Goal: Task Accomplishment & Management: Use online tool/utility

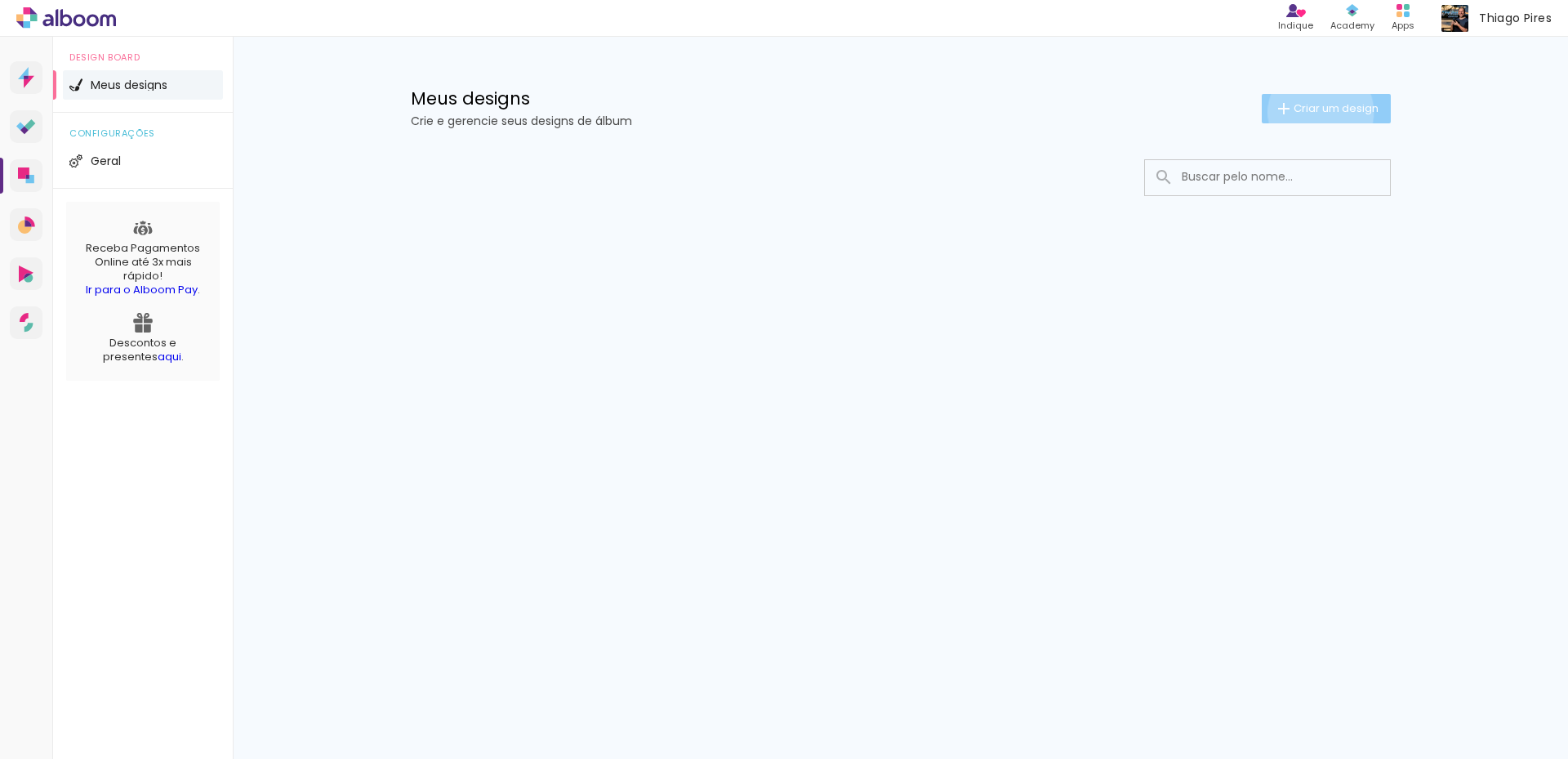
click at [1317, 112] on span "Criar um design" at bounding box center [1335, 108] width 85 height 11
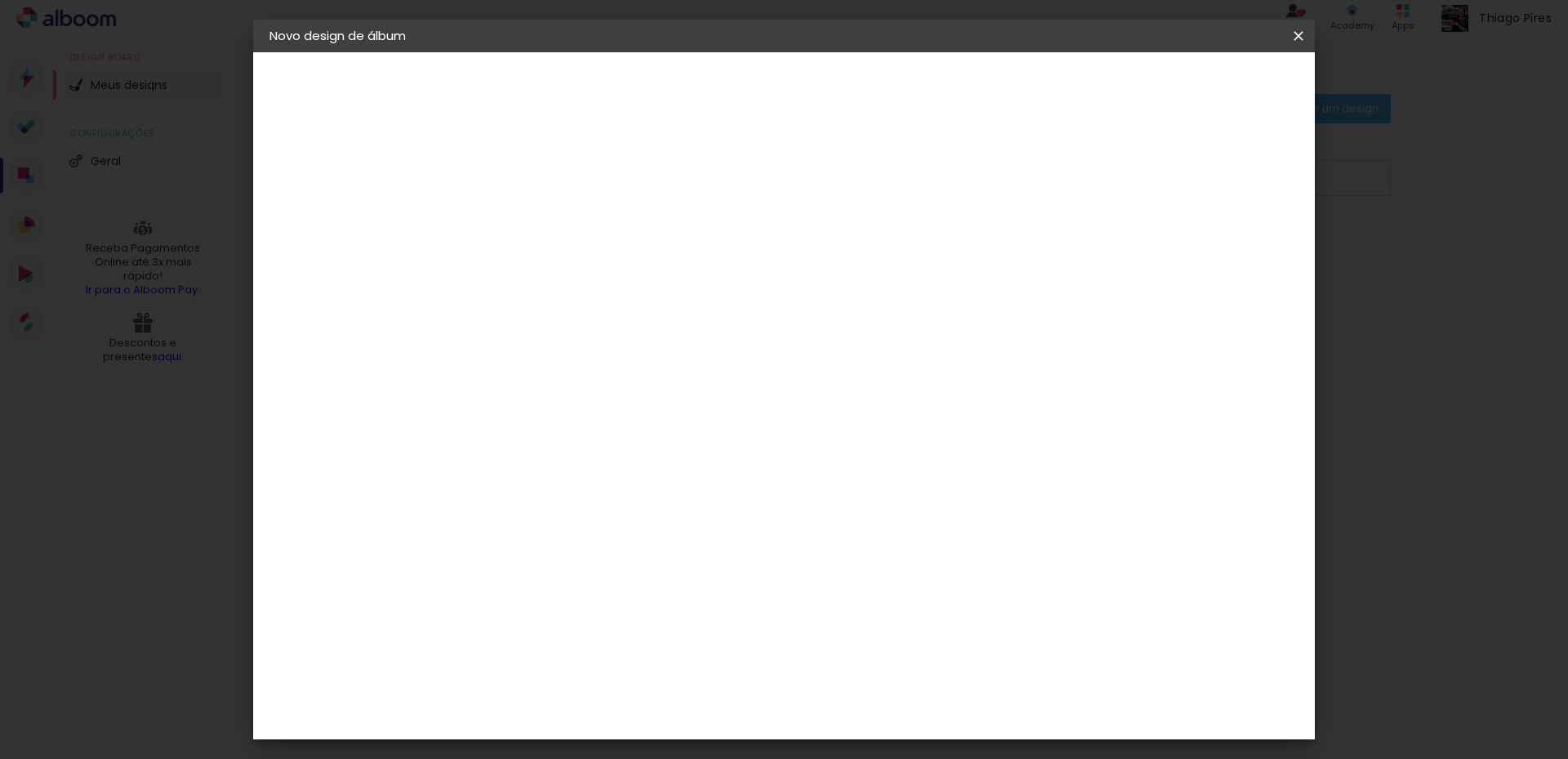
click at [536, 223] on input at bounding box center [536, 219] width 0 height 26
type input "[PERSON_NAME] e [PERSON_NAME]"
type paper-input "[PERSON_NAME] e [PERSON_NAME]"
click at [607, 100] on header "Informações Dê um título ao seu álbum. Avançar" at bounding box center [537, 100] width 142 height 98
click at [0, 0] on slot "Avançar" at bounding box center [0, 0] width 0 height 0
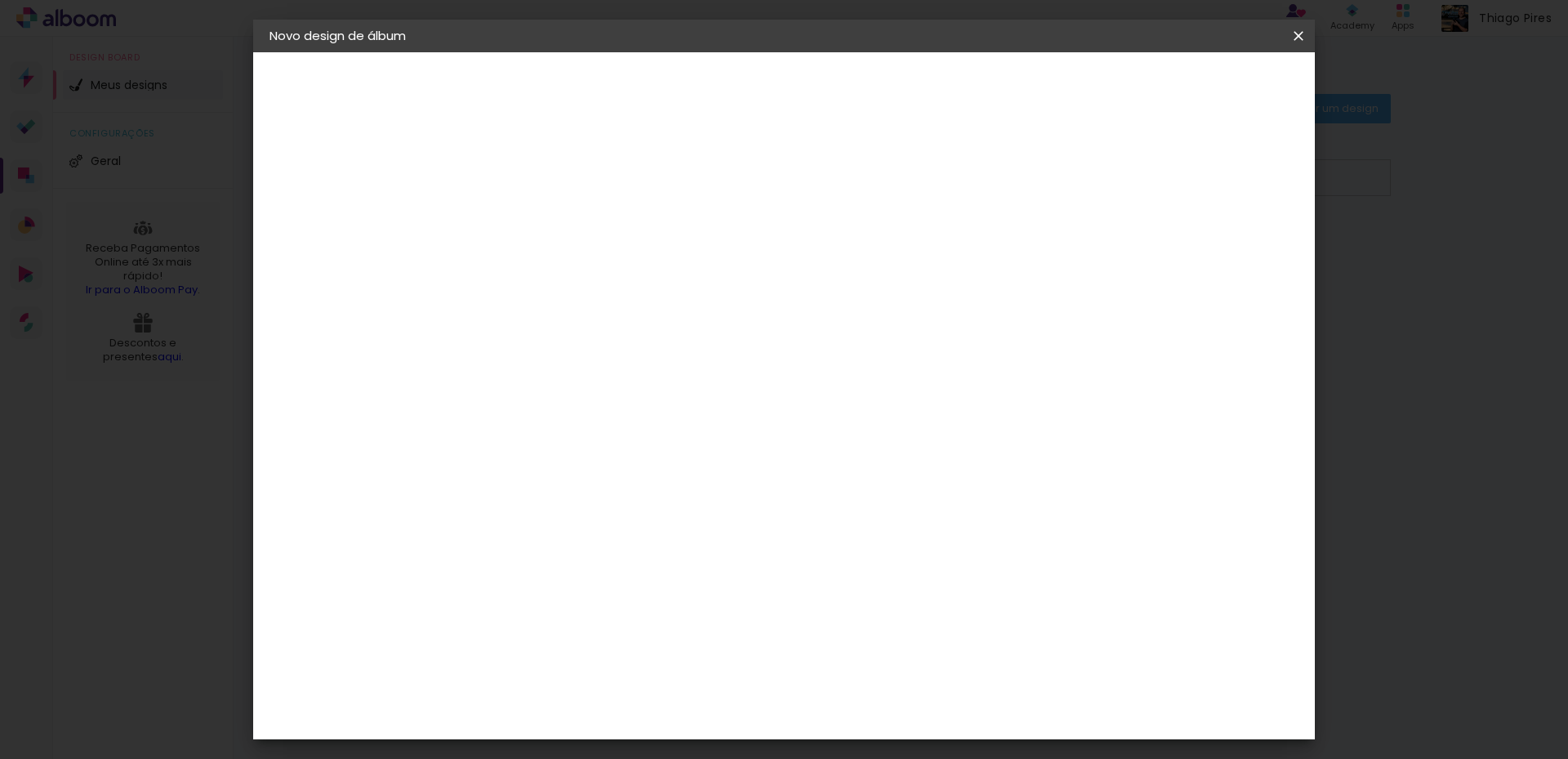
scroll to position [2697, 0]
click at [557, 478] on div "Matrix" at bounding box center [546, 484] width 40 height 13
click at [0, 0] on slot "Avançar" at bounding box center [0, 0] width 0 height 0
click at [647, 462] on span "20 × 25" at bounding box center [608, 483] width 76 height 43
click at [0, 0] on slot "Avançar" at bounding box center [0, 0] width 0 height 0
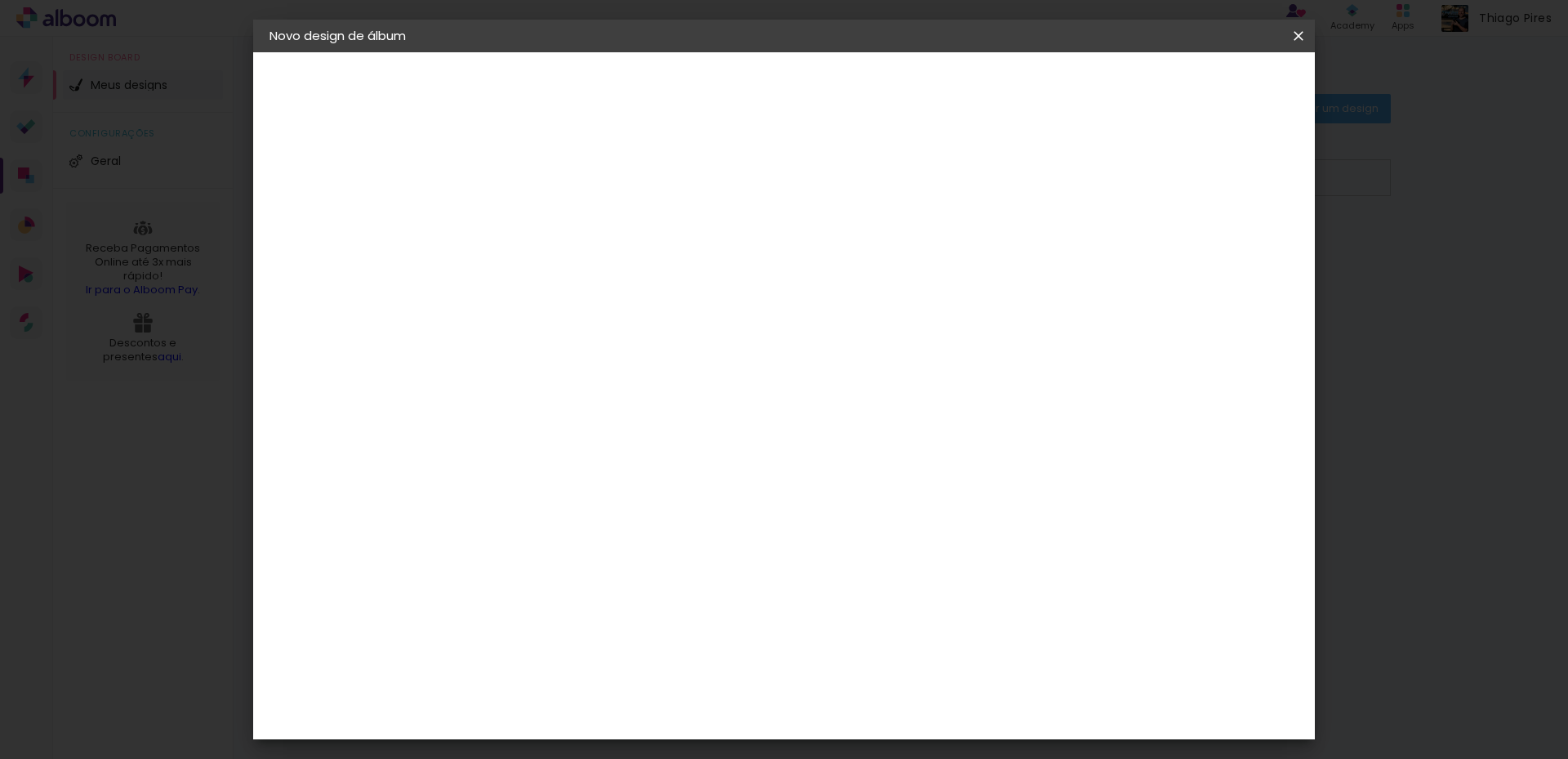
click at [1104, 175] on div at bounding box center [1096, 176] width 15 height 15
type paper-checkbox "on"
click at [1104, 175] on div at bounding box center [1096, 176] width 15 height 15
click at [1196, 92] on span "Iniciar design" at bounding box center [1158, 86] width 75 height 11
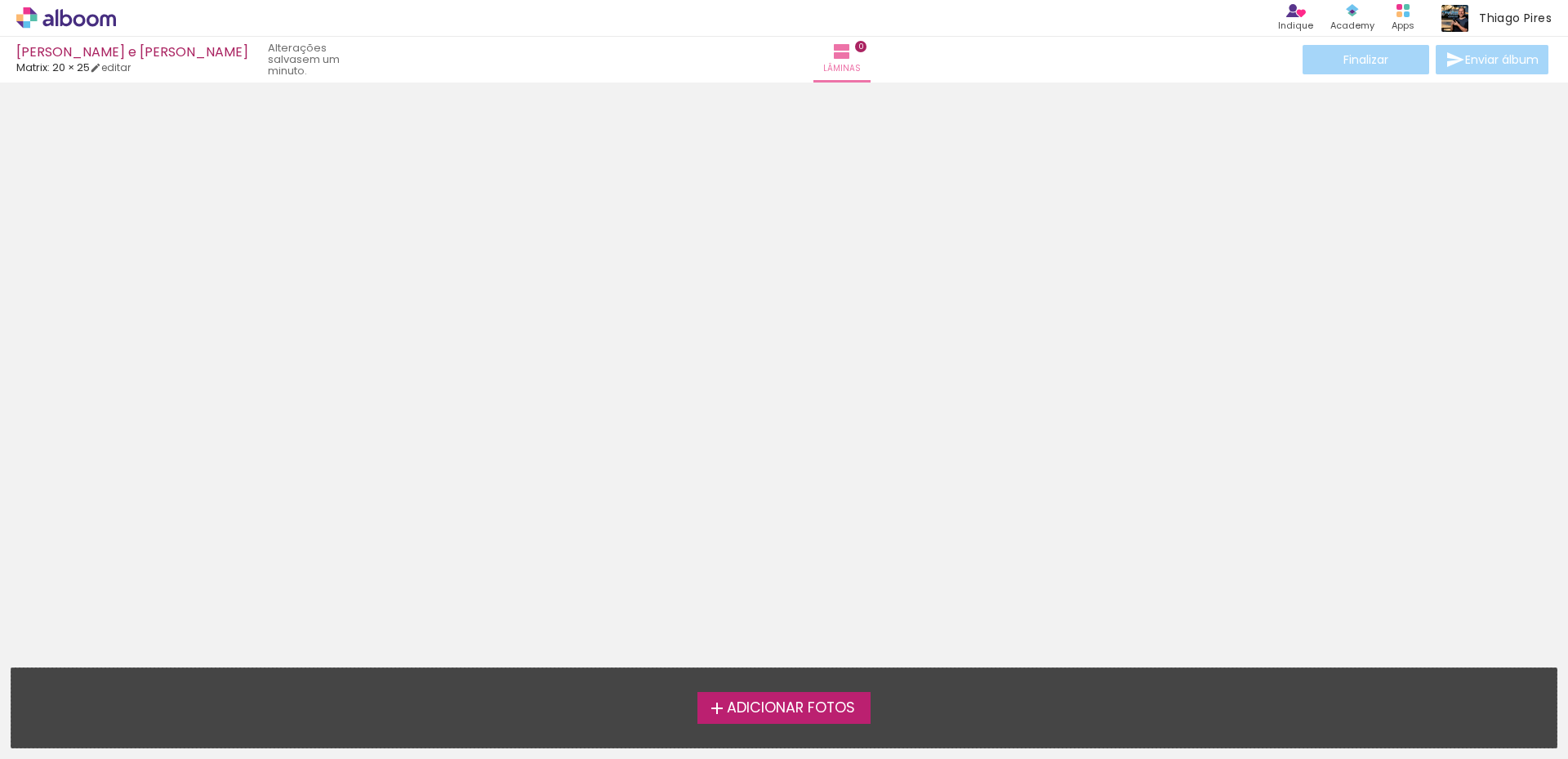
click at [774, 704] on span "Adicionar Fotos" at bounding box center [791, 708] width 128 height 15
click at [0, 0] on input "file" at bounding box center [0, 0] width 0 height 0
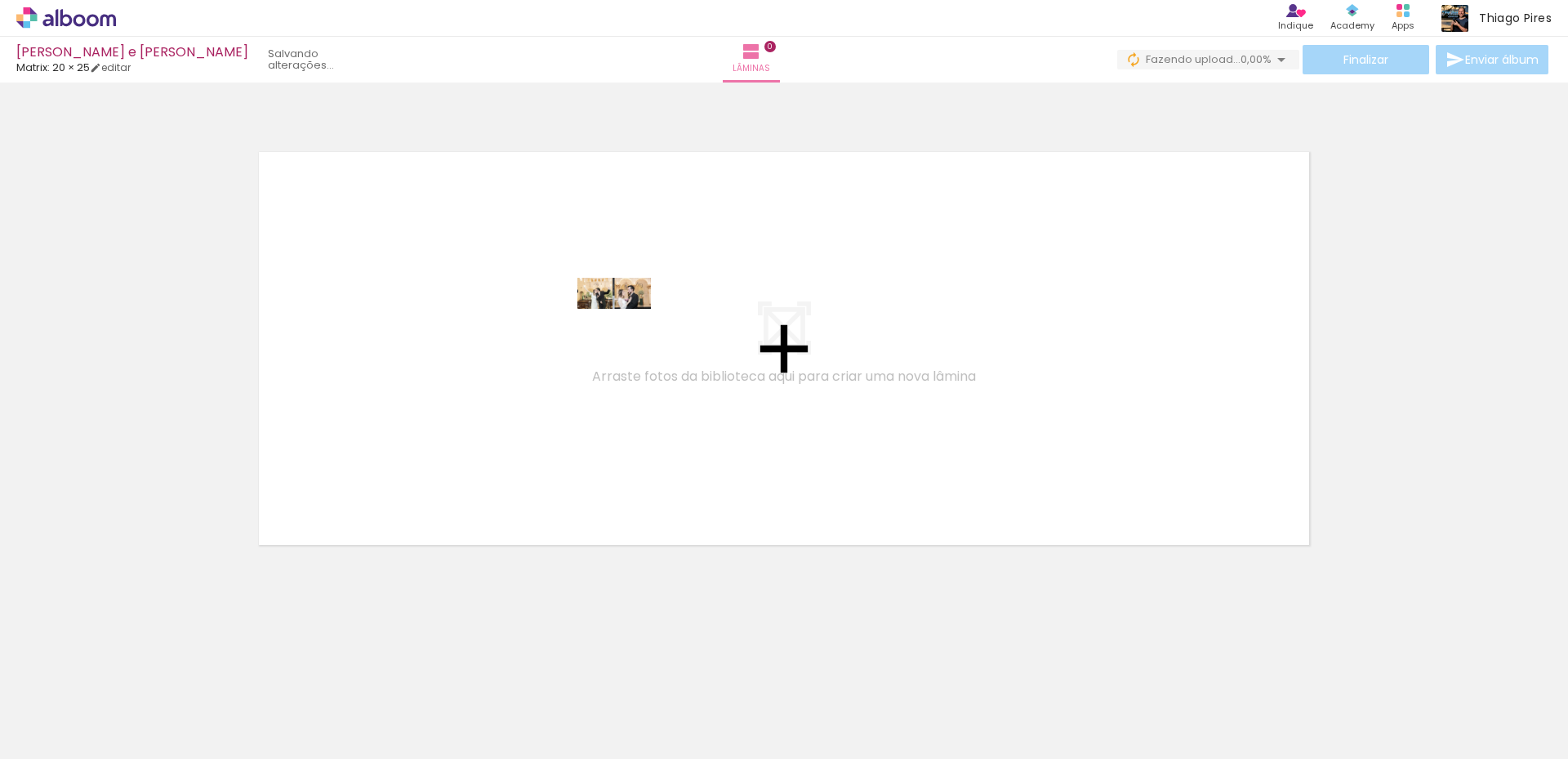
drag, startPoint x: 180, startPoint y: 714, endPoint x: 627, endPoint y: 327, distance: 591.3
click at [627, 327] on quentale-workspace at bounding box center [784, 379] width 1568 height 759
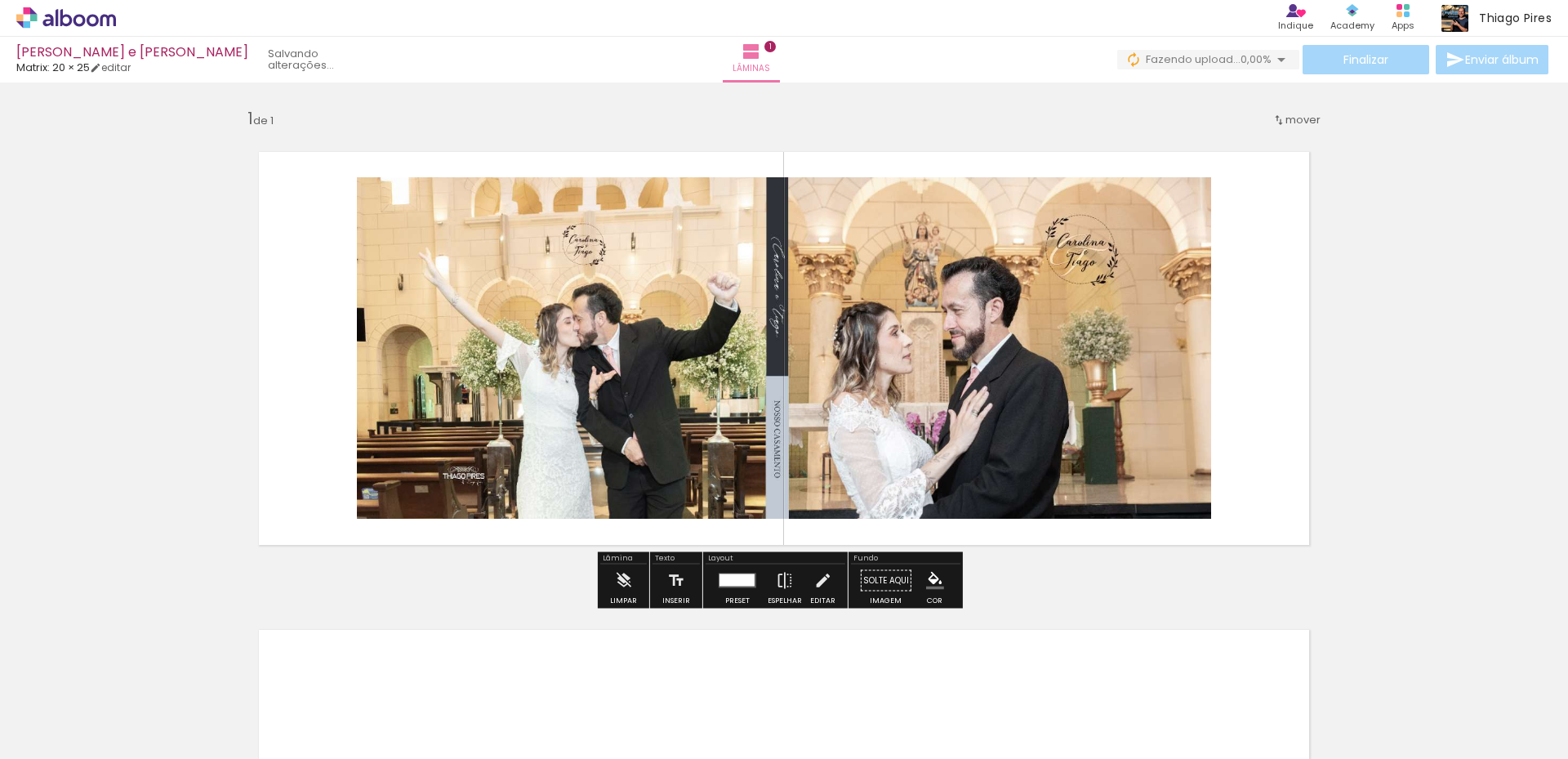
click at [915, 368] on quentale-photo at bounding box center [784, 348] width 854 height 341
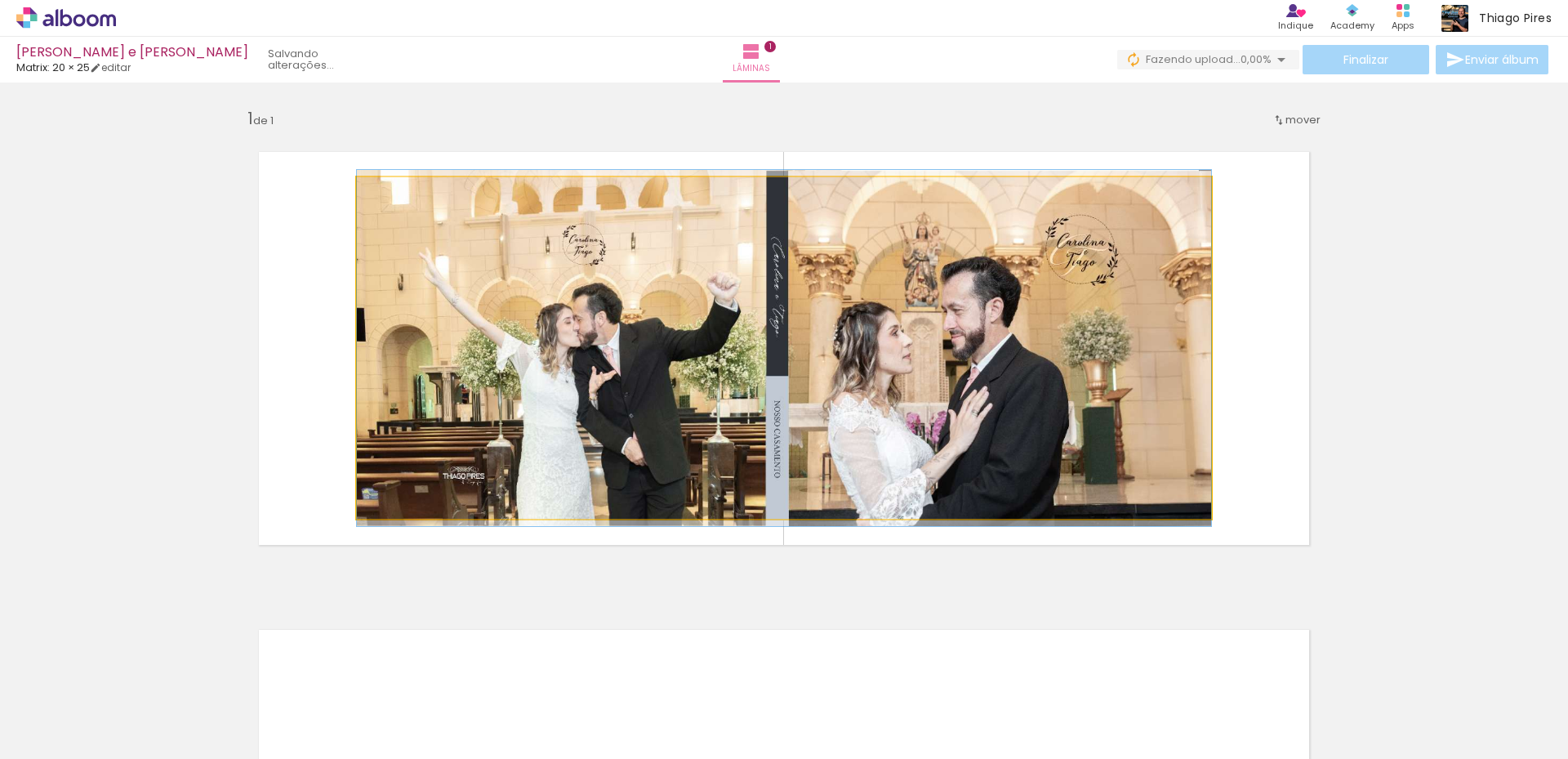
click at [476, 317] on quentale-photo at bounding box center [784, 348] width 854 height 341
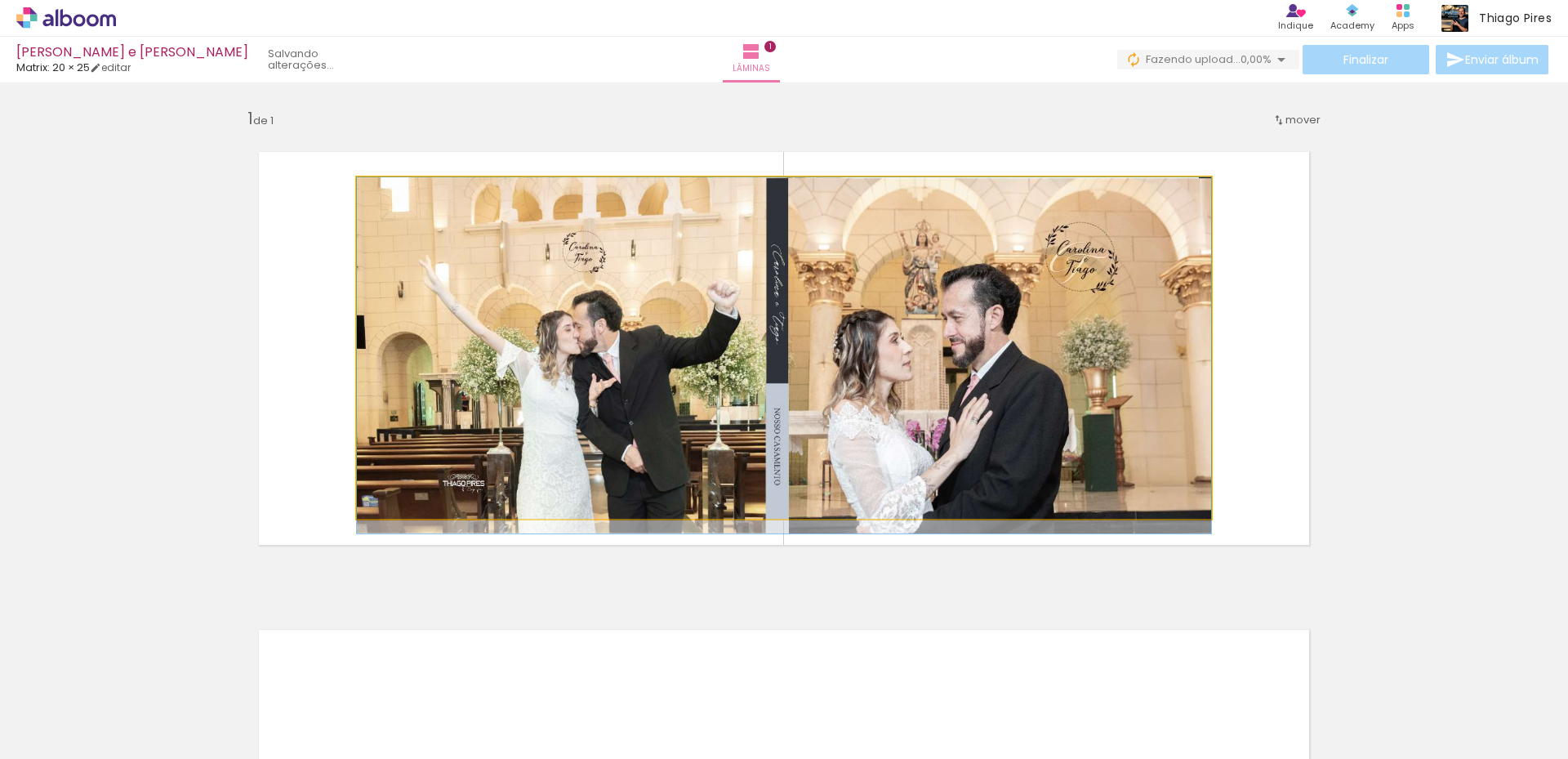
drag, startPoint x: 445, startPoint y: 267, endPoint x: 378, endPoint y: 286, distance: 69.6
drag, startPoint x: 821, startPoint y: 303, endPoint x: 857, endPoint y: 303, distance: 36.0
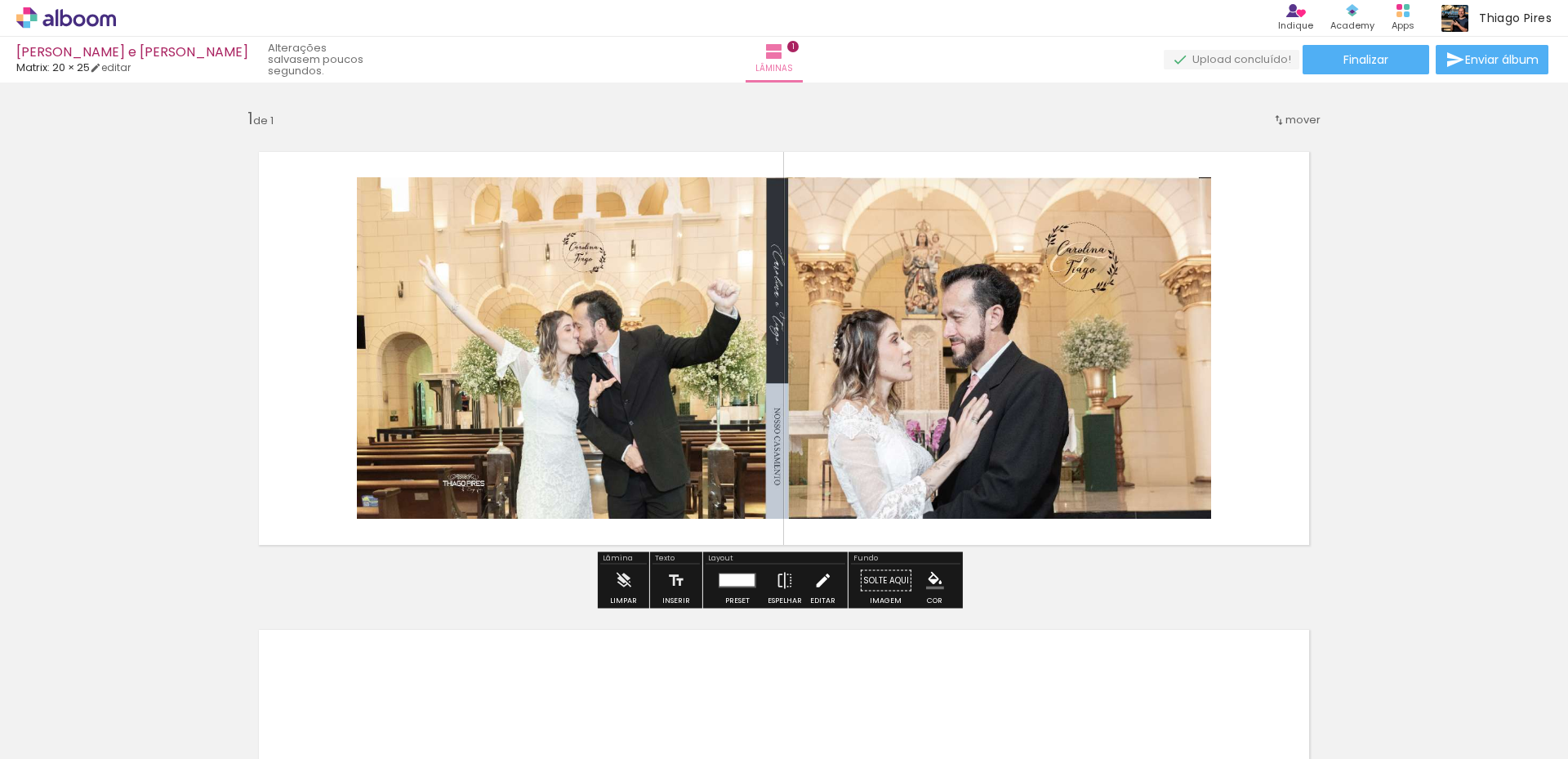
click at [821, 583] on iron-icon at bounding box center [822, 580] width 18 height 33
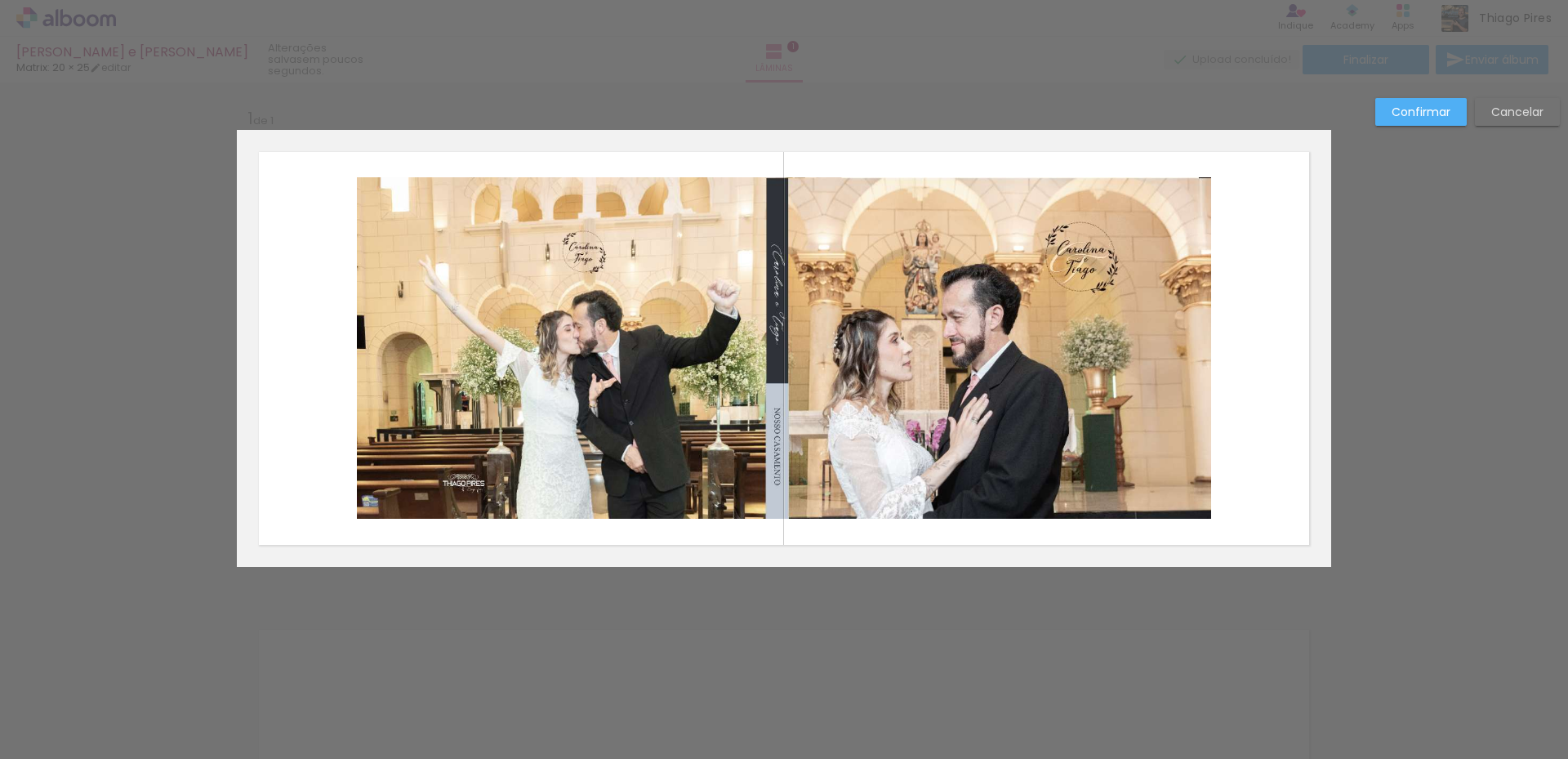
click at [629, 351] on quentale-photo at bounding box center [784, 348] width 854 height 341
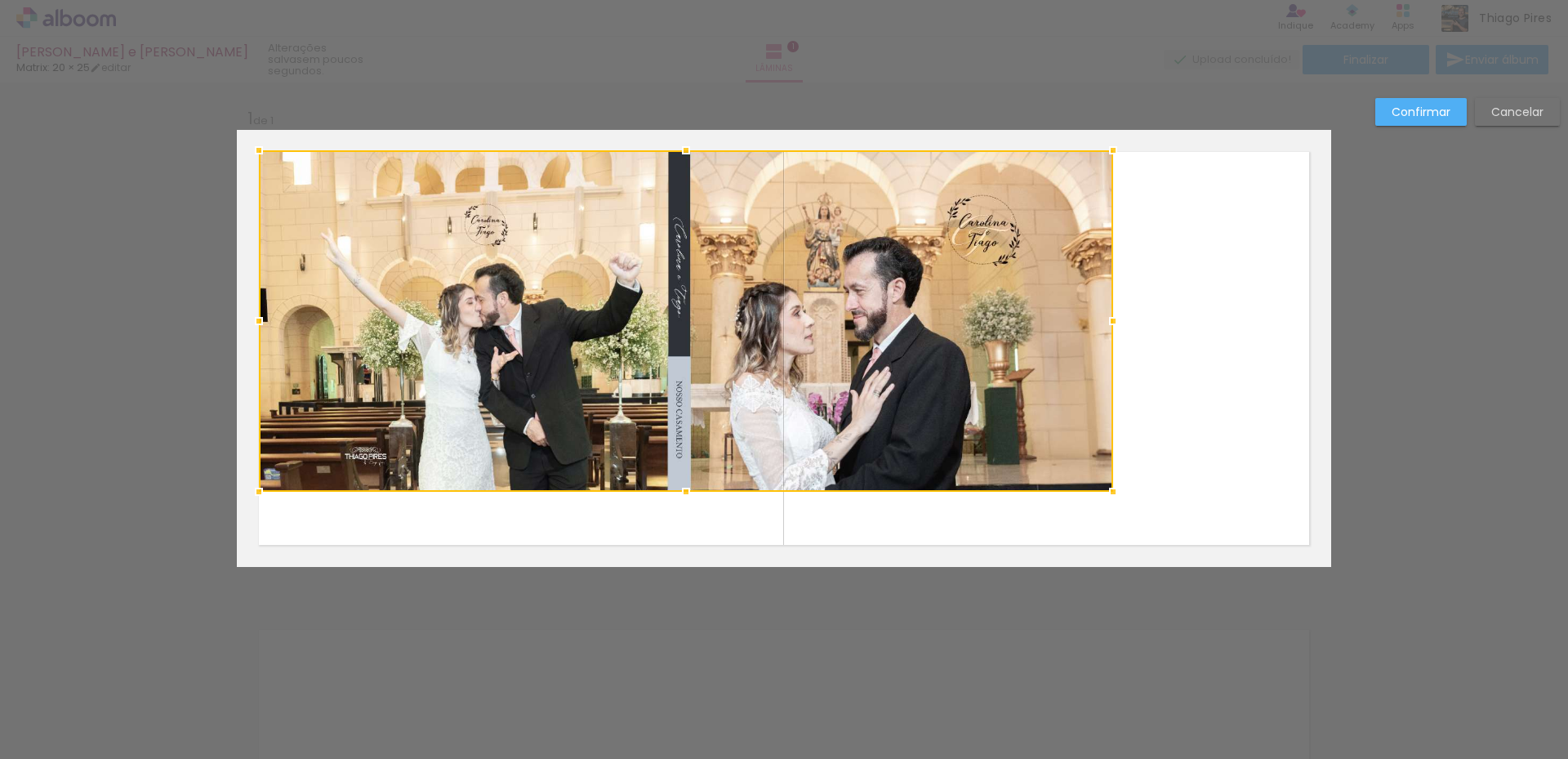
drag, startPoint x: 640, startPoint y: 362, endPoint x: 542, endPoint y: 335, distance: 101.7
click at [542, 335] on div at bounding box center [686, 321] width 854 height 341
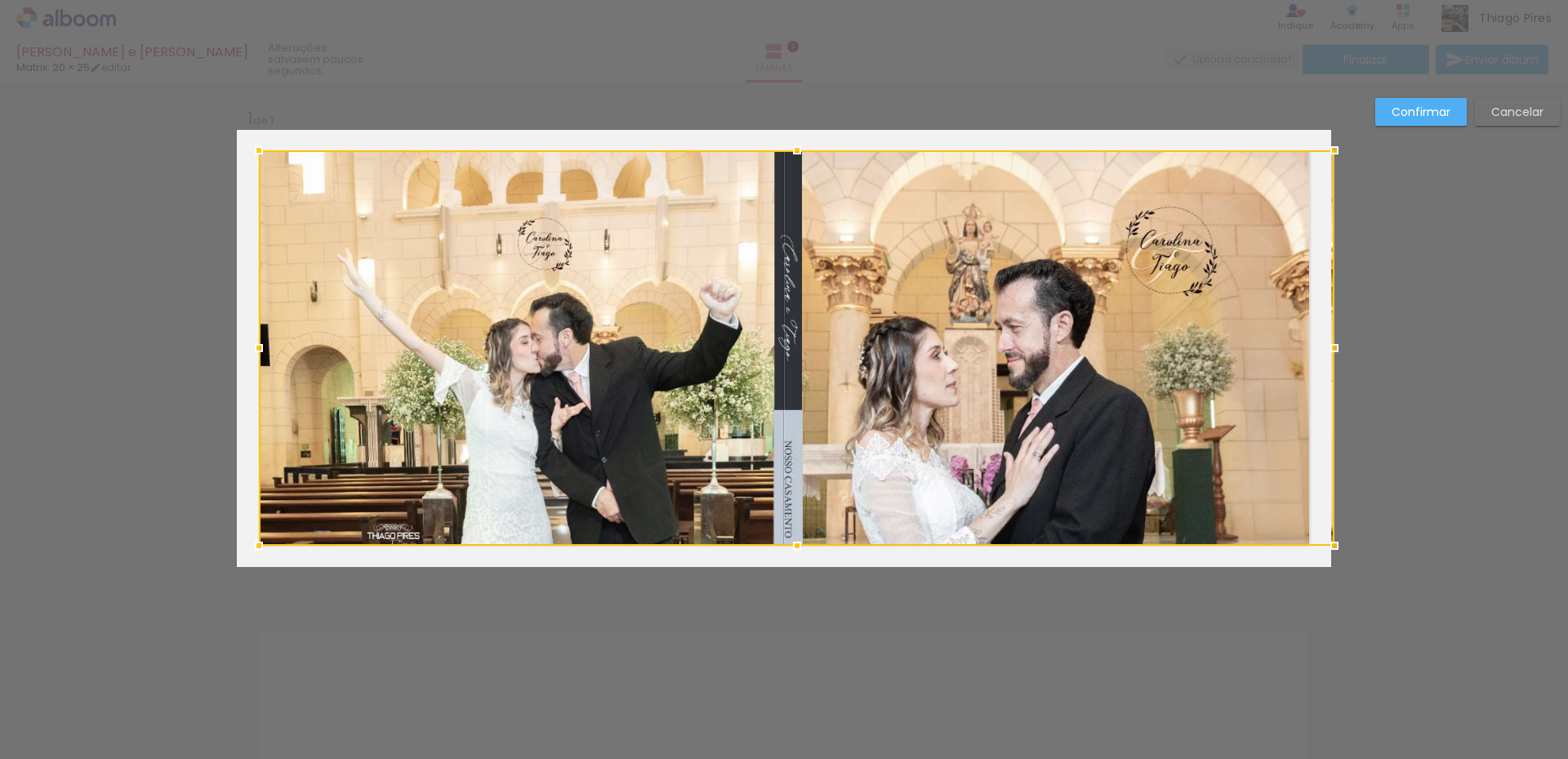
drag, startPoint x: 1104, startPoint y: 489, endPoint x: 1305, endPoint y: 544, distance: 208.4
click at [1305, 544] on div at bounding box center [795, 348] width 1075 height 396
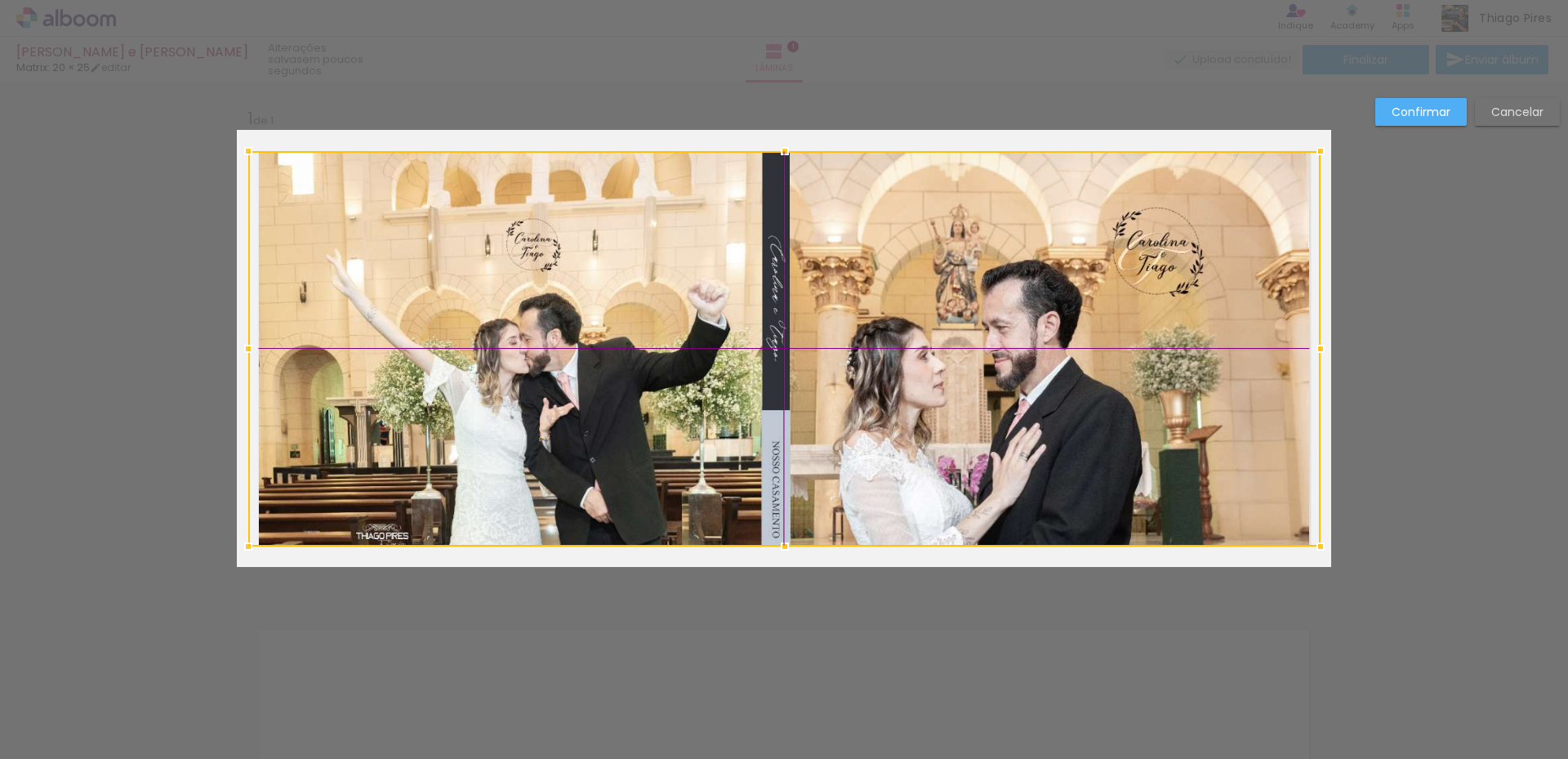
click at [1265, 499] on div at bounding box center [784, 349] width 1072 height 396
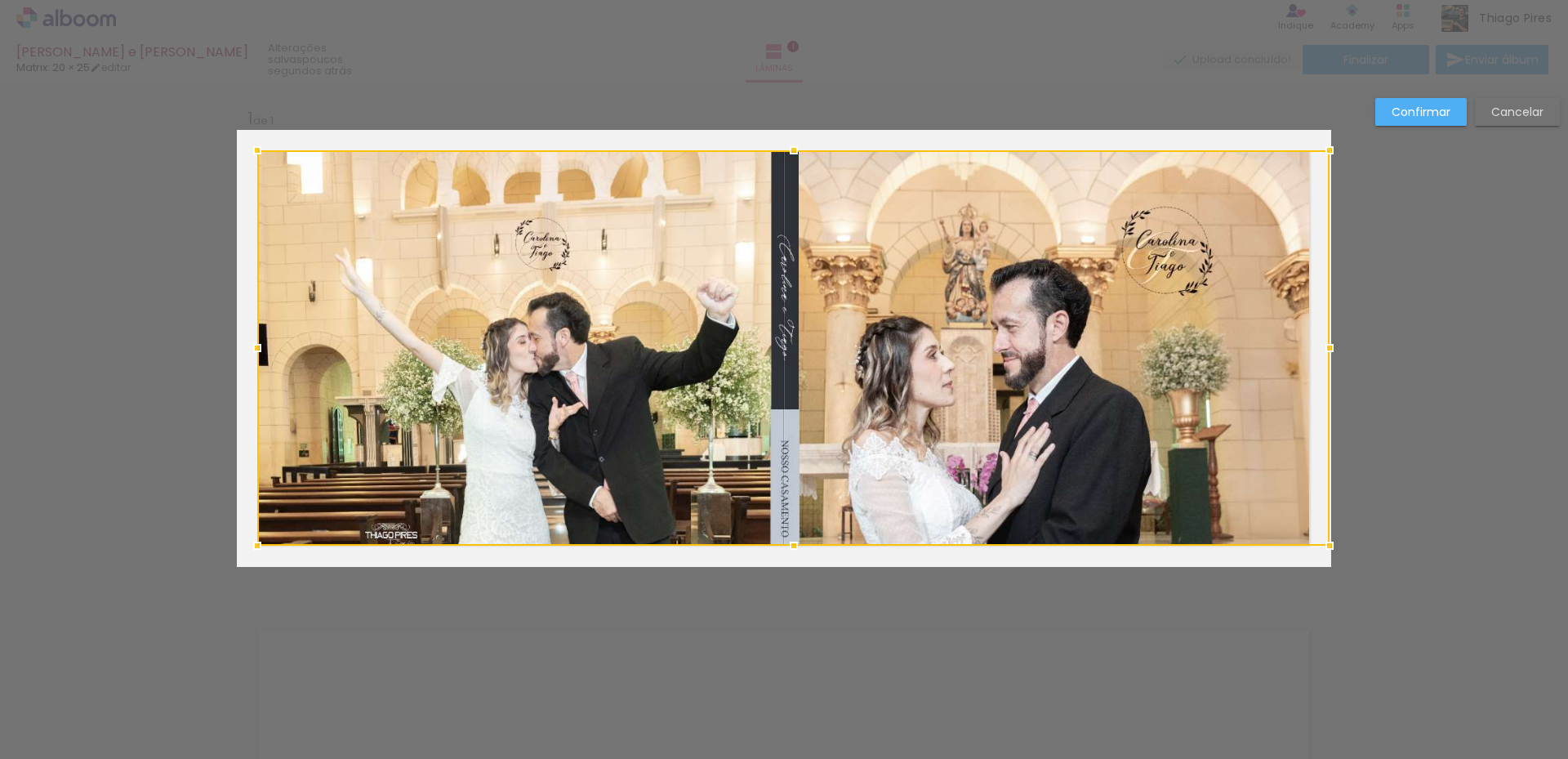
drag, startPoint x: 1238, startPoint y: 482, endPoint x: 1247, endPoint y: 480, distance: 9.2
click at [1247, 480] on div at bounding box center [794, 348] width 1072 height 396
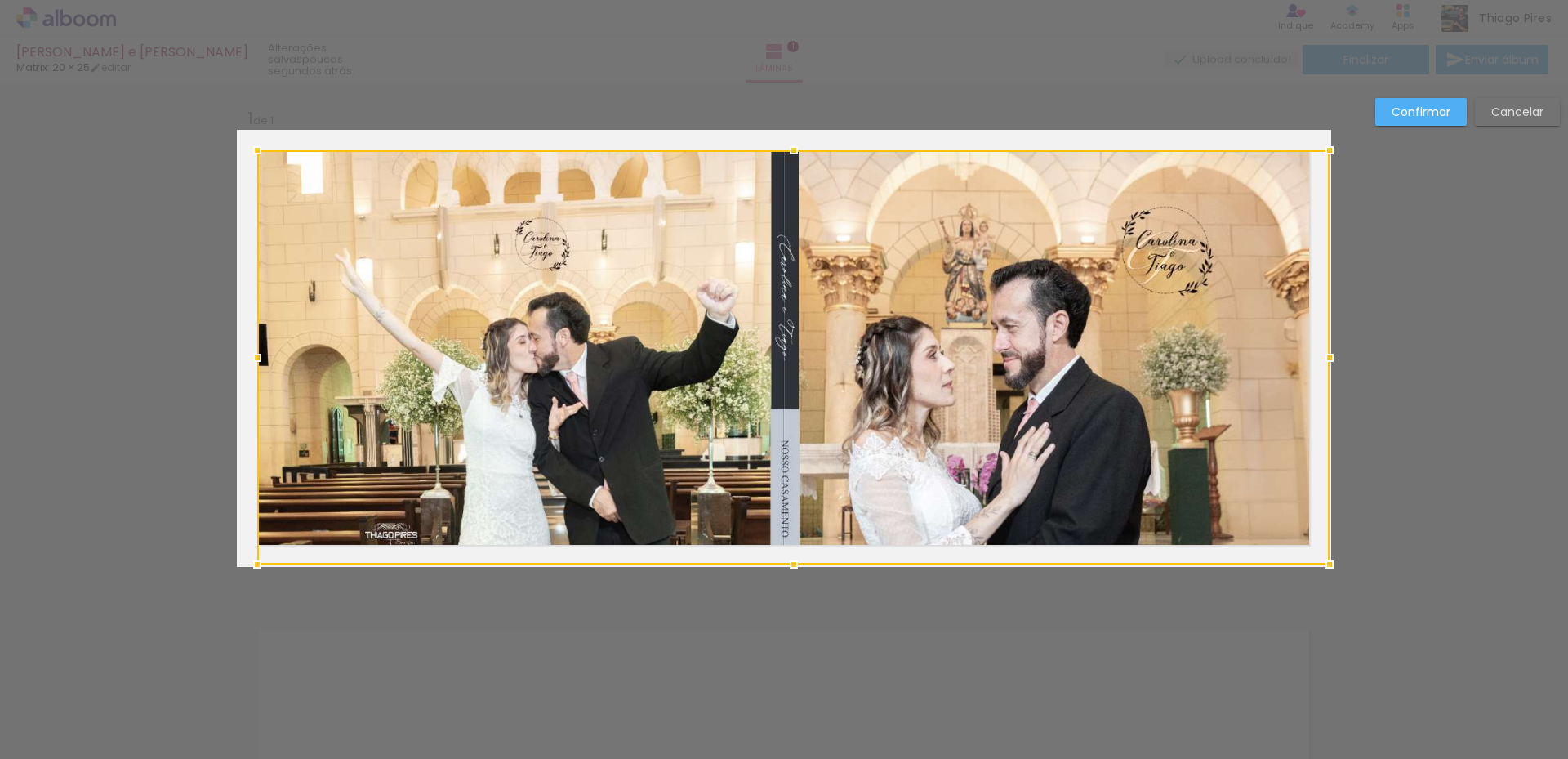
drag, startPoint x: 787, startPoint y: 547, endPoint x: 852, endPoint y: 535, distance: 66.1
click at [803, 551] on div at bounding box center [794, 357] width 1072 height 414
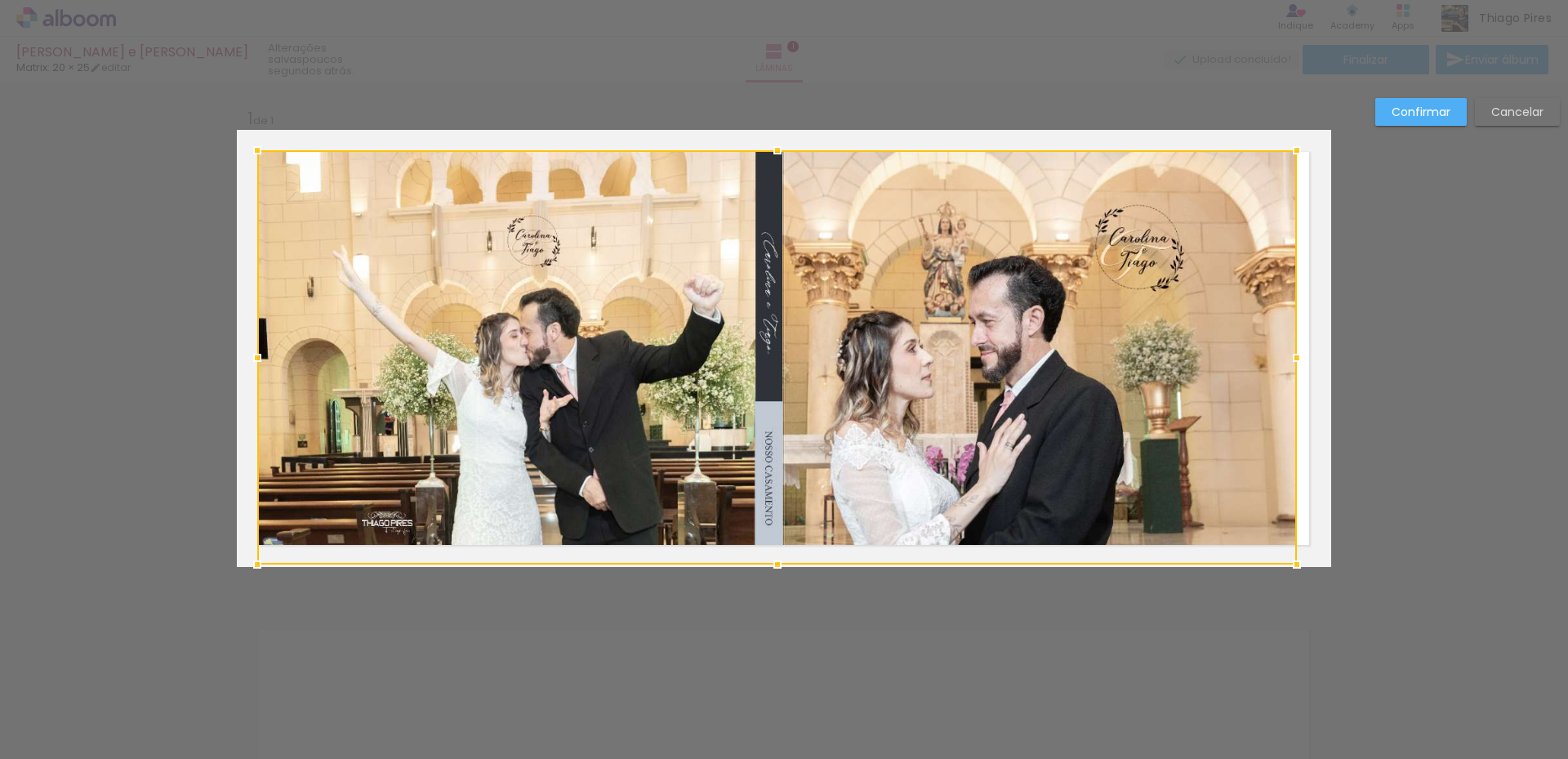
drag, startPoint x: 1330, startPoint y: 357, endPoint x: 1297, endPoint y: 355, distance: 33.1
click at [1297, 355] on div at bounding box center [1296, 357] width 33 height 33
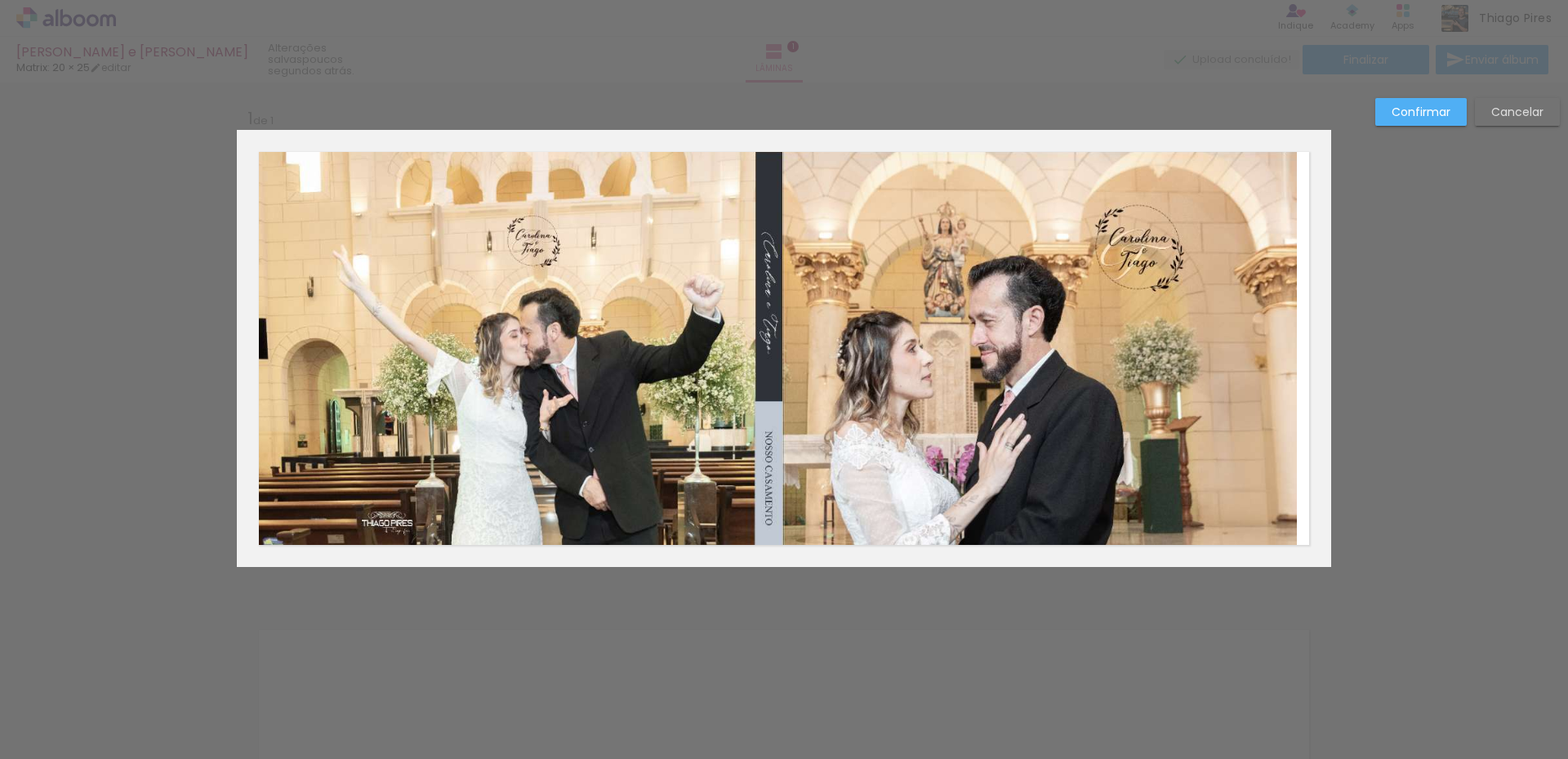
click at [315, 435] on quentale-photo at bounding box center [777, 357] width 1040 height 414
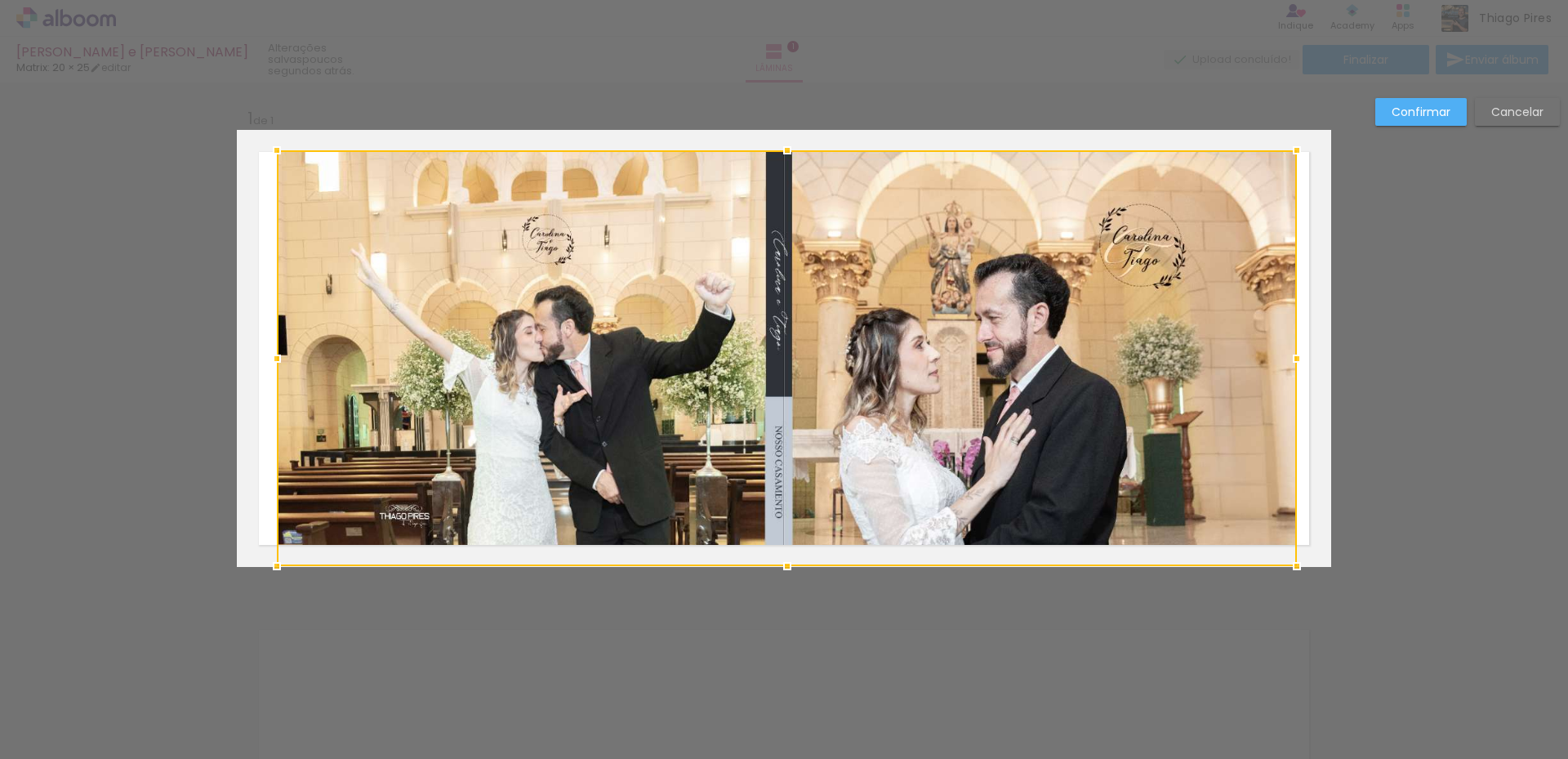
drag, startPoint x: 249, startPoint y: 566, endPoint x: 269, endPoint y: 545, distance: 29.0
click at [269, 545] on album-spread "1 de 1" at bounding box center [783, 348] width 1094 height 437
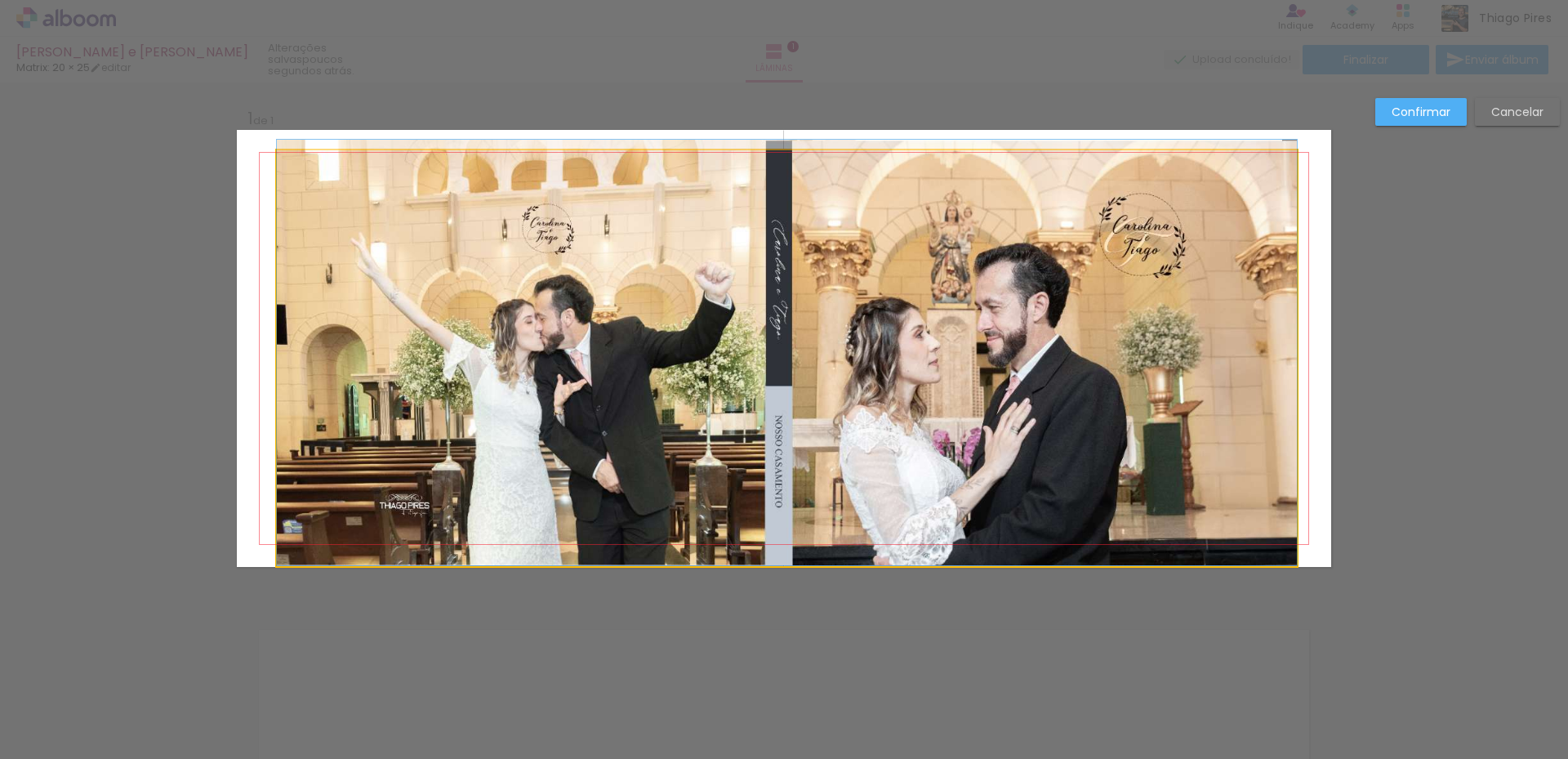
drag, startPoint x: 469, startPoint y: 485, endPoint x: 445, endPoint y: 462, distance: 33.2
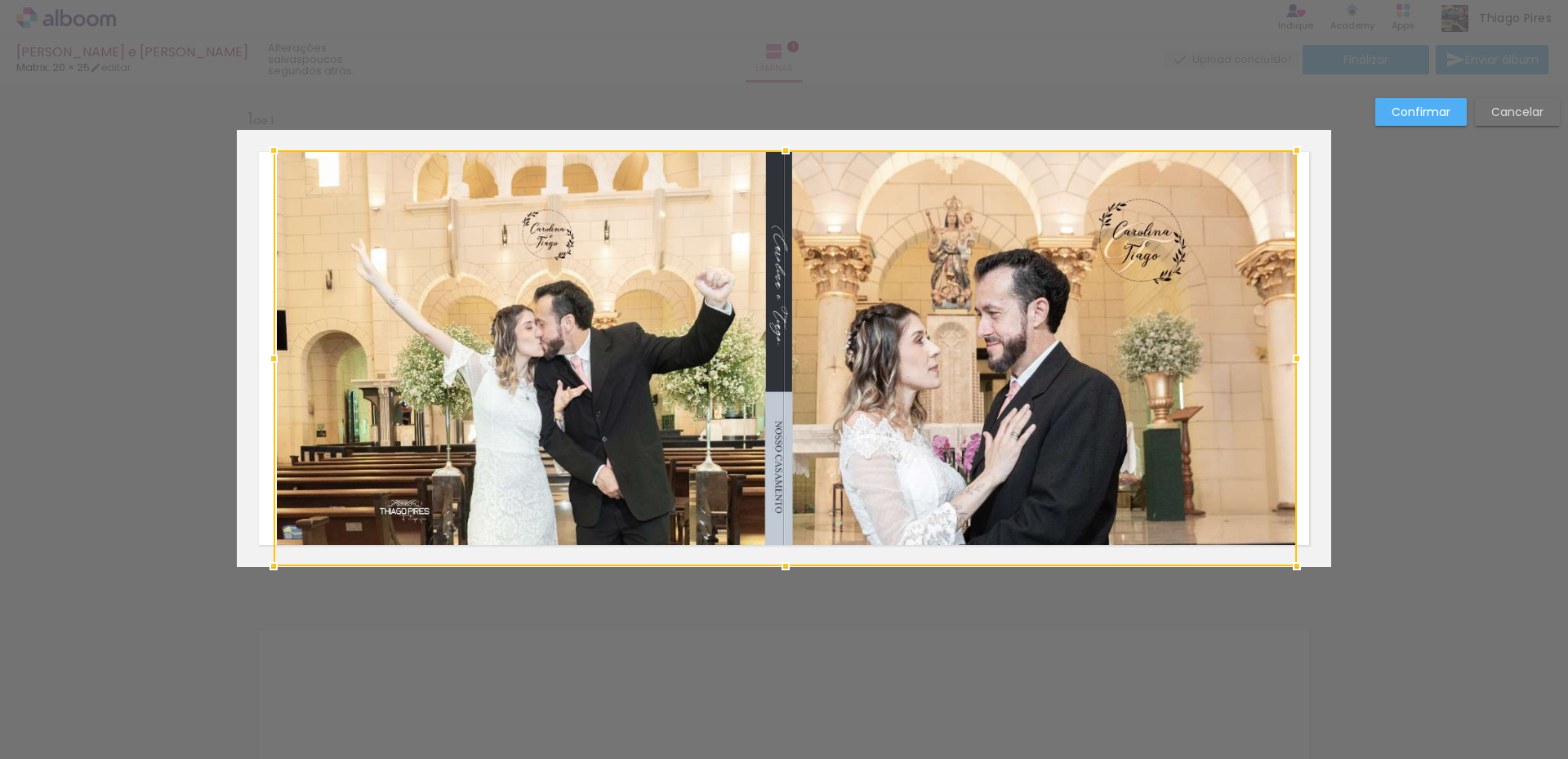
drag, startPoint x: 272, startPoint y: 146, endPoint x: 255, endPoint y: 132, distance: 22.0
click at [255, 132] on album-spread "1 de 1" at bounding box center [783, 348] width 1094 height 437
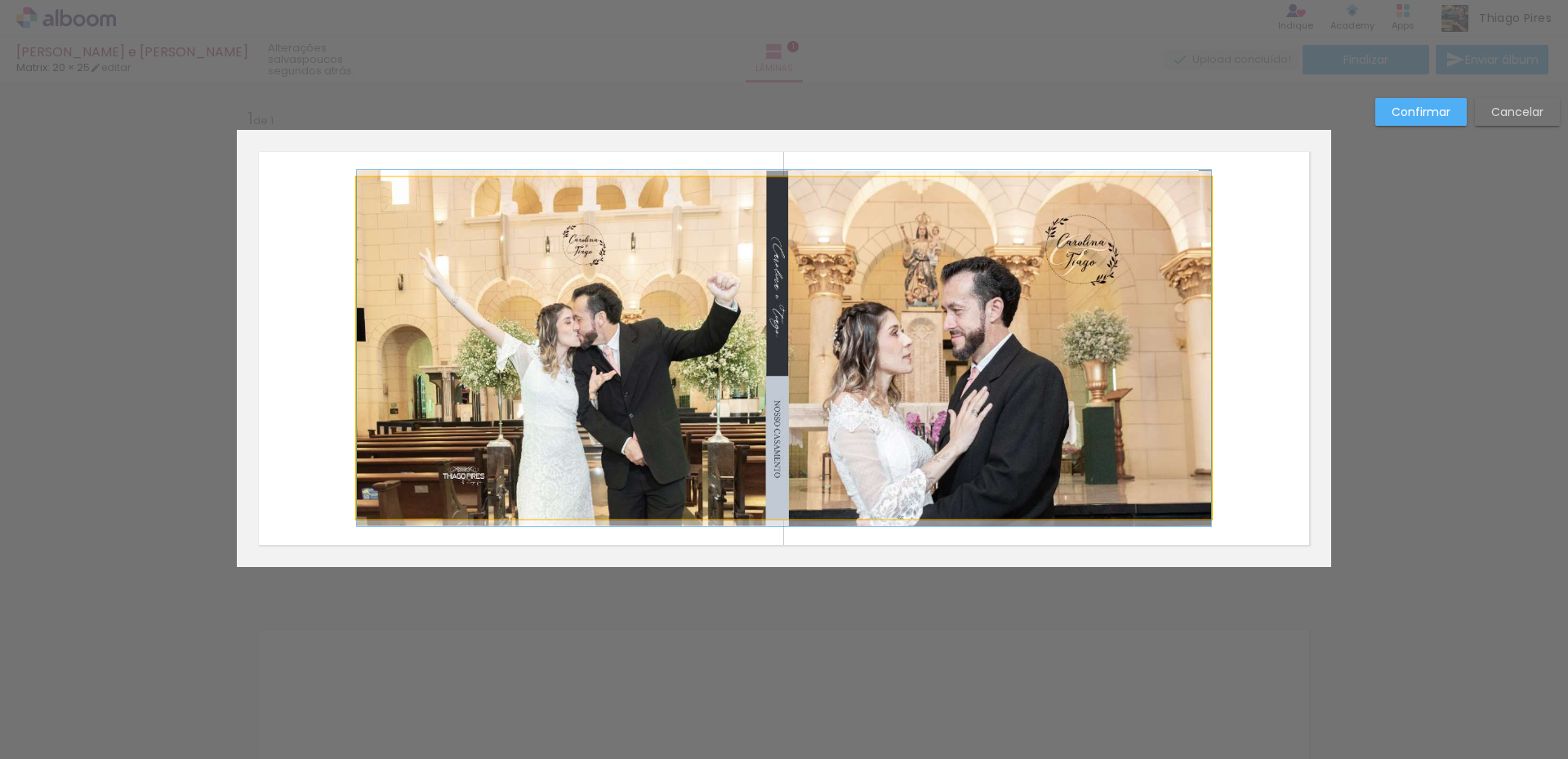
click at [558, 309] on quentale-photo at bounding box center [784, 348] width 854 height 341
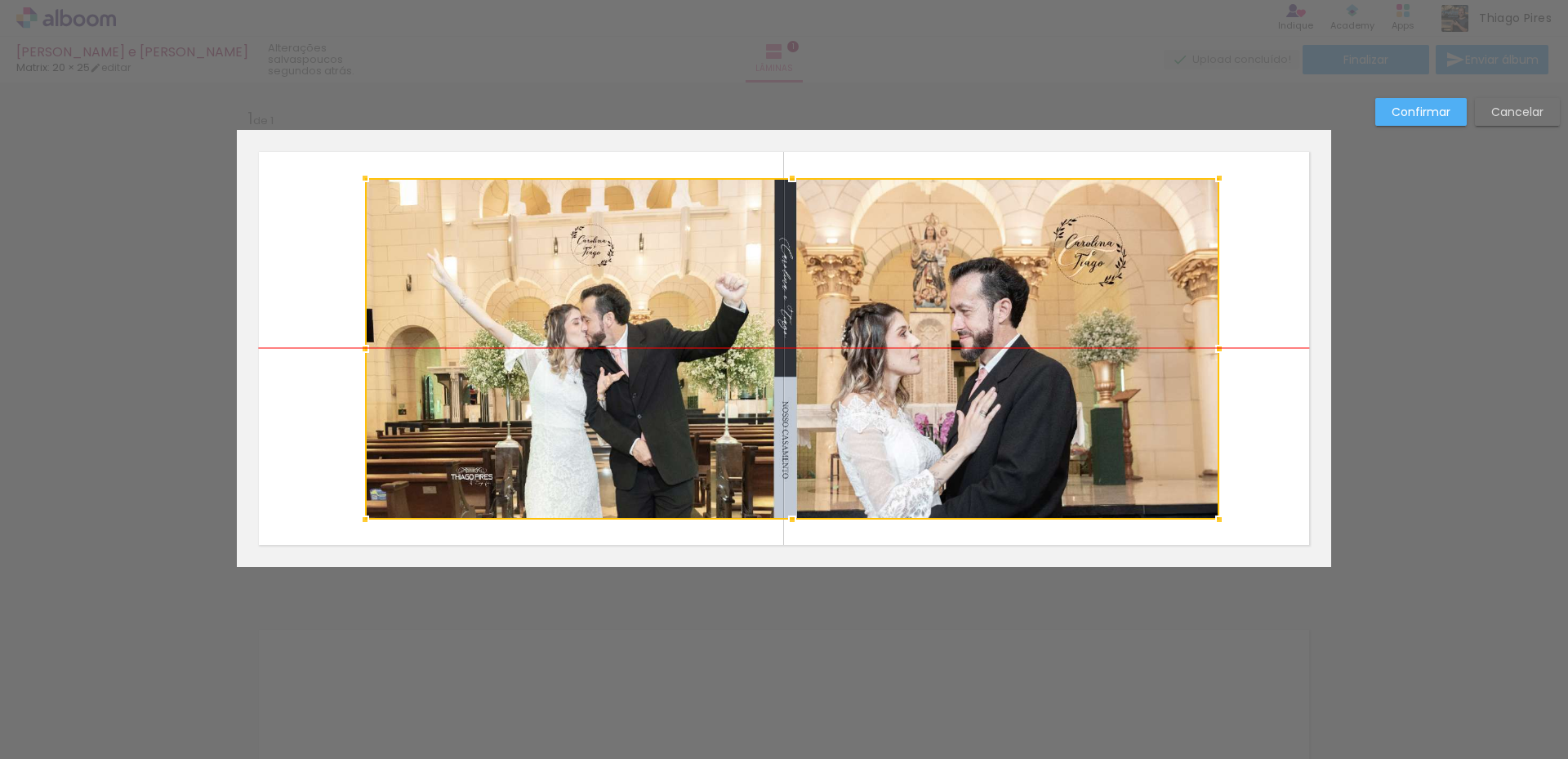
drag, startPoint x: 845, startPoint y: 337, endPoint x: 853, endPoint y: 336, distance: 8.1
click at [853, 336] on div at bounding box center [792, 349] width 854 height 341
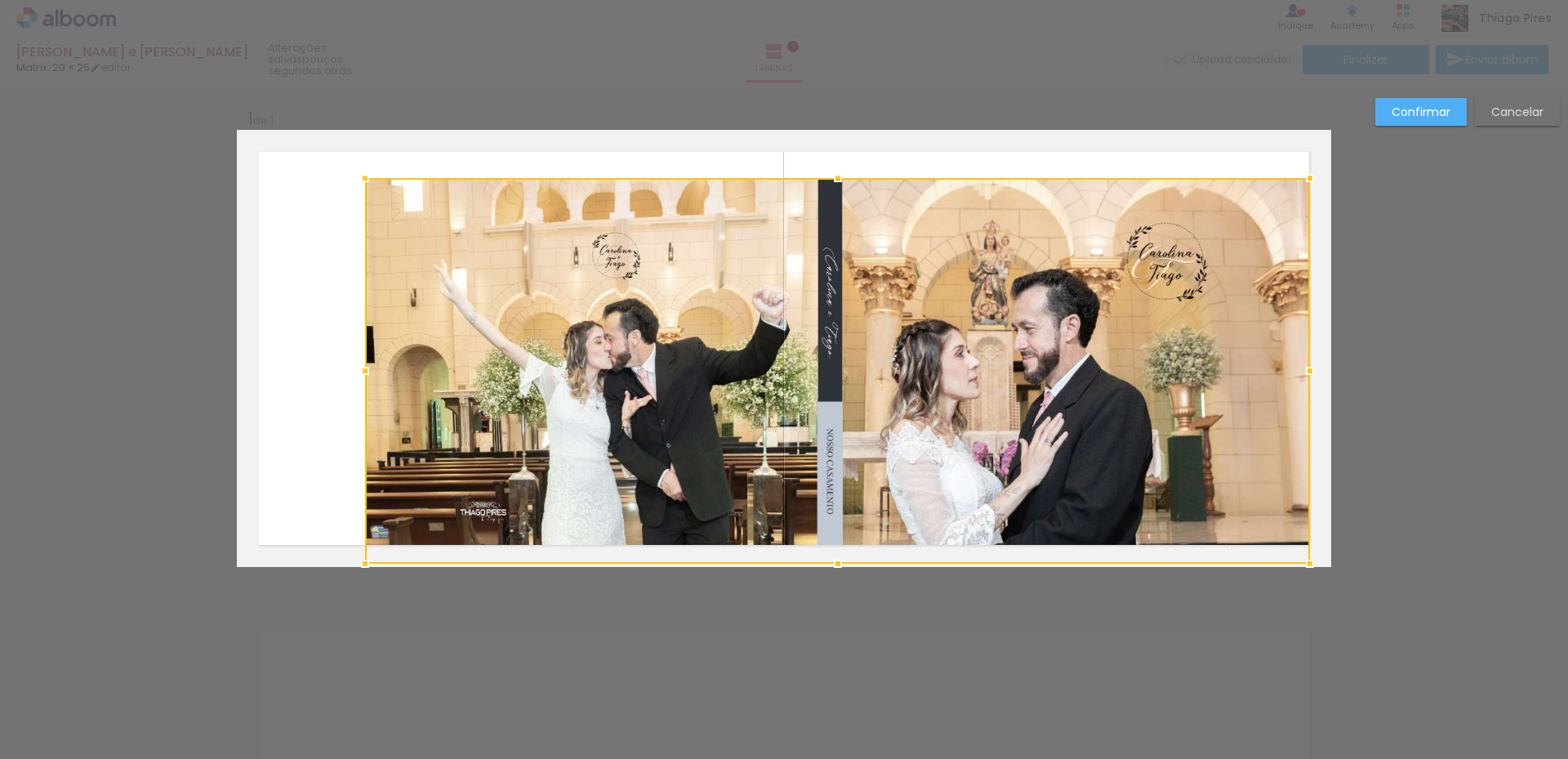
drag, startPoint x: 1209, startPoint y: 522, endPoint x: 1300, endPoint y: 552, distance: 95.8
click at [1300, 552] on div at bounding box center [1309, 563] width 33 height 33
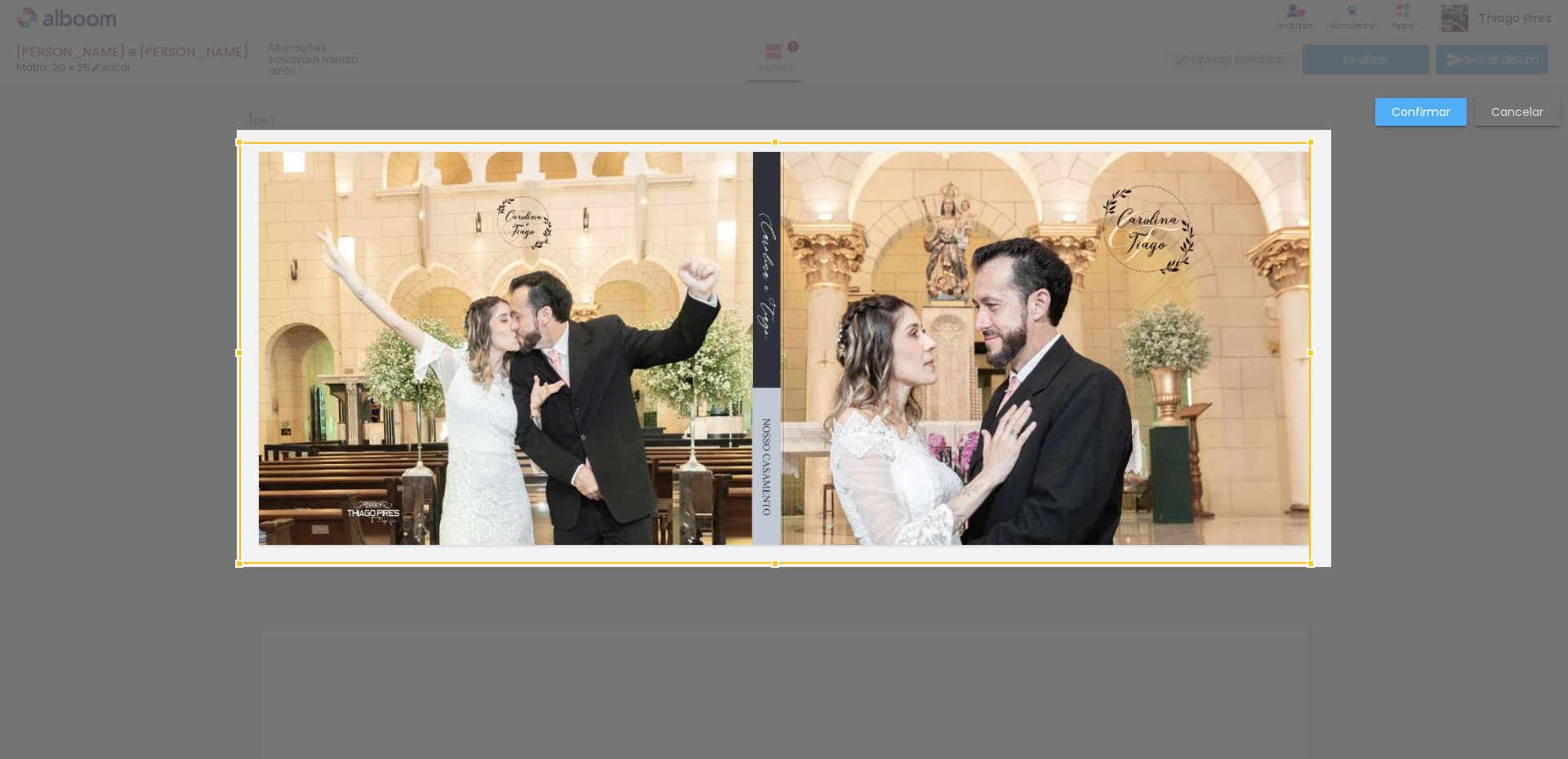
drag, startPoint x: 357, startPoint y: 181, endPoint x: 252, endPoint y: 160, distance: 107.1
click at [252, 160] on div at bounding box center [774, 353] width 1071 height 421
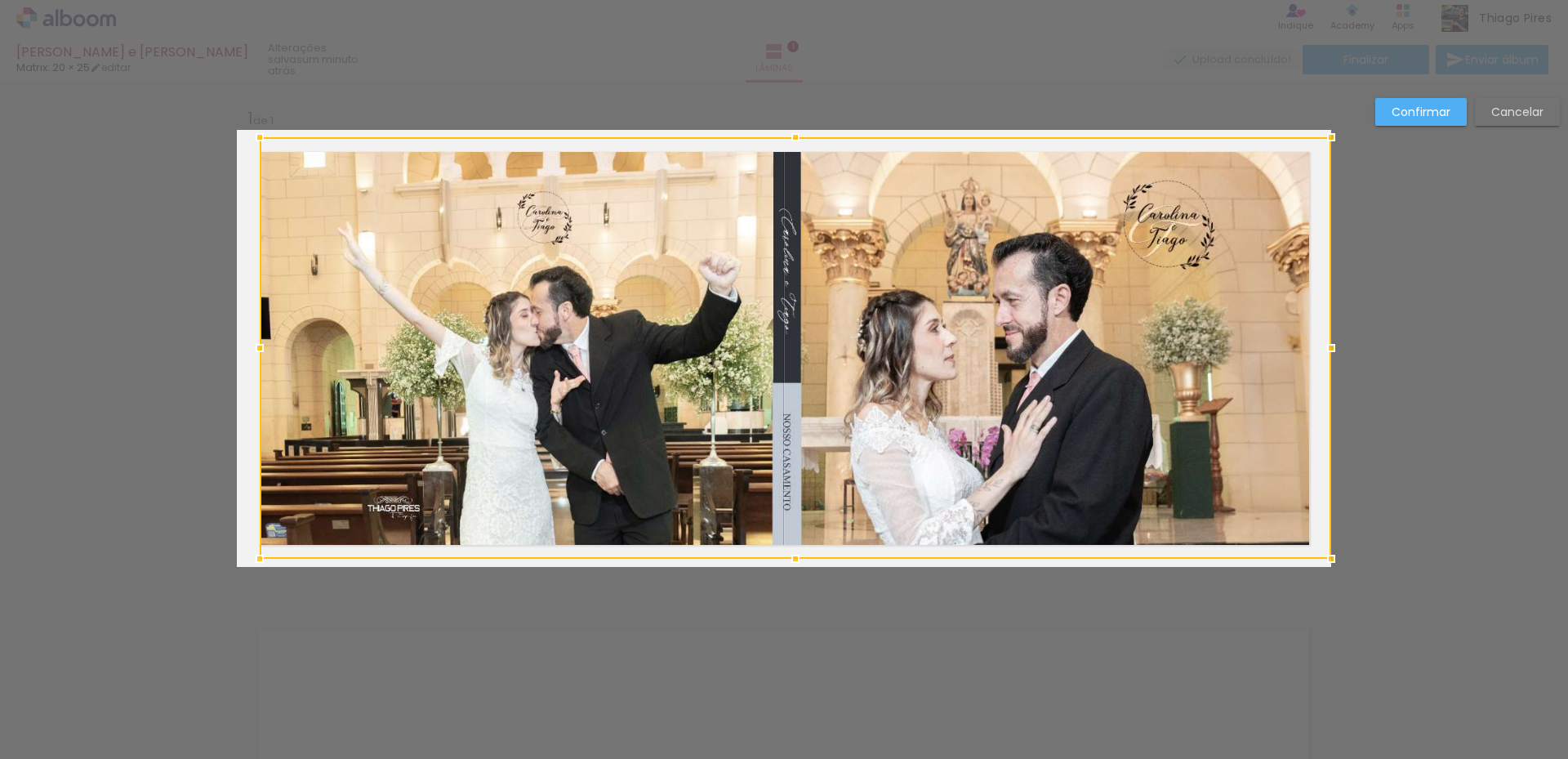
drag, startPoint x: 560, startPoint y: 269, endPoint x: 583, endPoint y: 266, distance: 23.2
click at [583, 266] on div at bounding box center [795, 347] width 1071 height 421
click at [0, 0] on slot "Confirmar" at bounding box center [0, 0] width 0 height 0
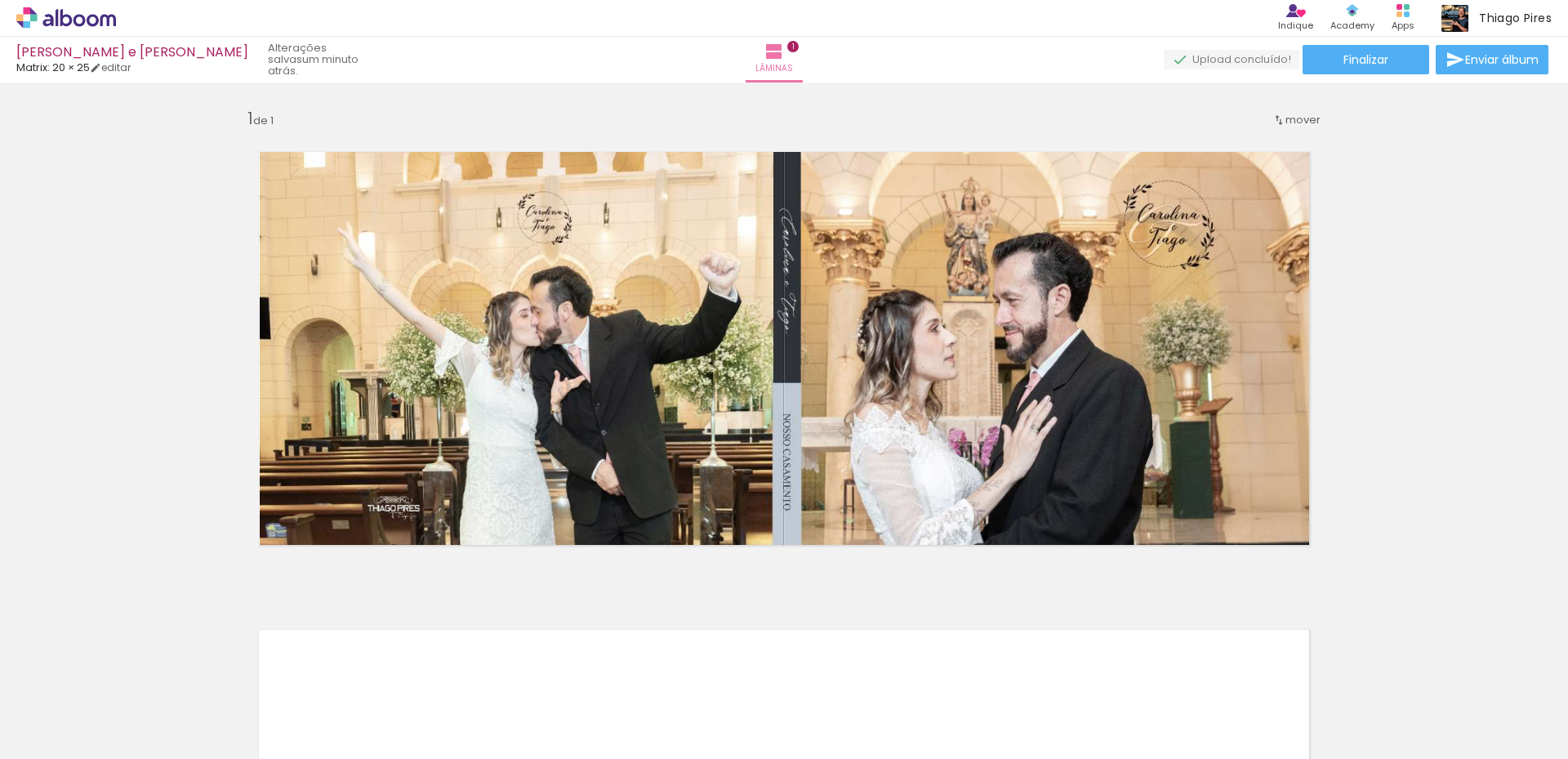
click at [53, 742] on span "Adicionar Fotos" at bounding box center [58, 737] width 49 height 18
click at [0, 0] on input "file" at bounding box center [0, 0] width 0 height 0
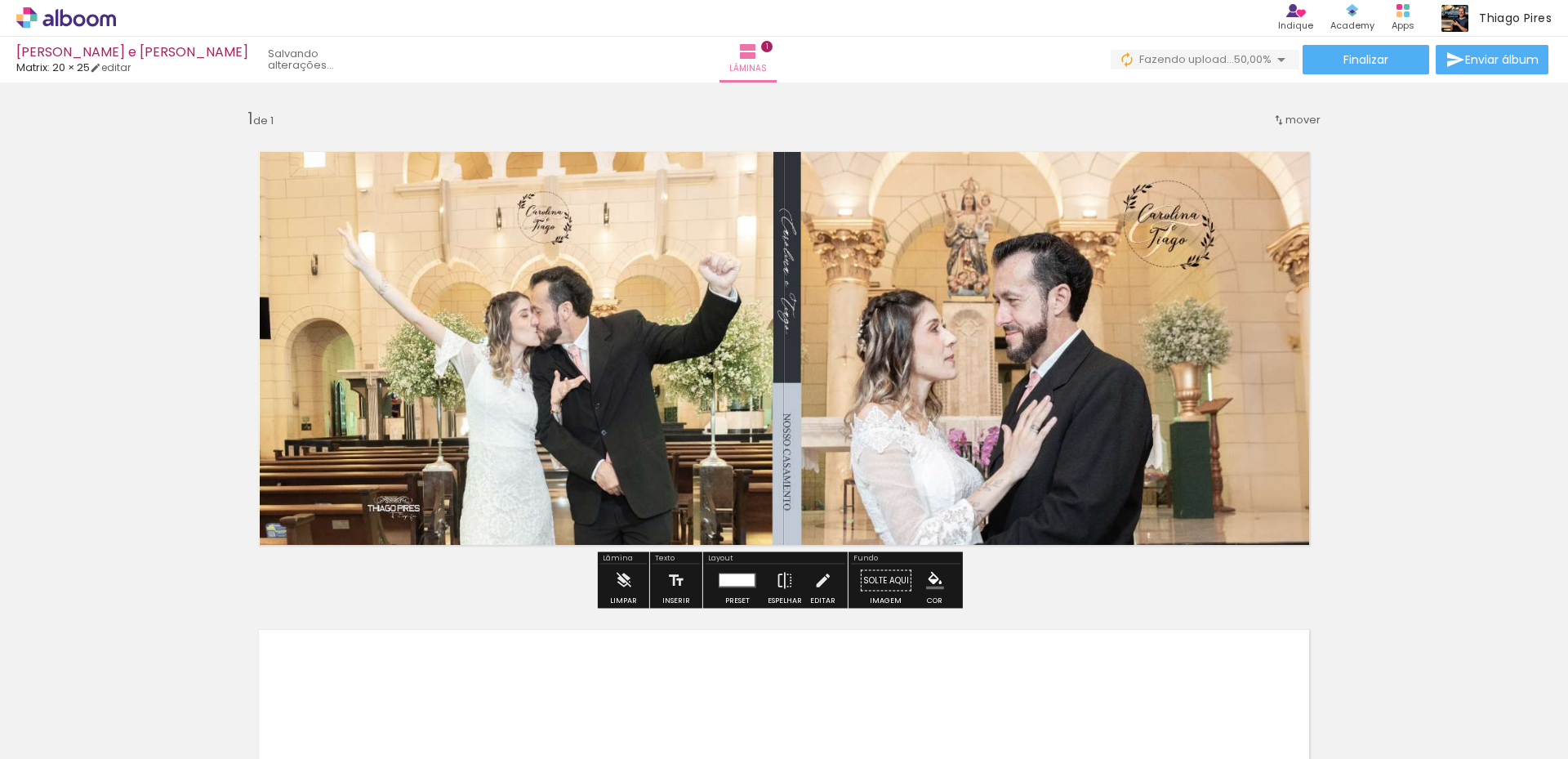
click at [262, 715] on div at bounding box center [255, 703] width 81 height 33
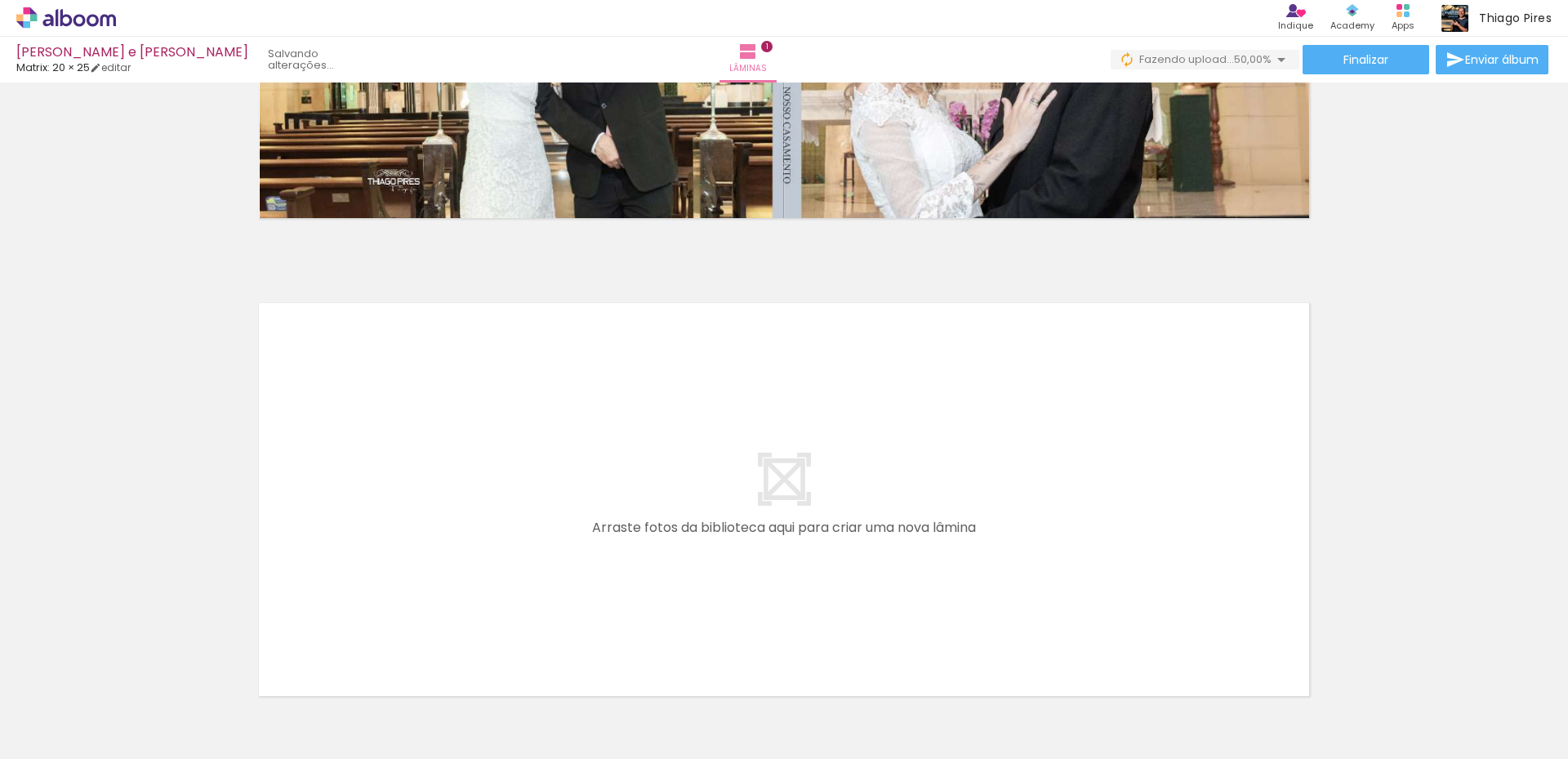
scroll to position [445, 0]
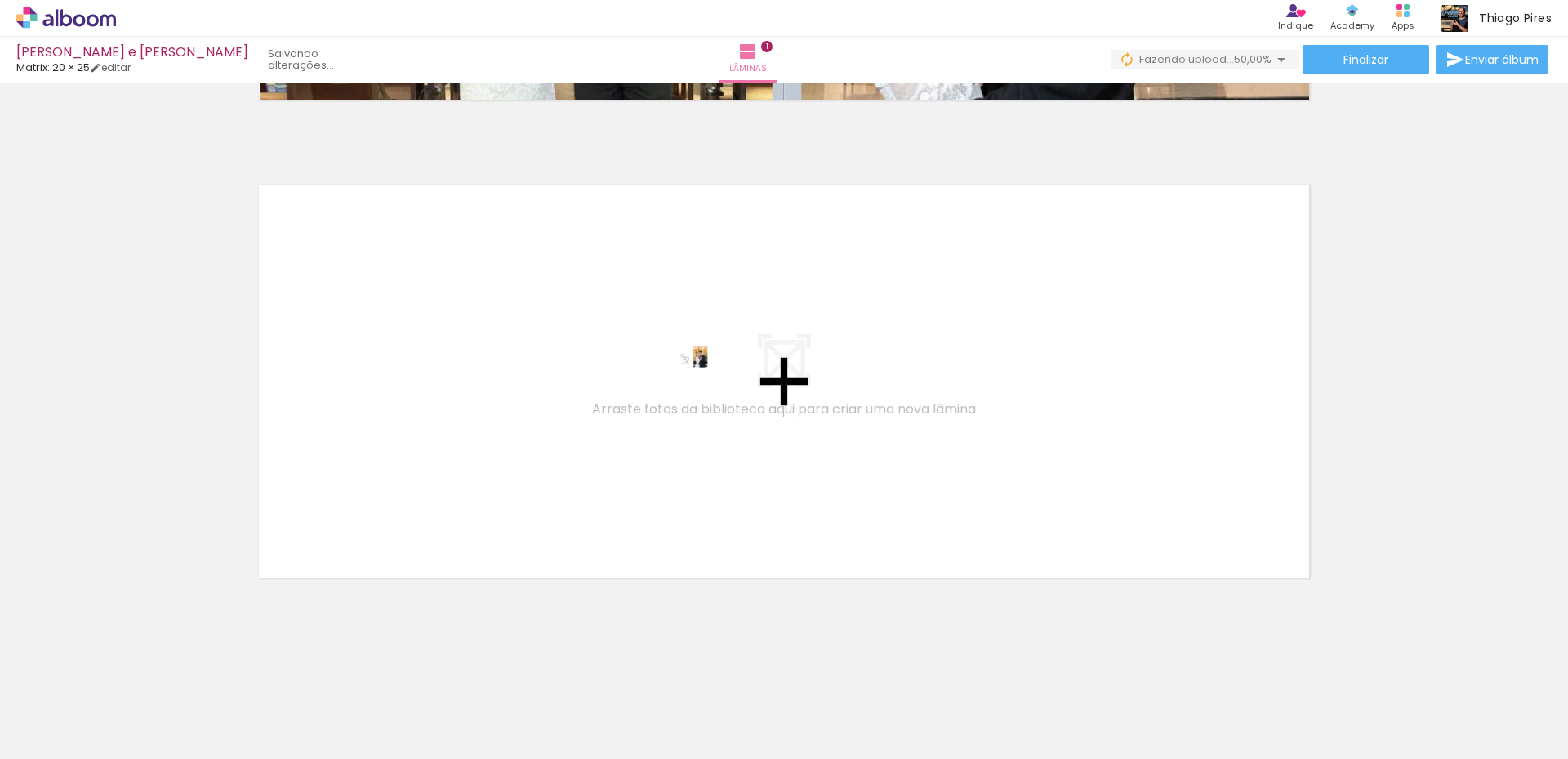
drag, startPoint x: 265, startPoint y: 707, endPoint x: 707, endPoint y: 376, distance: 552.2
click at [707, 376] on quentale-workspace at bounding box center [784, 379] width 1568 height 759
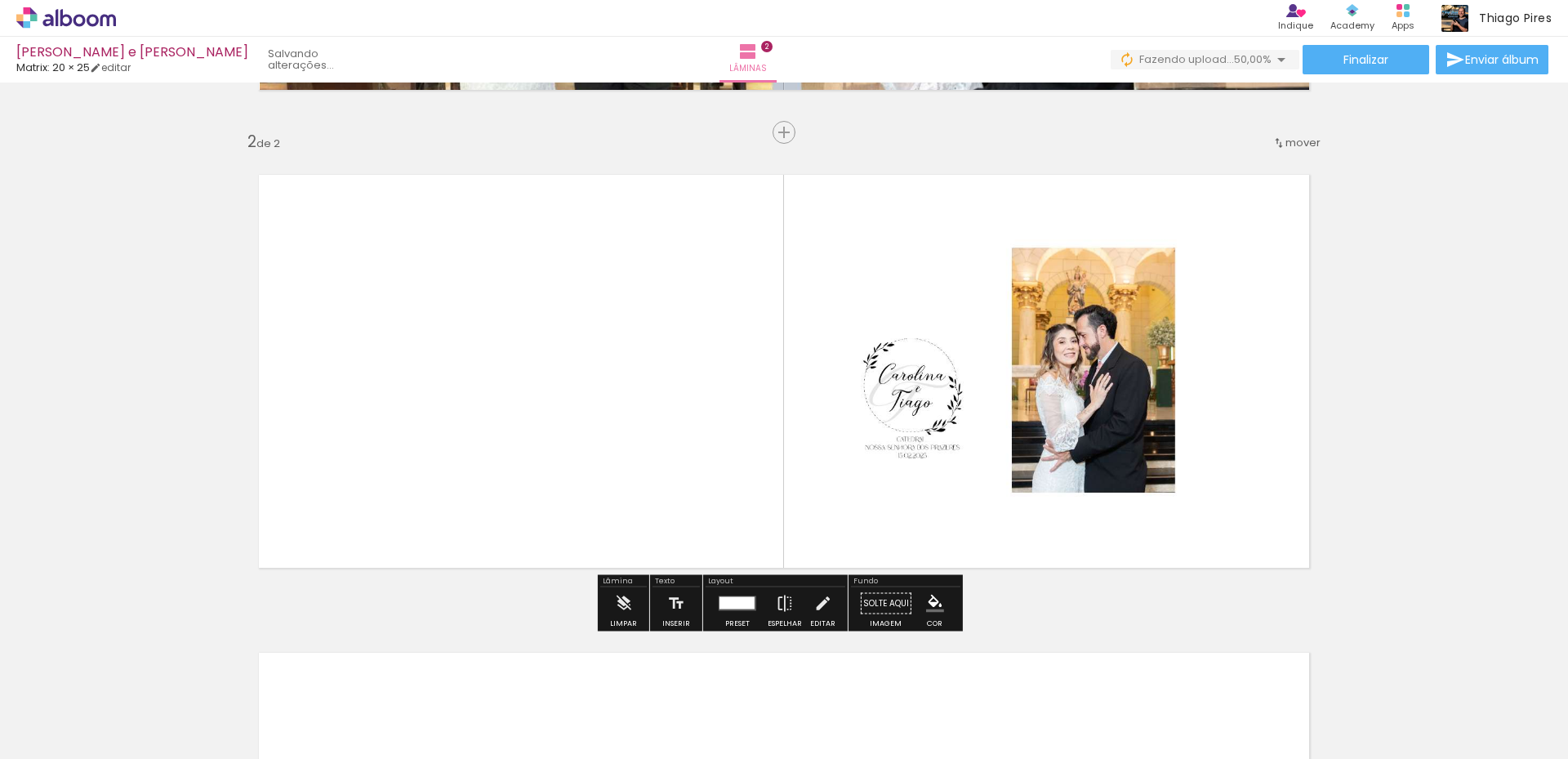
scroll to position [456, 0]
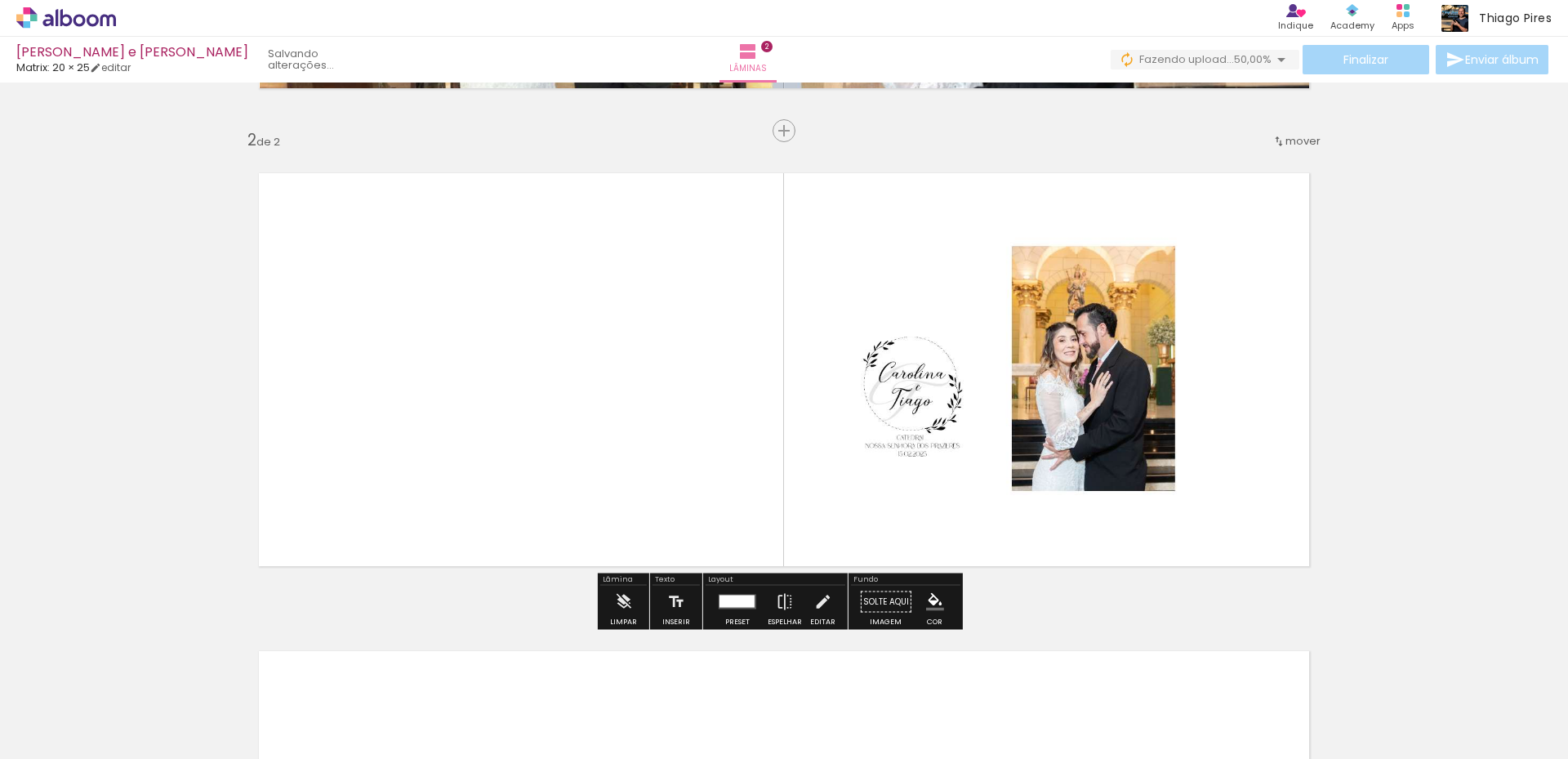
click at [770, 370] on quentale-photo at bounding box center [784, 369] width 854 height 341
click at [368, 215] on iron-icon at bounding box center [374, 215] width 17 height 17
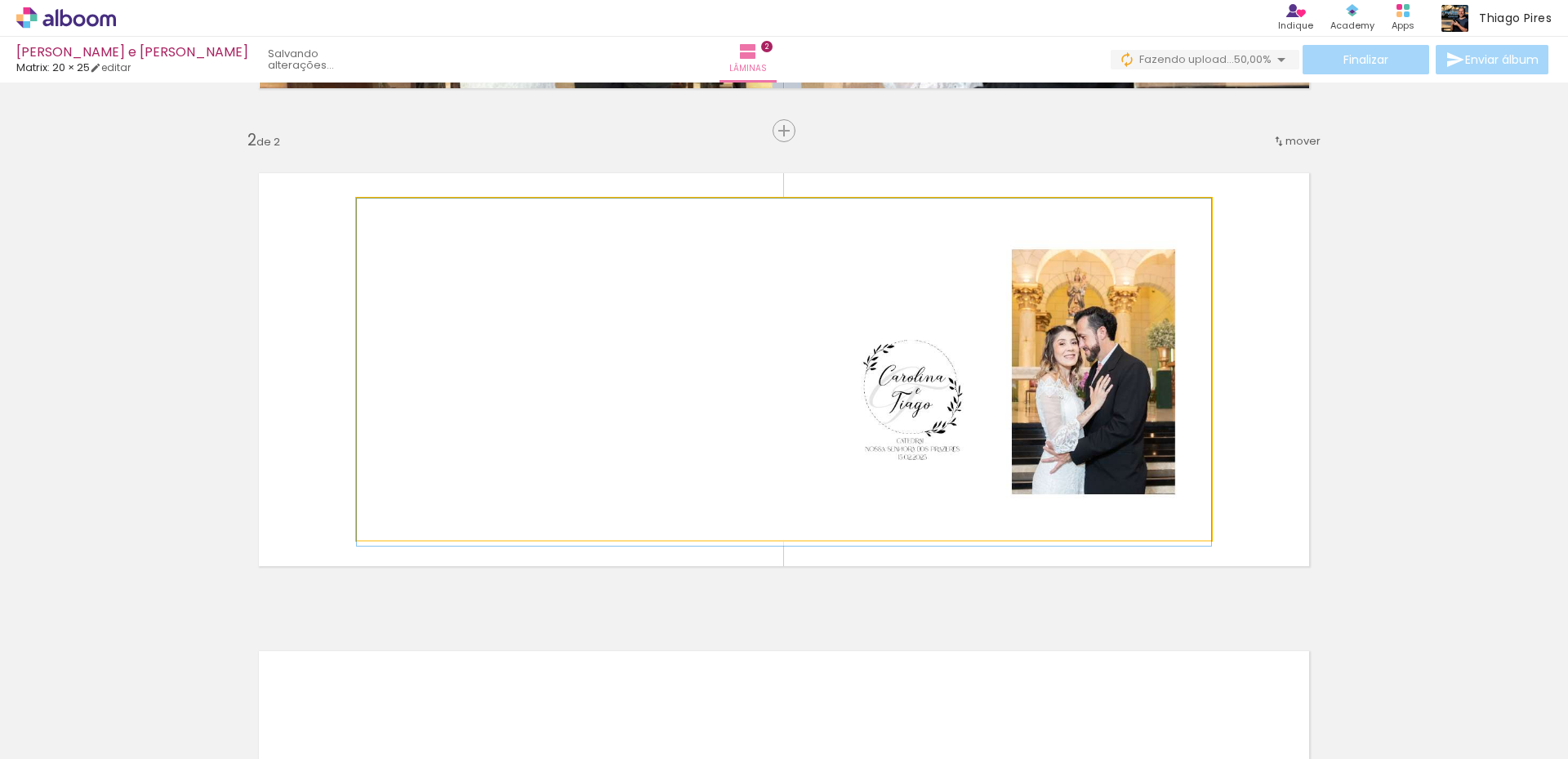
drag, startPoint x: 368, startPoint y: 215, endPoint x: 351, endPoint y: 226, distance: 20.2
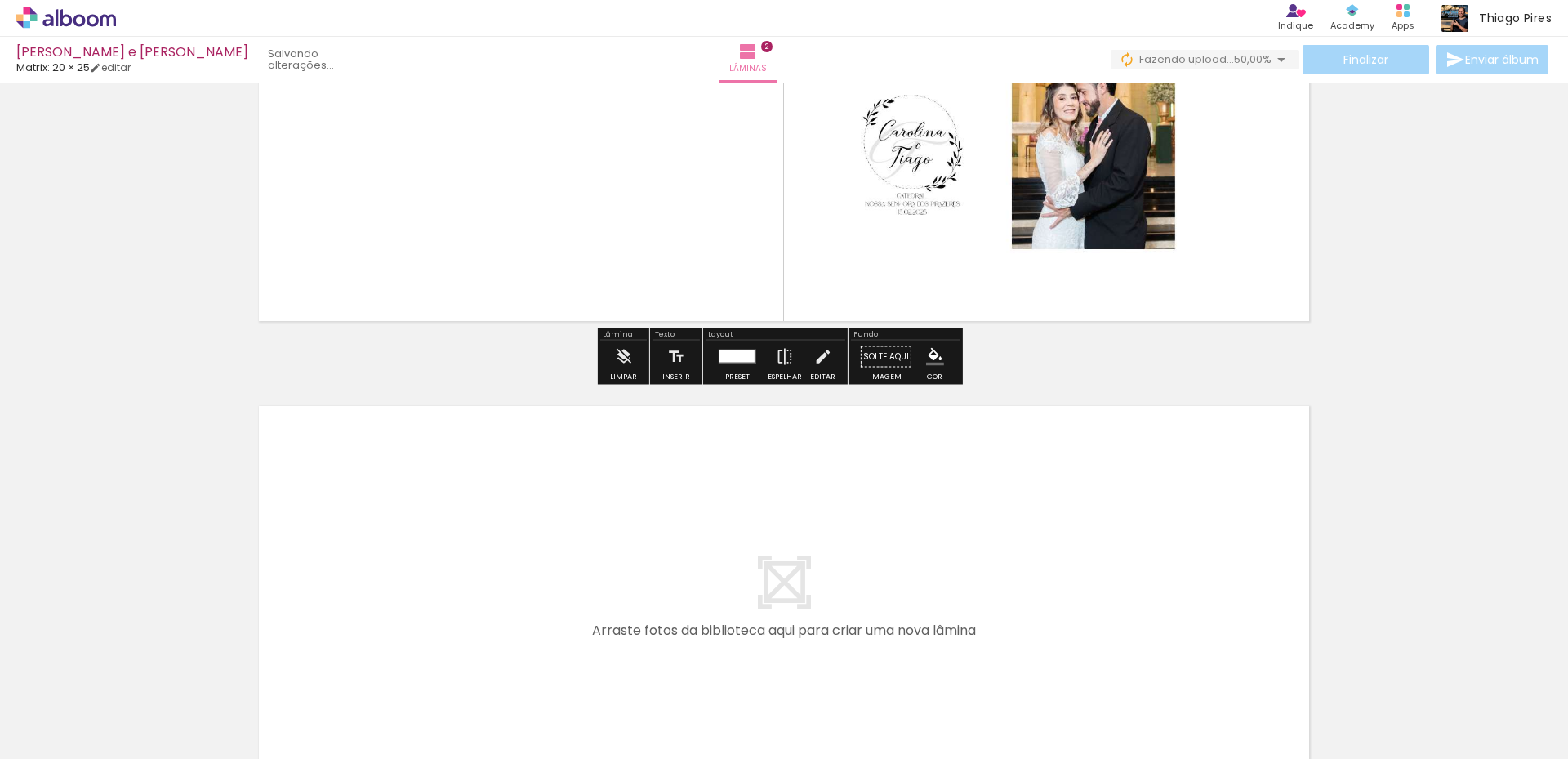
scroll to position [923, 0]
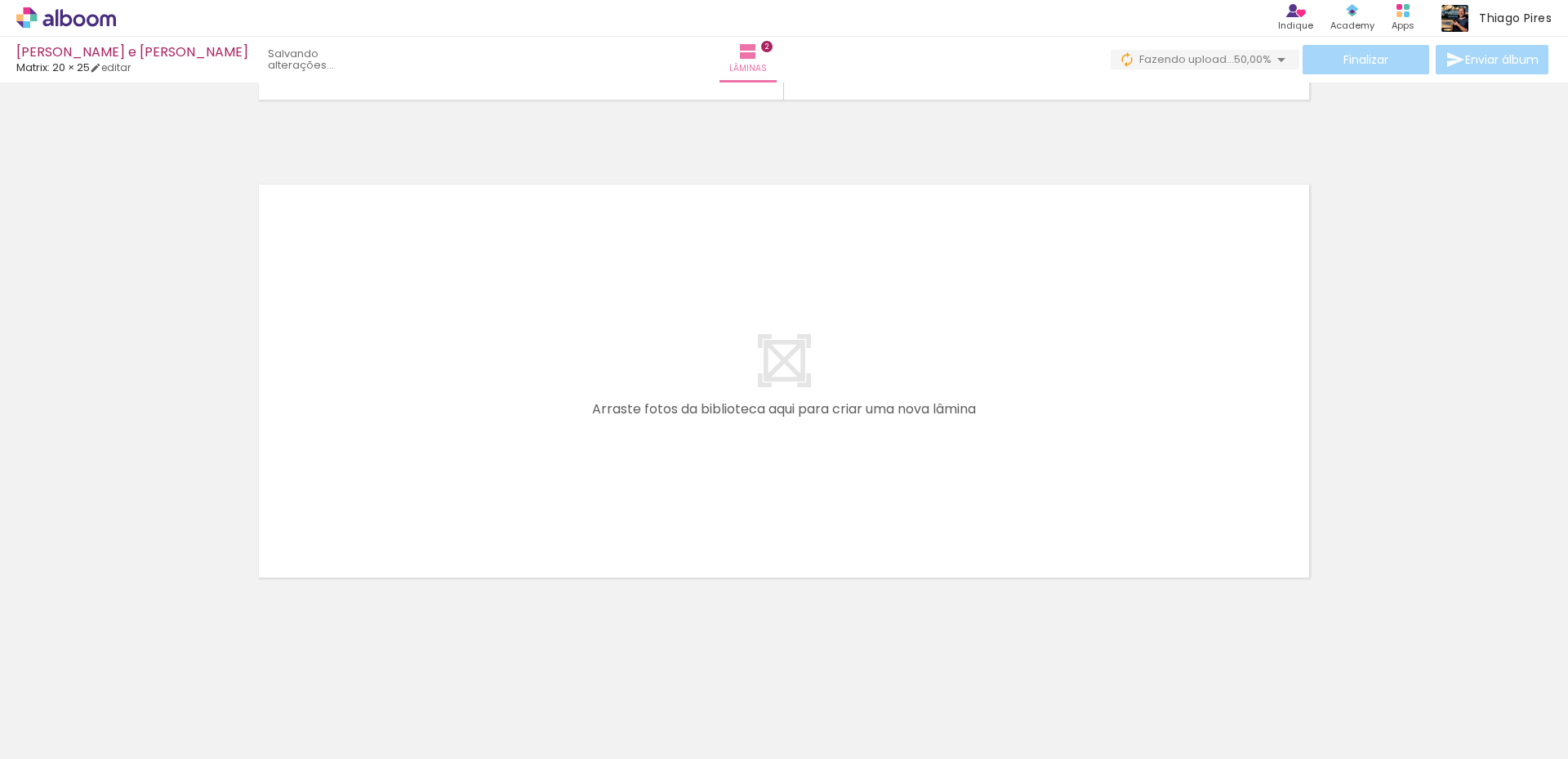
click at [33, 742] on iron-icon at bounding box center [24, 737] width 19 height 19
click at [0, 0] on input "file" at bounding box center [0, 0] width 0 height 0
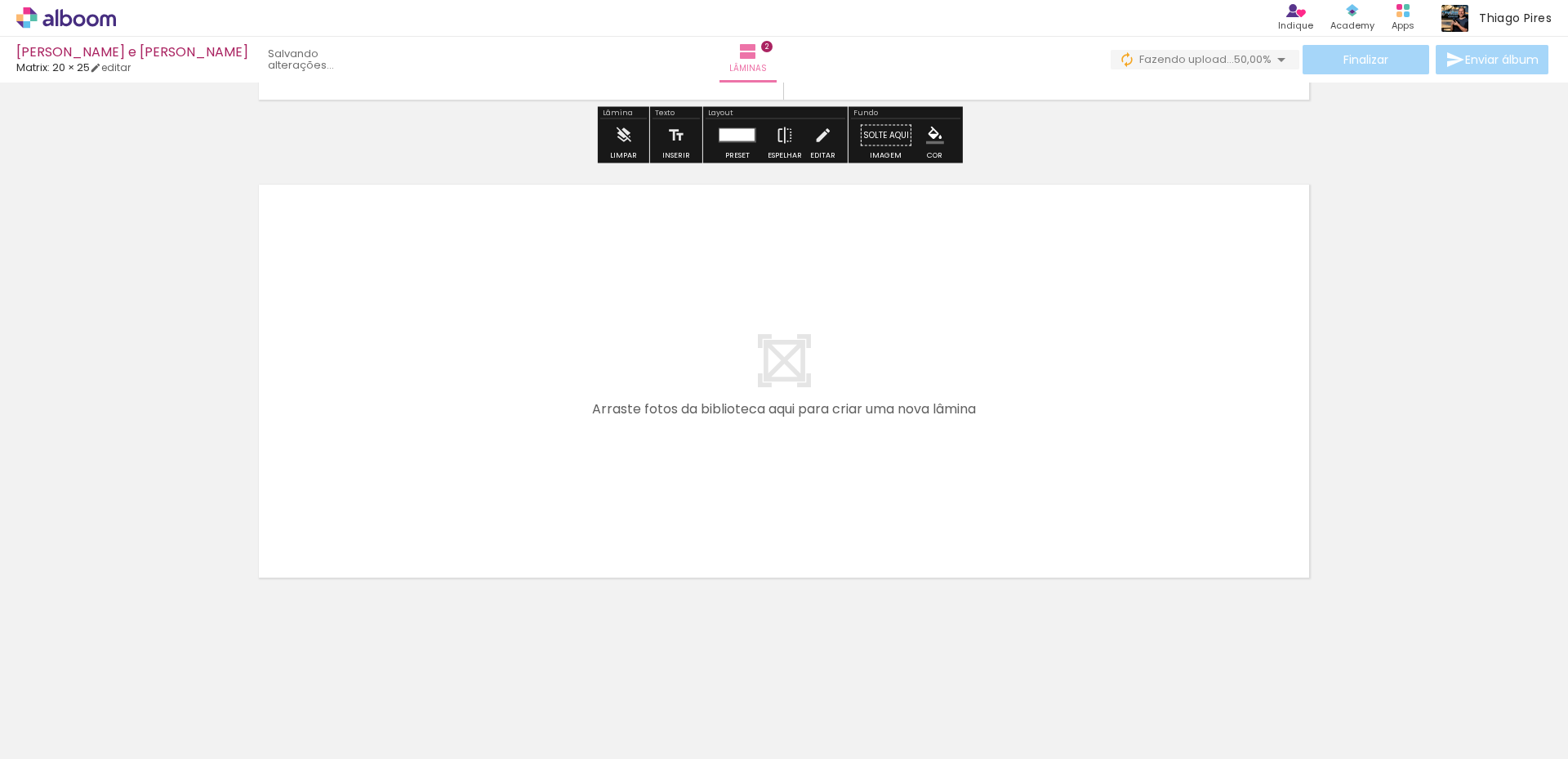
scroll to position [0, 0]
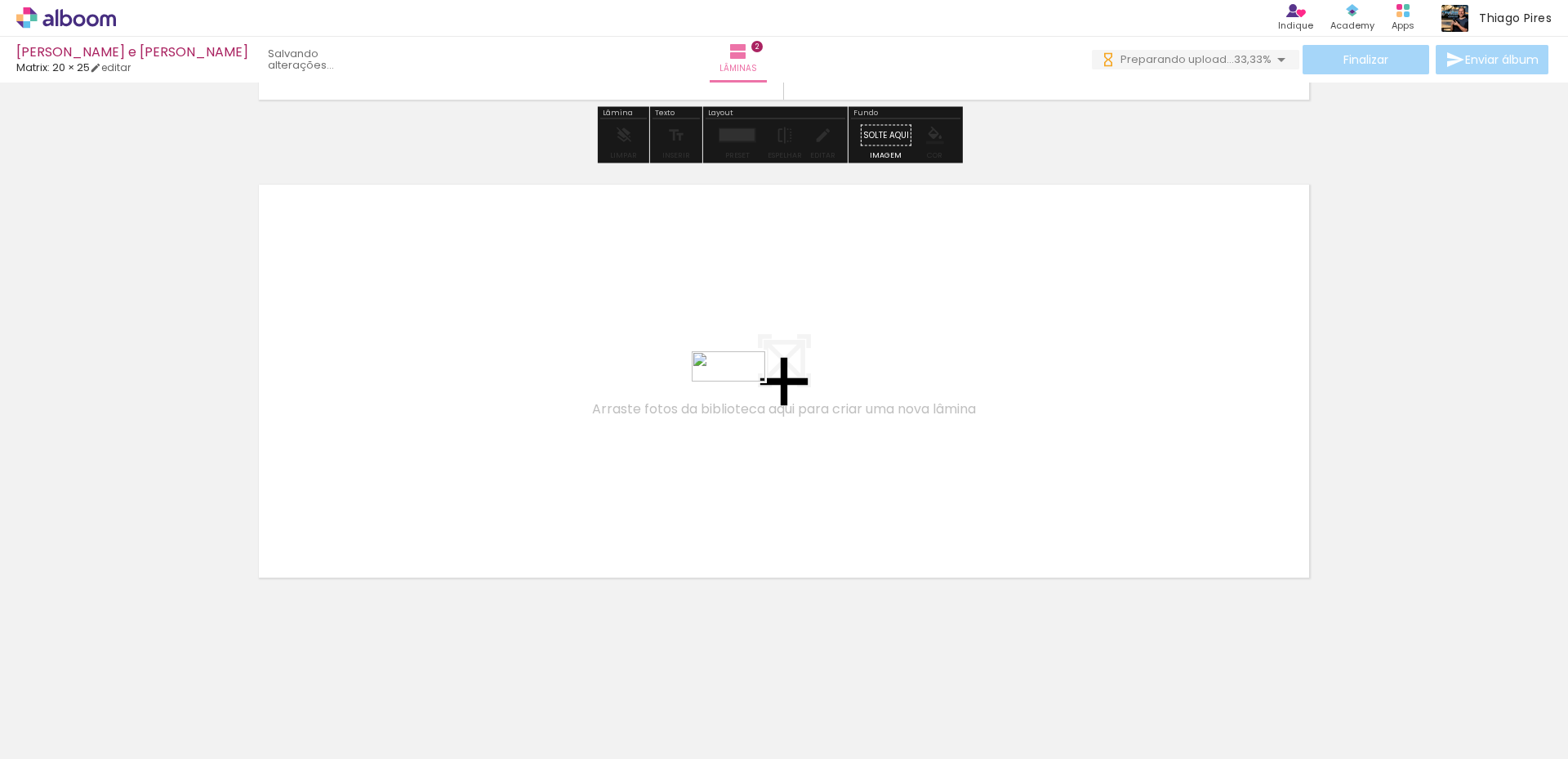
drag, startPoint x: 352, startPoint y: 713, endPoint x: 768, endPoint y: 389, distance: 527.3
click at [768, 389] on quentale-workspace at bounding box center [784, 379] width 1568 height 759
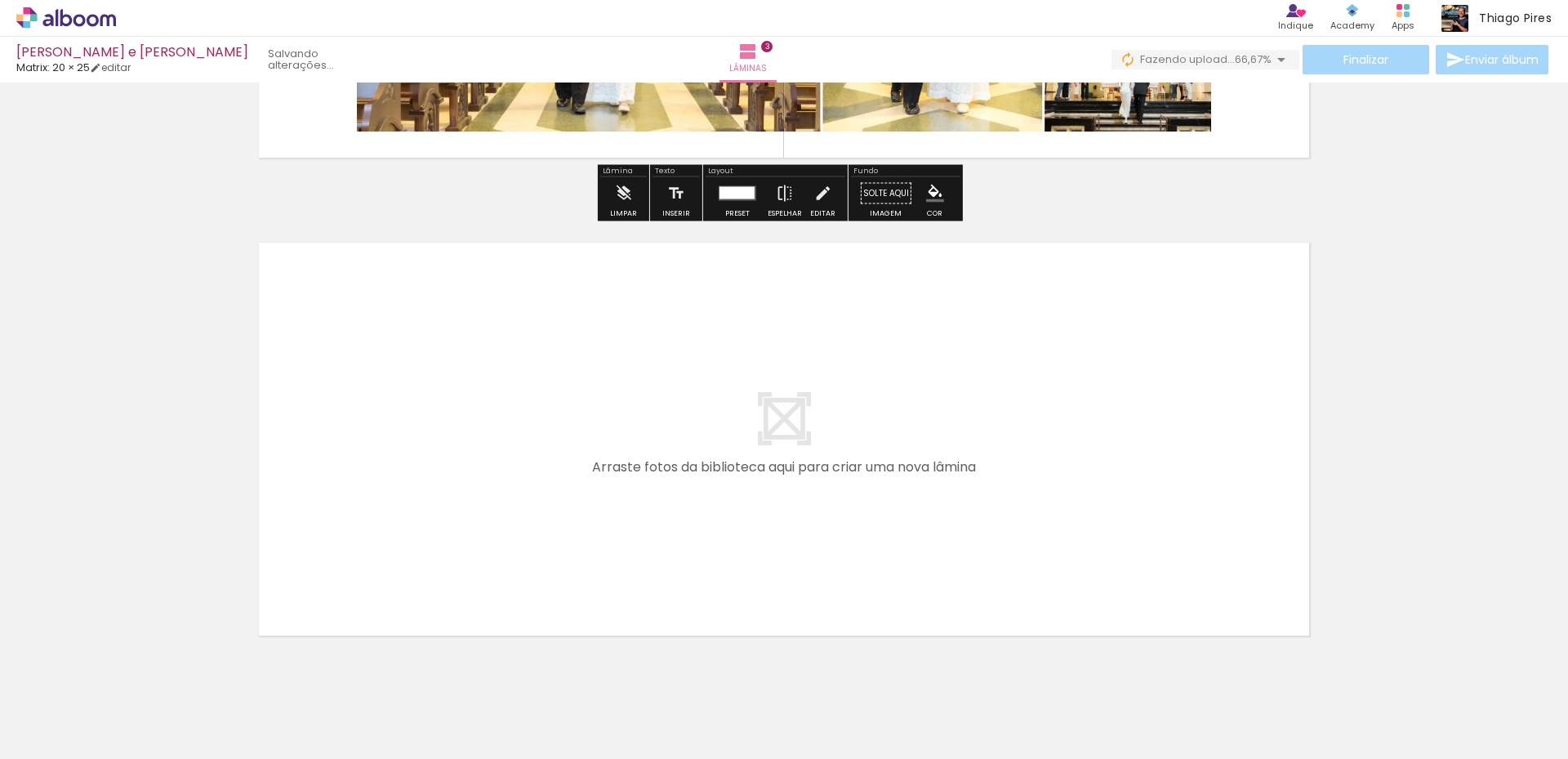
scroll to position [1401, 0]
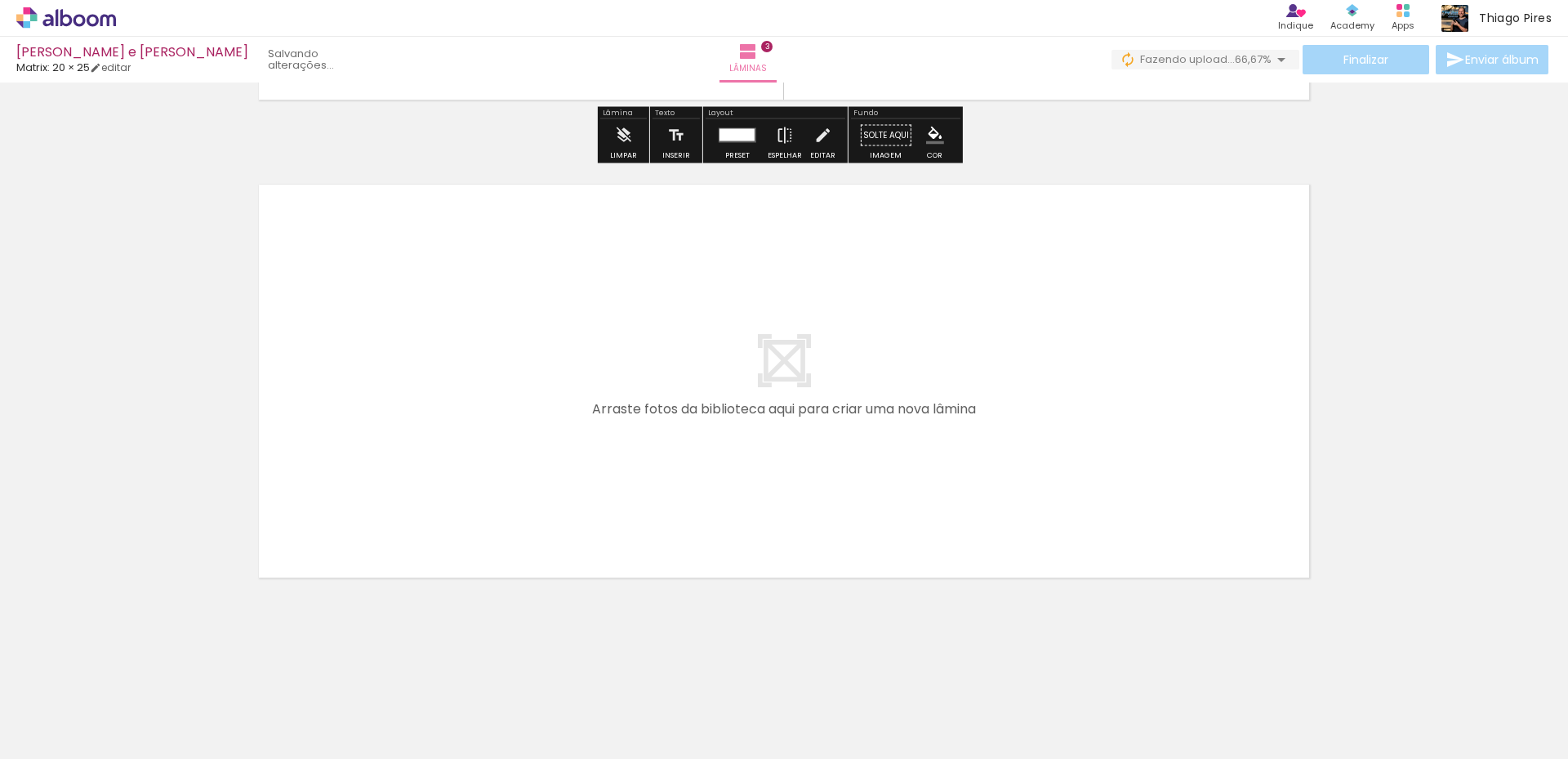
click at [74, 734] on span "Adicionar Fotos" at bounding box center [58, 737] width 49 height 18
click at [0, 0] on input "file" at bounding box center [0, 0] width 0 height 0
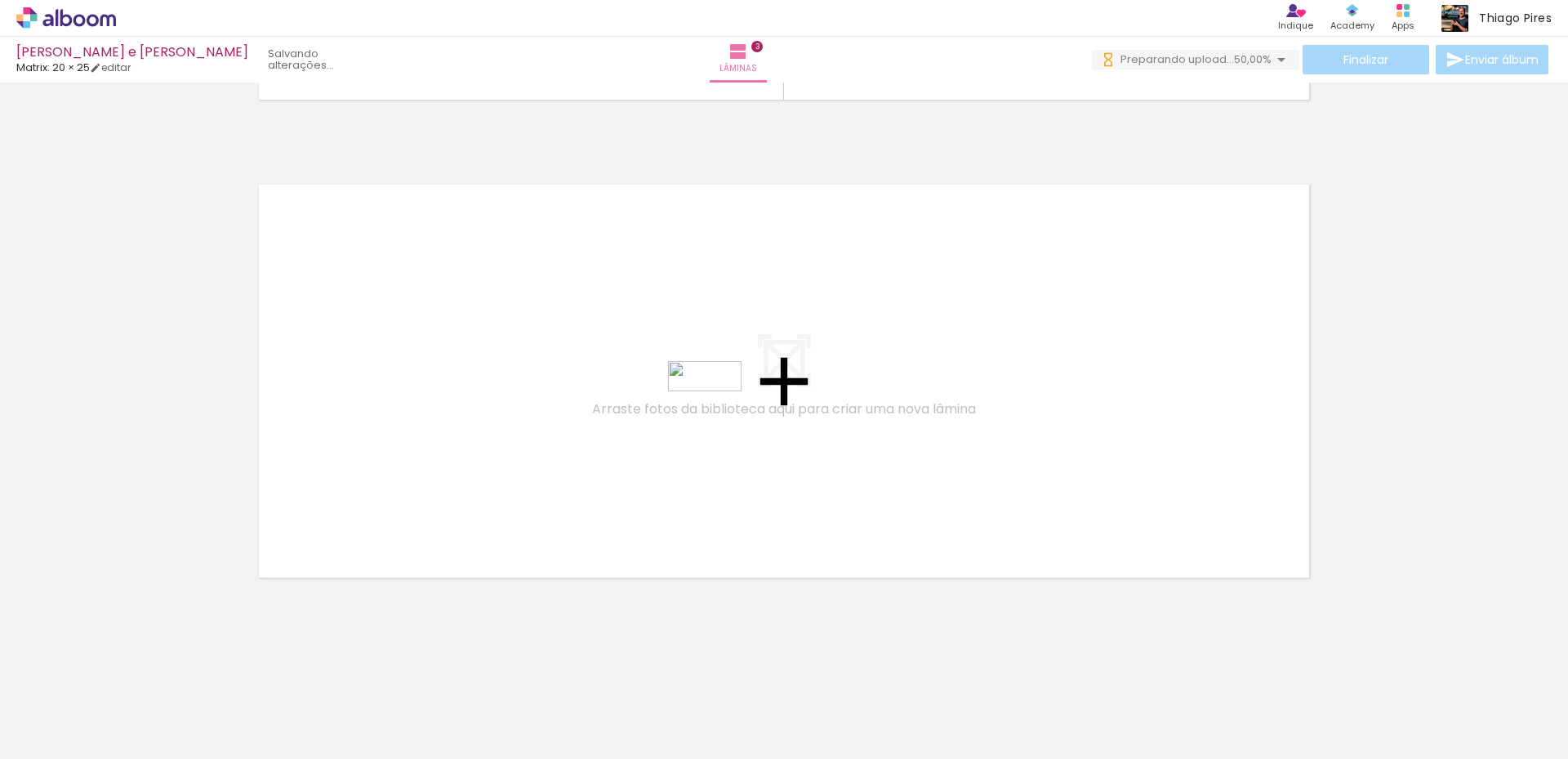
drag, startPoint x: 449, startPoint y: 707, endPoint x: 717, endPoint y: 410, distance: 400.0
click at [717, 410] on quentale-workspace at bounding box center [784, 379] width 1568 height 759
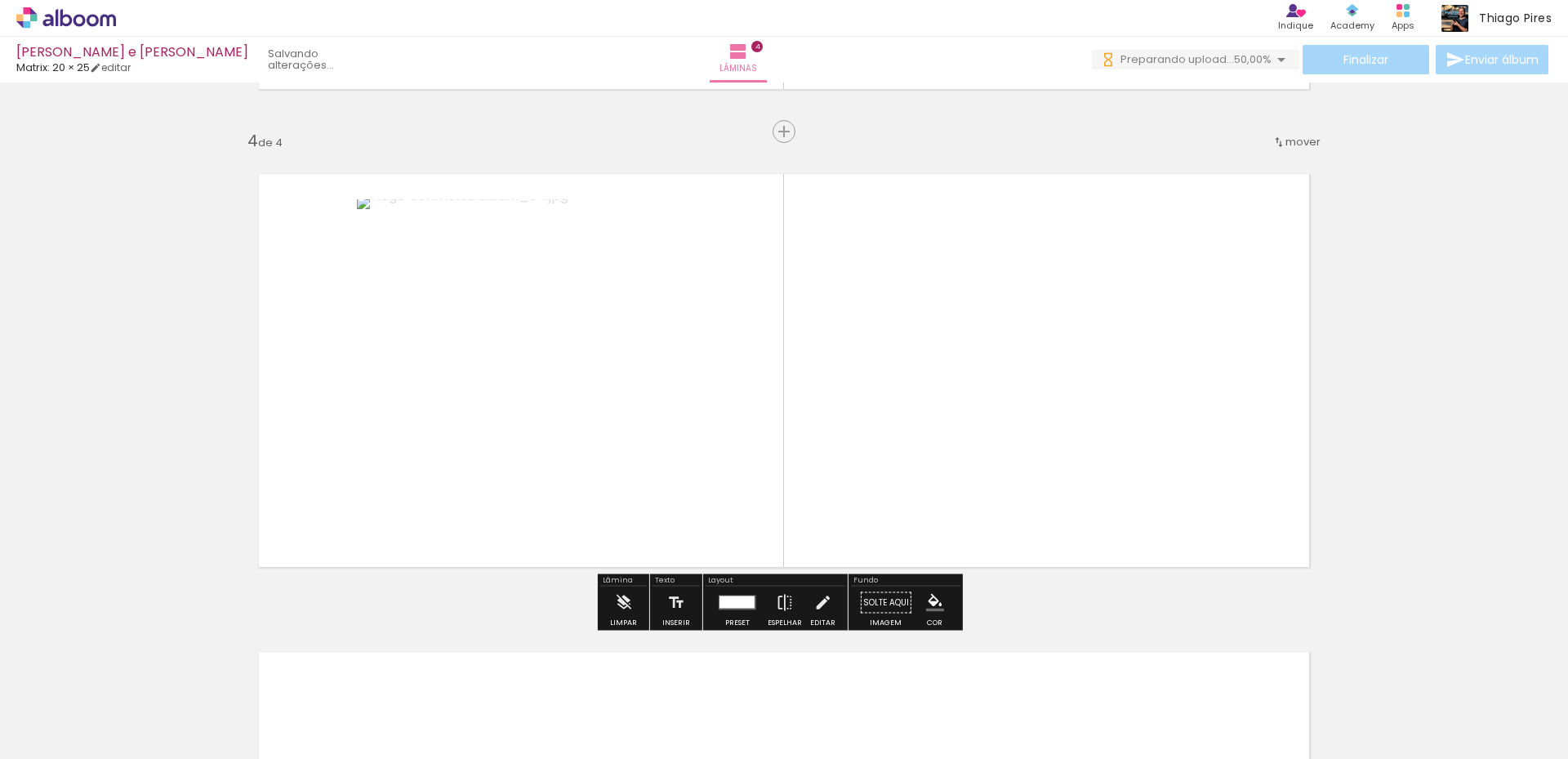
scroll to position [1412, 0]
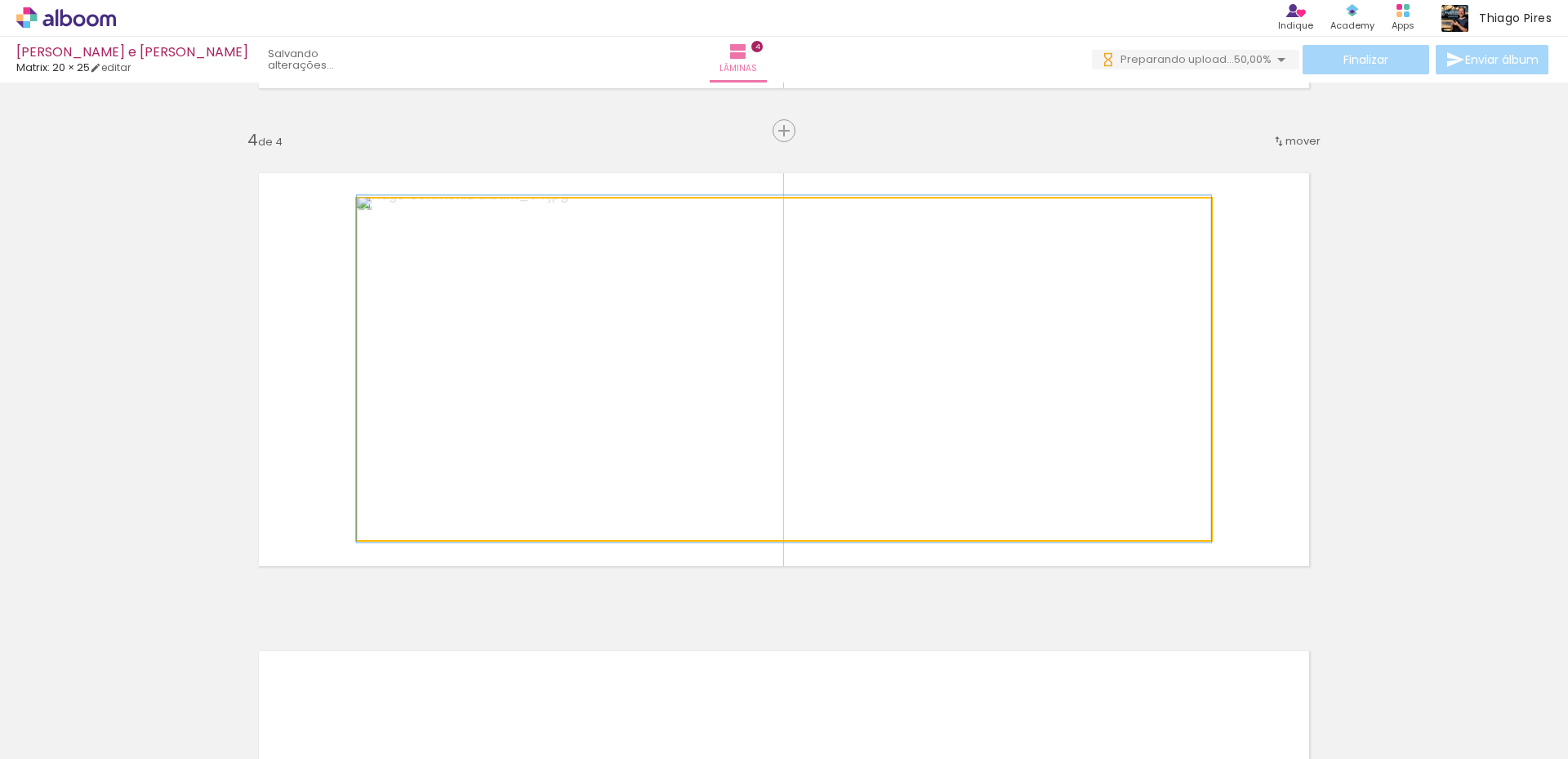
click at [954, 385] on quentale-photo at bounding box center [784, 369] width 854 height 341
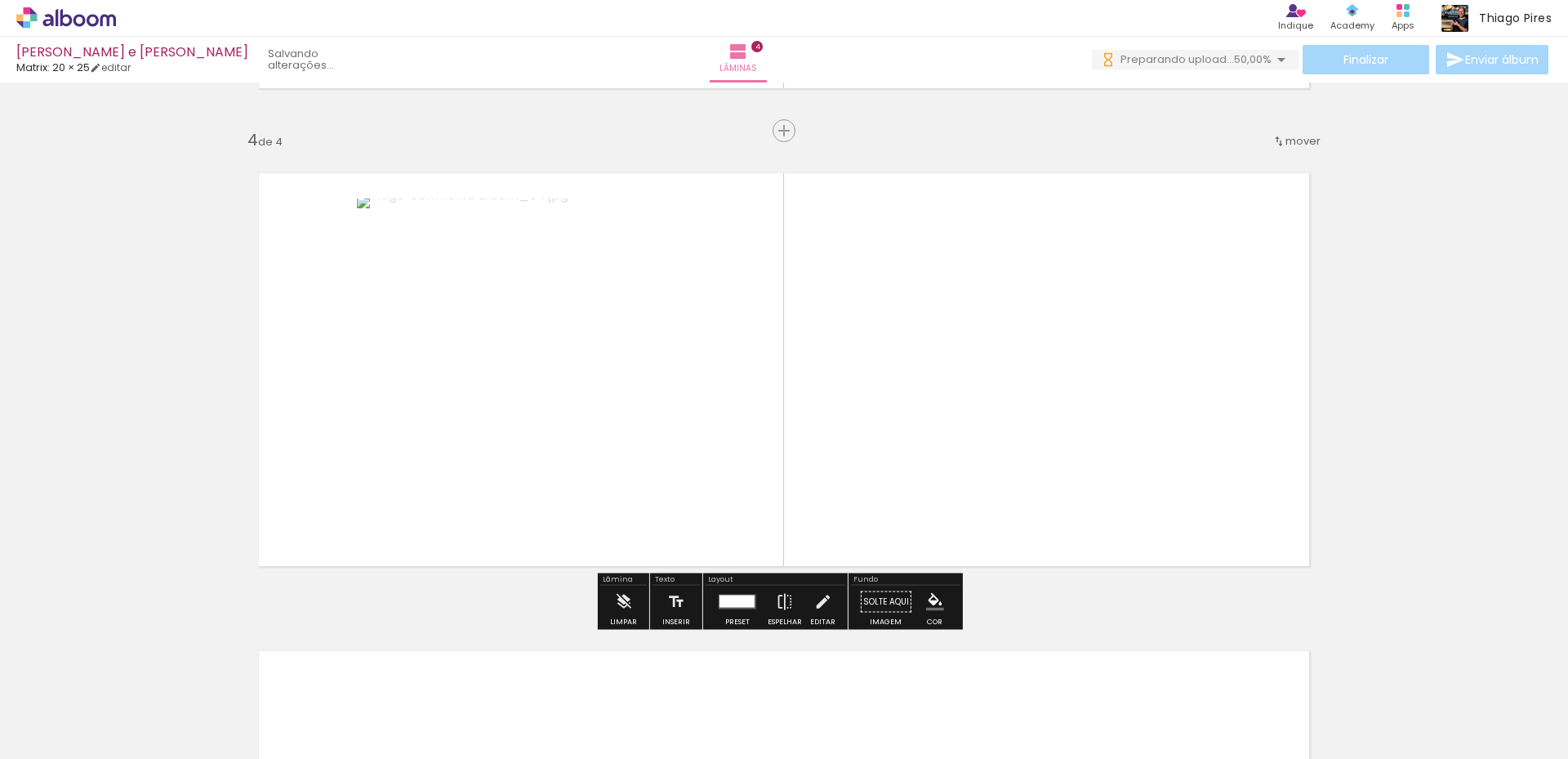
scroll to position [1879, 0]
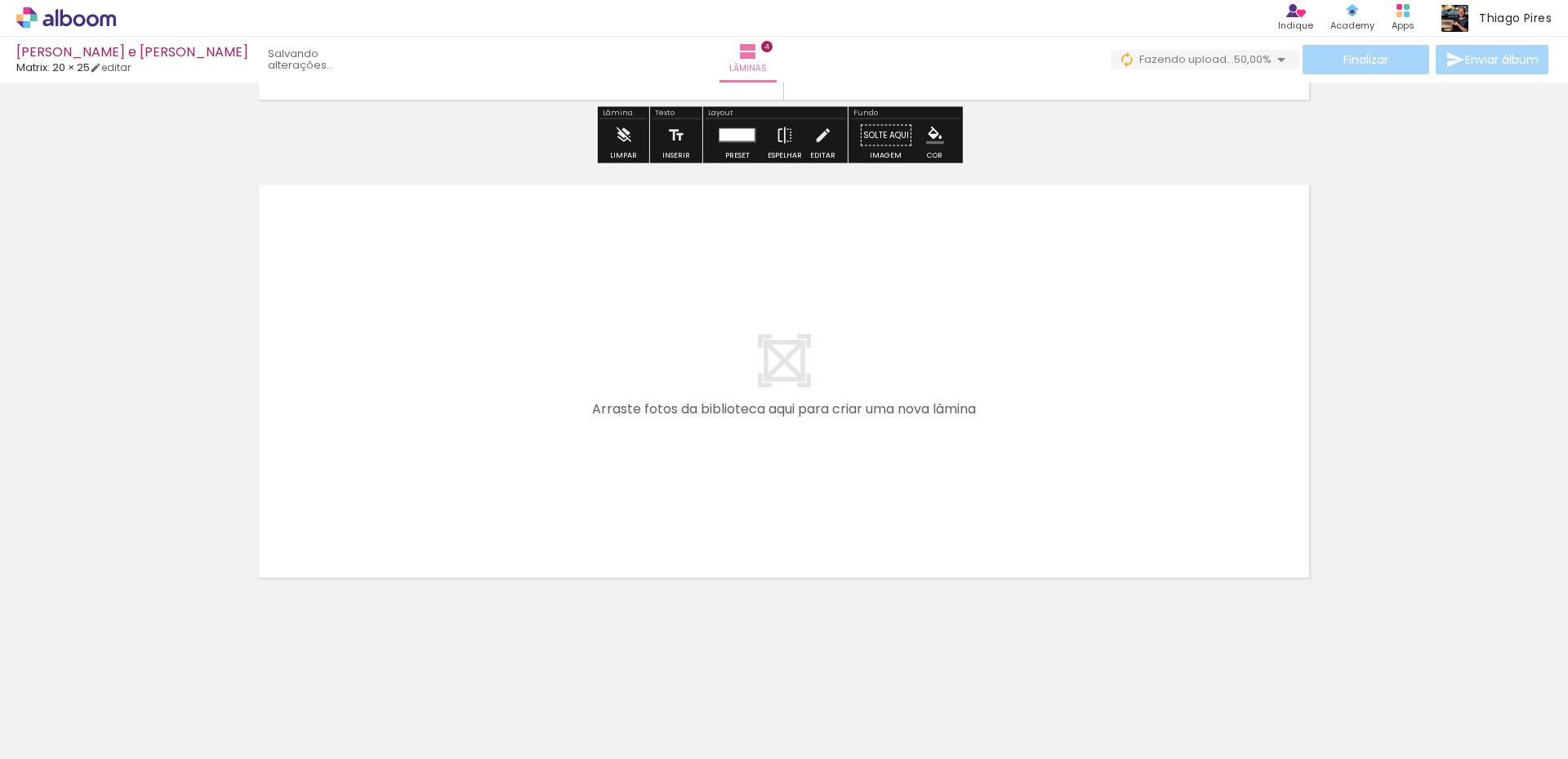
click at [0, 750] on div "Biblioteca 4 fotos Todas as fotos Não utilizadas Adicionar Fotos" at bounding box center [0, 708] width 0 height 102
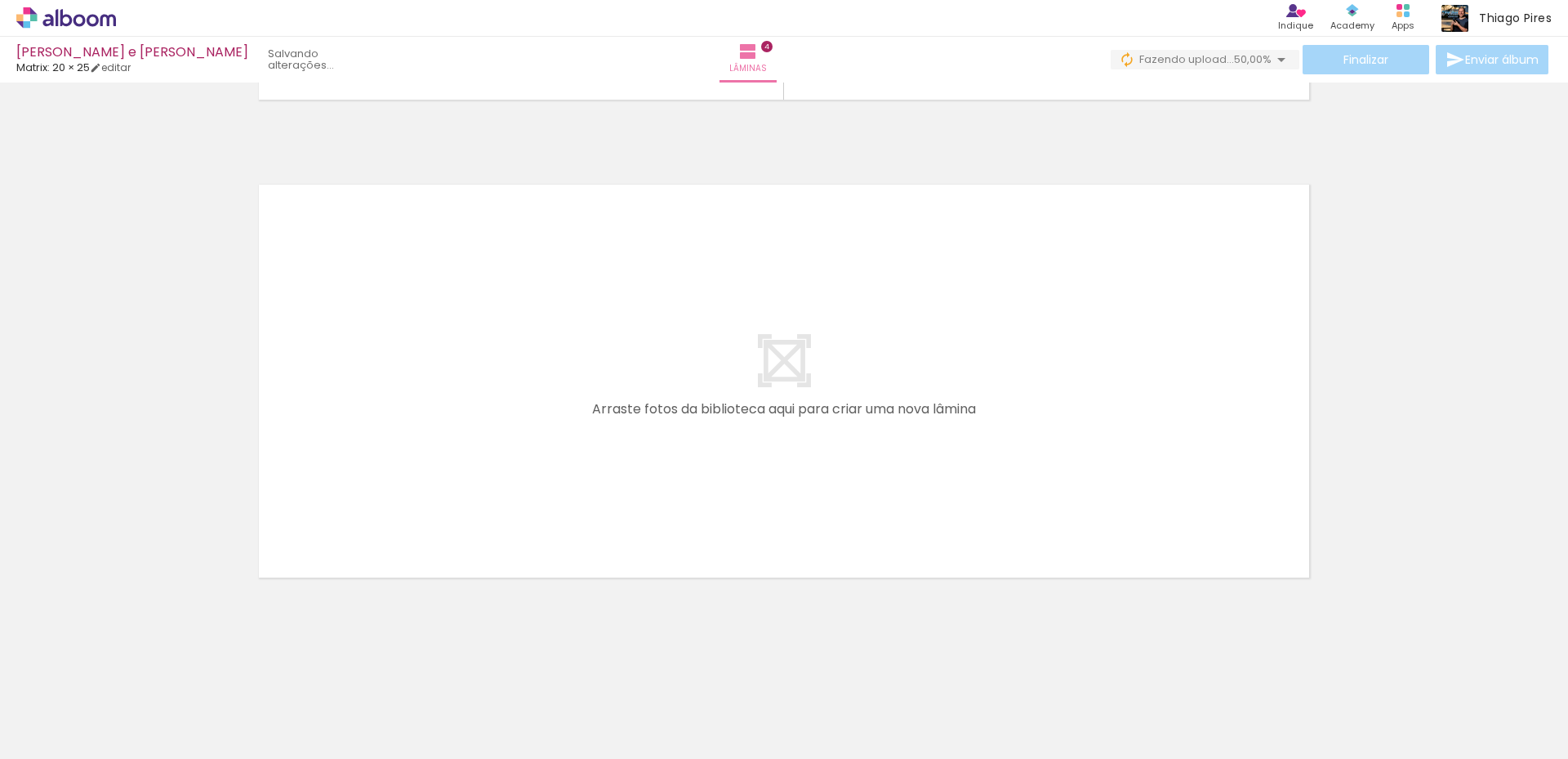
click at [45, 741] on span "Adicionar Fotos" at bounding box center [58, 737] width 49 height 18
click at [0, 0] on input "file" at bounding box center [0, 0] width 0 height 0
drag, startPoint x: 513, startPoint y: 698, endPoint x: 667, endPoint y: 429, distance: 310.0
click at [667, 429] on quentale-workspace at bounding box center [784, 379] width 1568 height 759
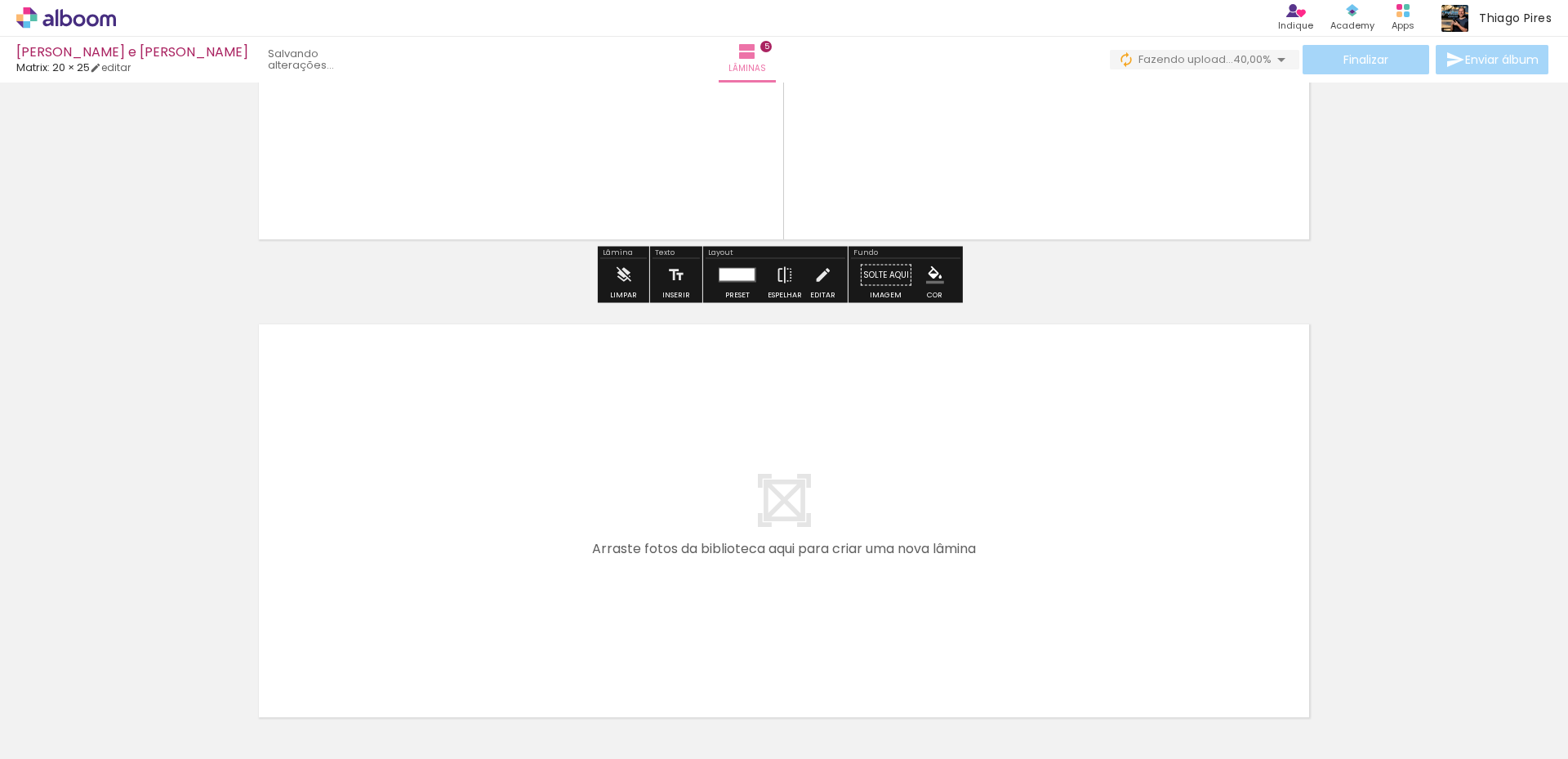
scroll to position [2357, 0]
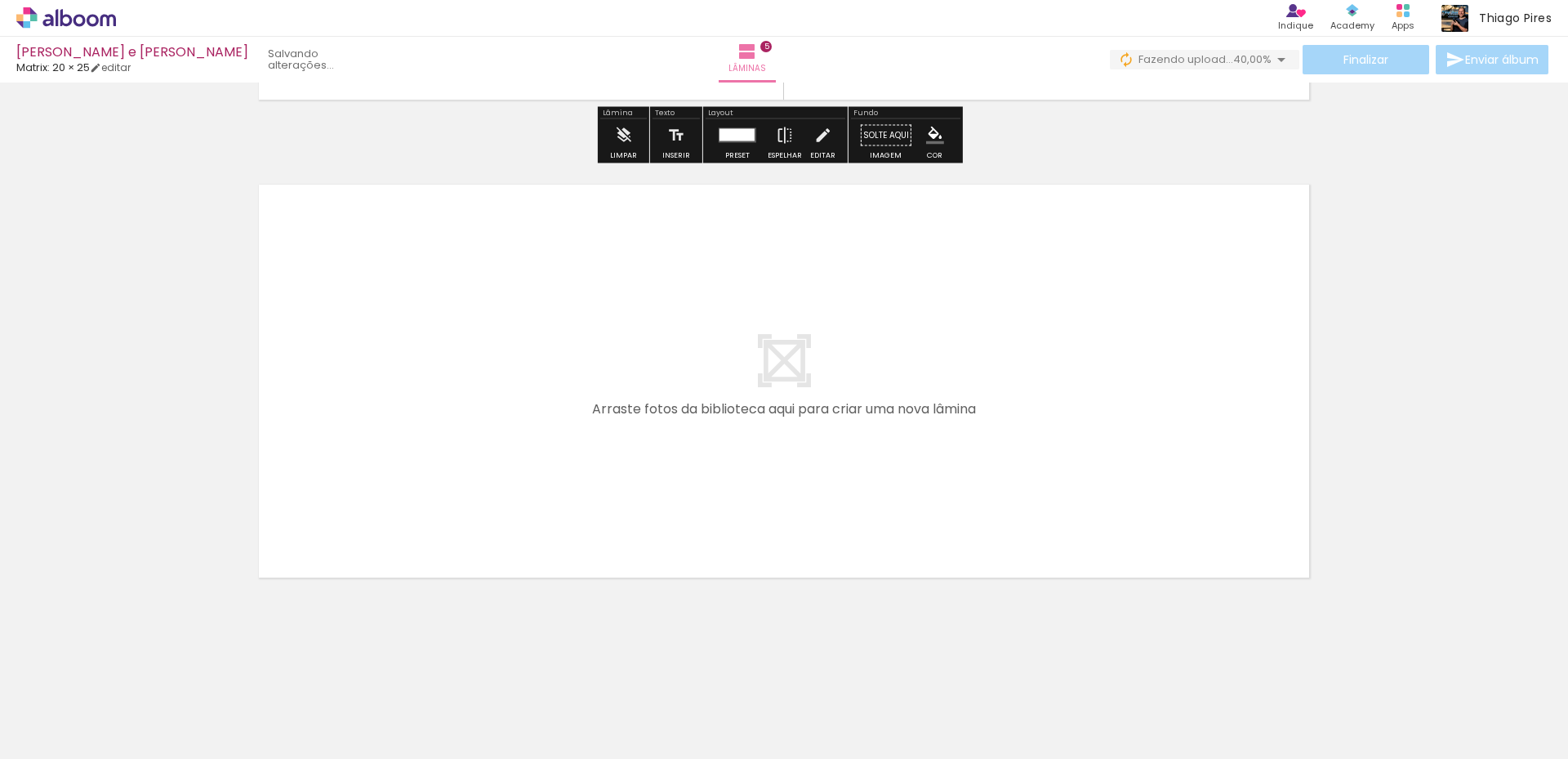
click at [62, 736] on span "Adicionar Fotos" at bounding box center [58, 737] width 49 height 18
click at [0, 0] on input "file" at bounding box center [0, 0] width 0 height 0
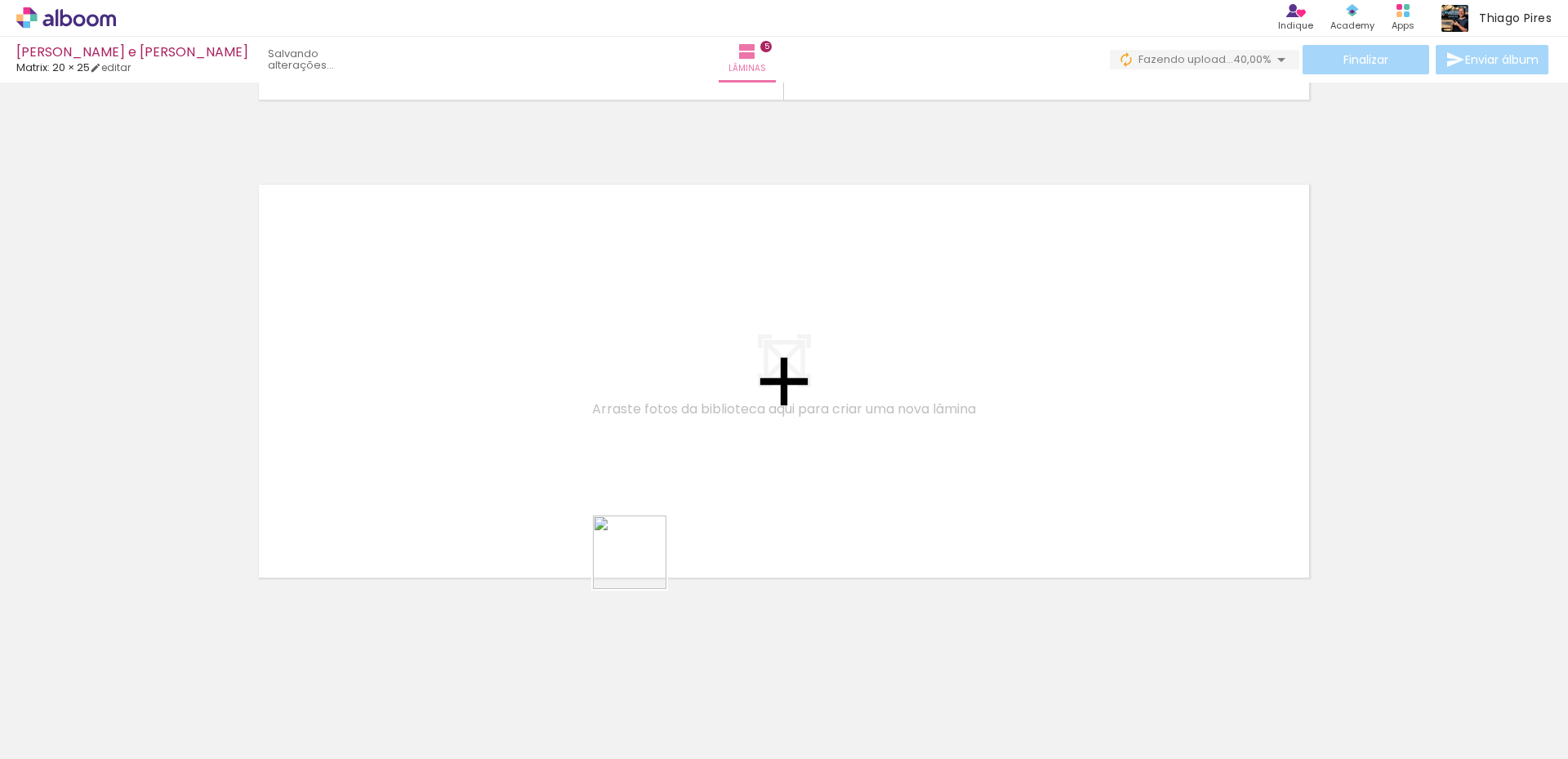
drag, startPoint x: 628, startPoint y: 712, endPoint x: 743, endPoint y: 393, distance: 339.1
click at [743, 393] on quentale-workspace at bounding box center [784, 379] width 1568 height 759
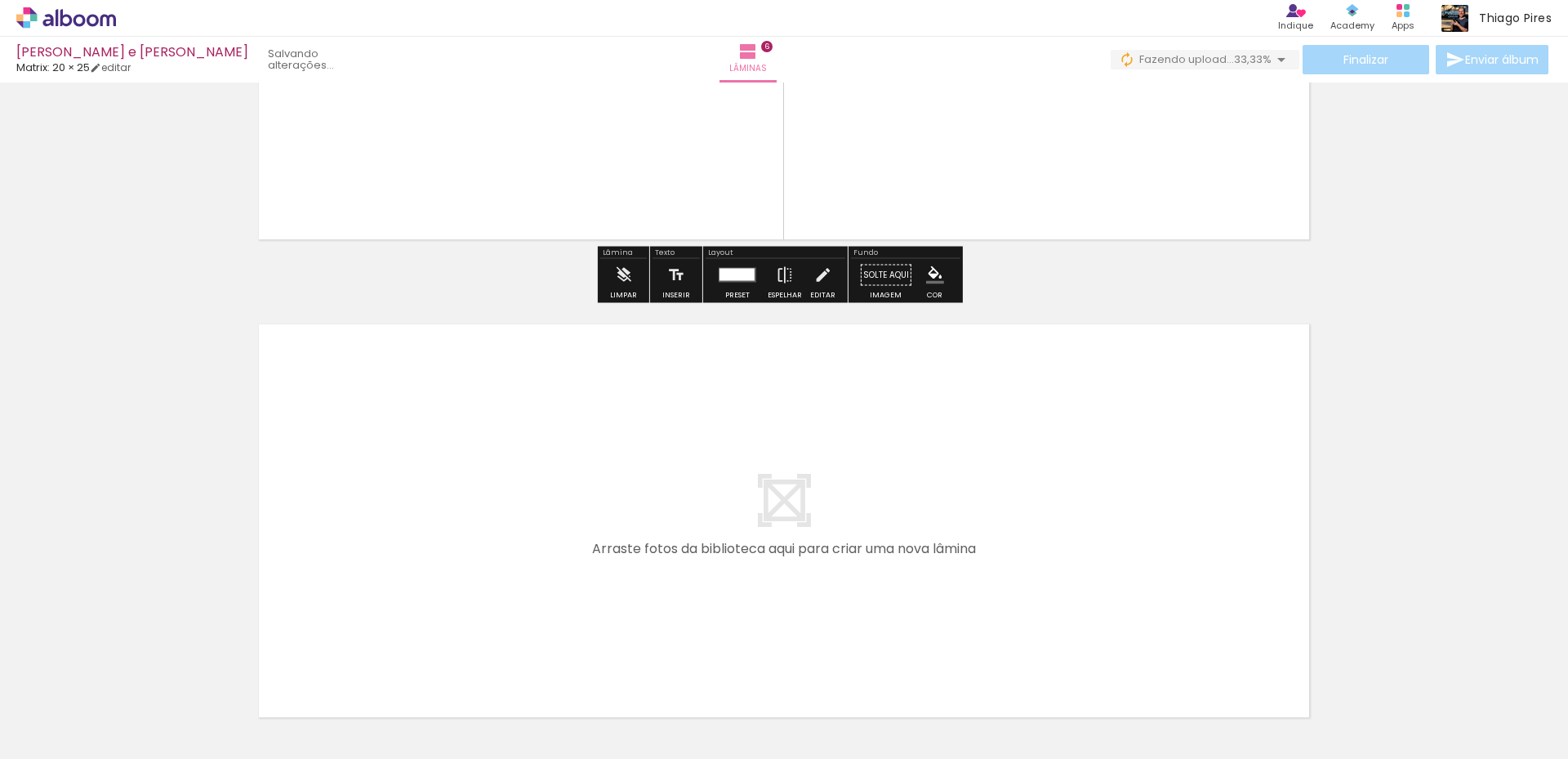
scroll to position [2835, 0]
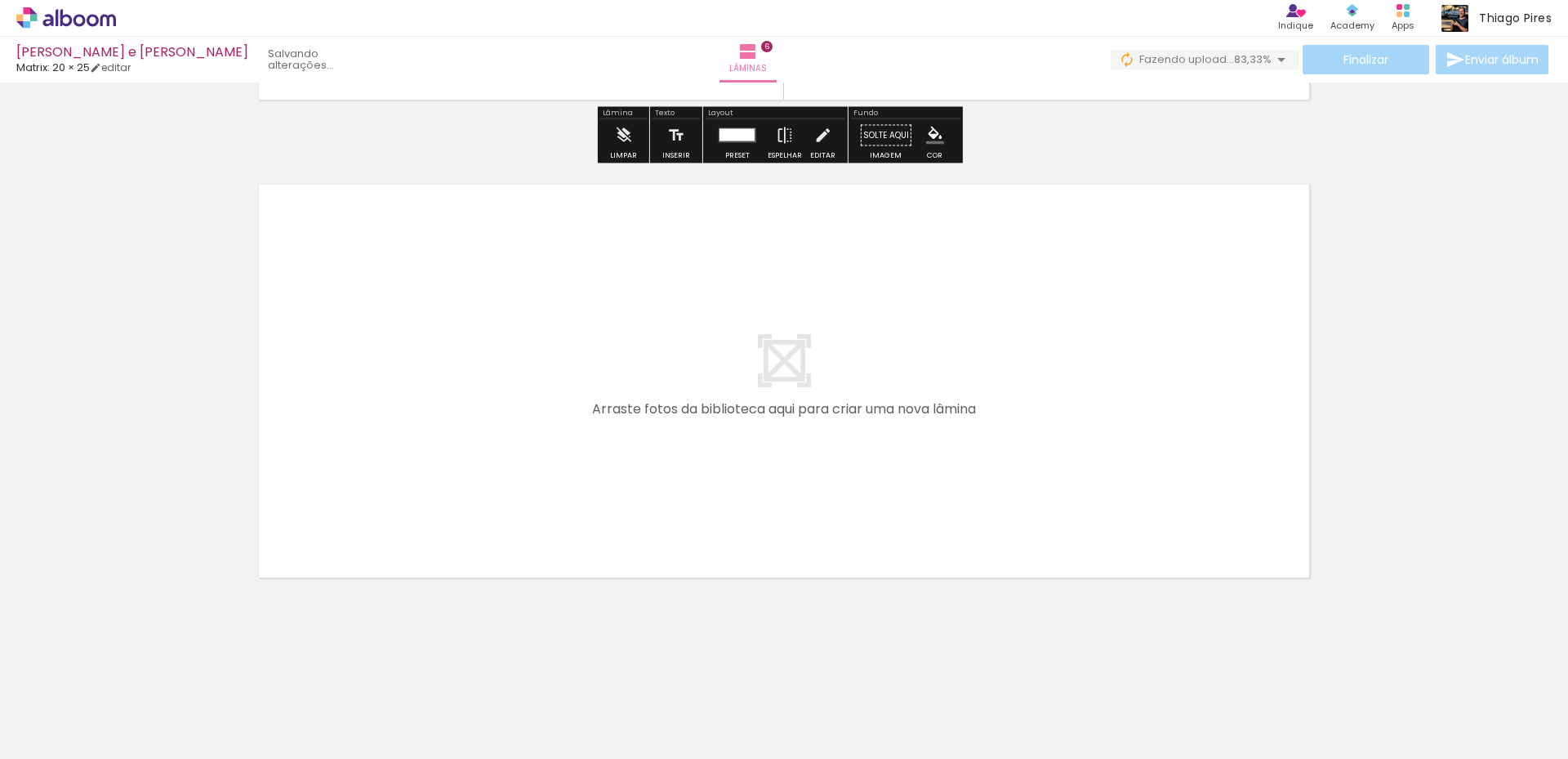
click at [51, 743] on span "Adicionar Fotos" at bounding box center [58, 737] width 49 height 18
click at [0, 0] on input "file" at bounding box center [0, 0] width 0 height 0
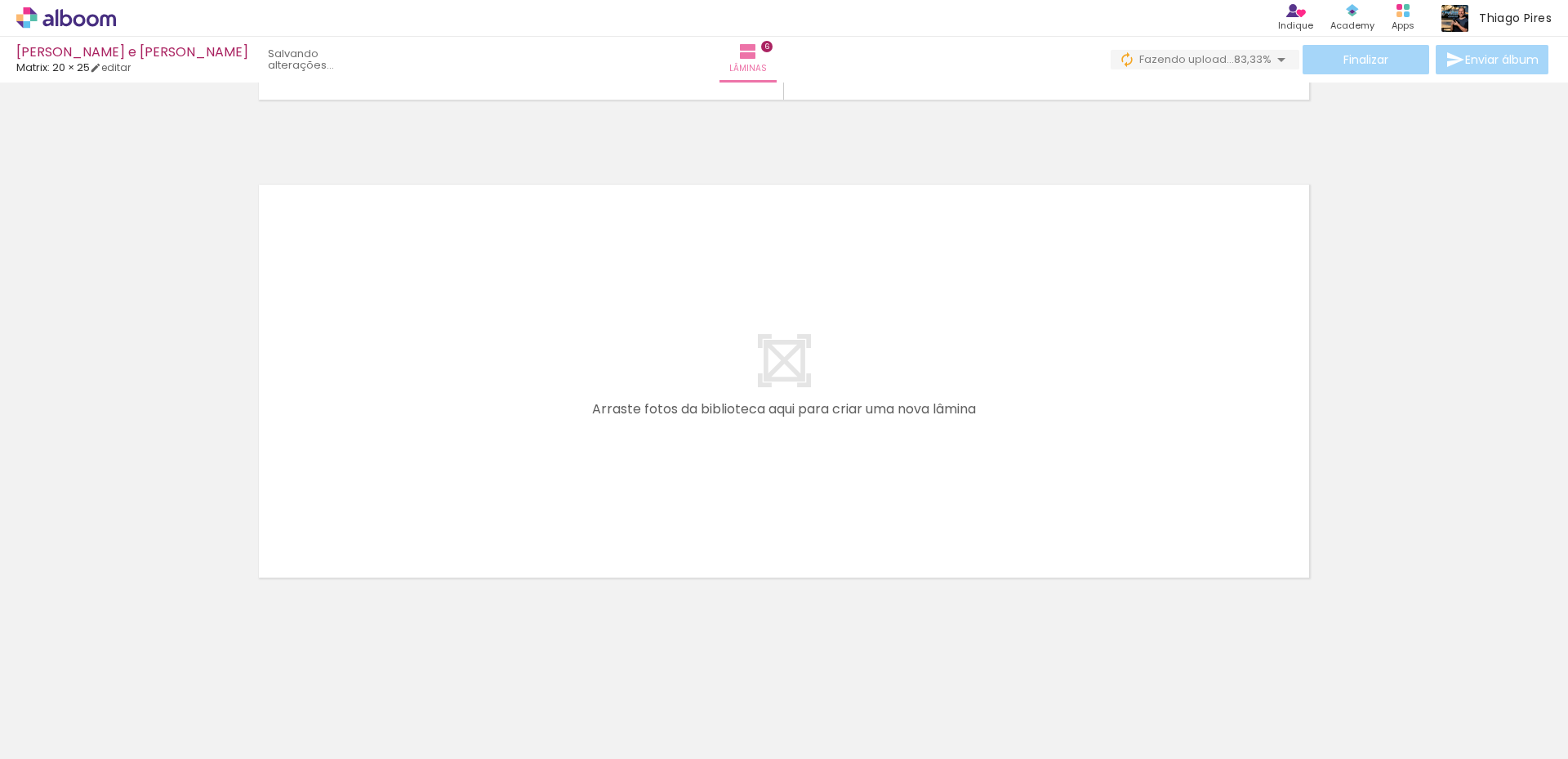
scroll to position [0, 0]
drag, startPoint x: 730, startPoint y: 710, endPoint x: 823, endPoint y: 458, distance: 268.6
click at [823, 458] on quentale-workspace at bounding box center [784, 379] width 1568 height 759
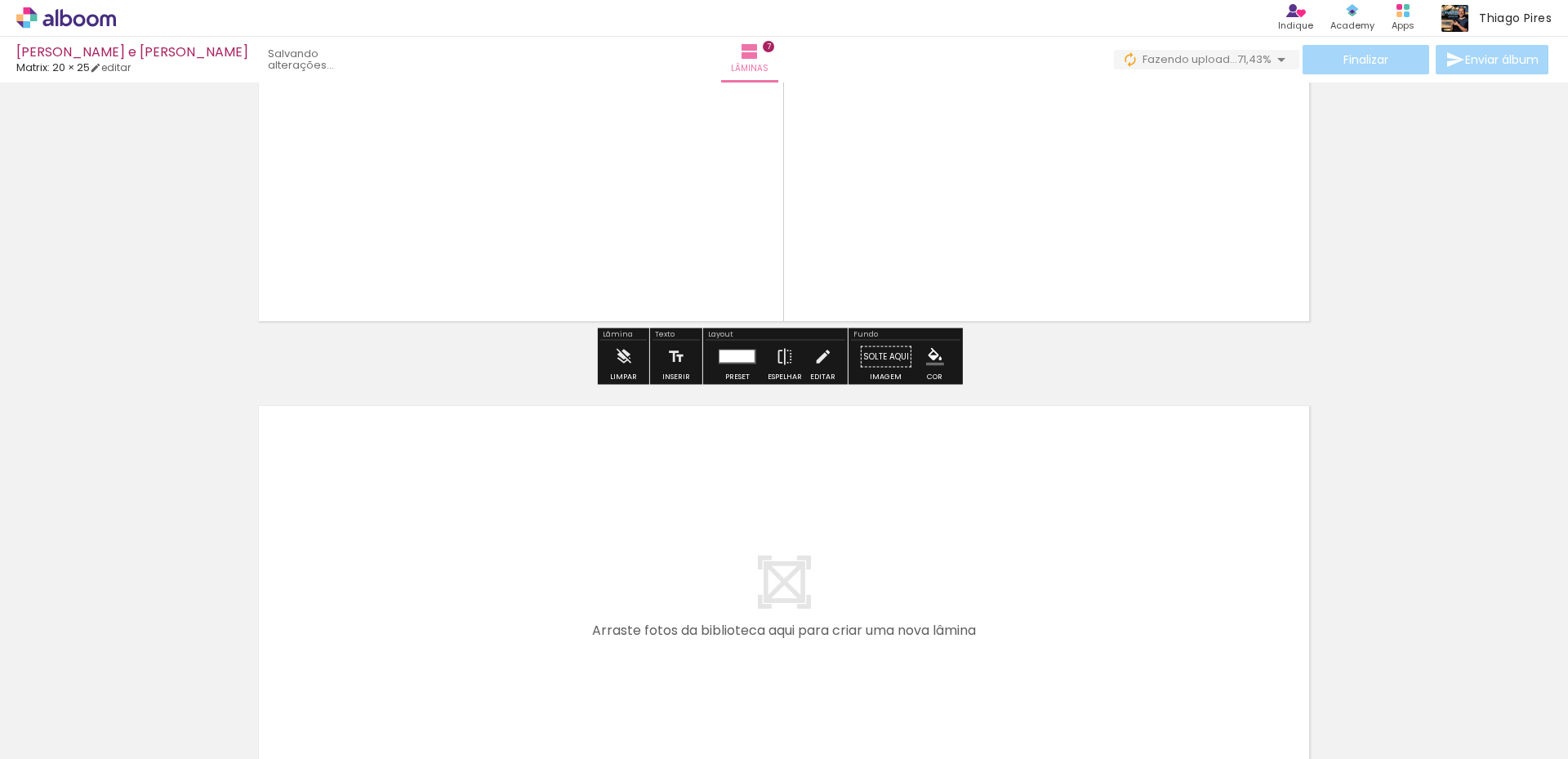
scroll to position [3313, 0]
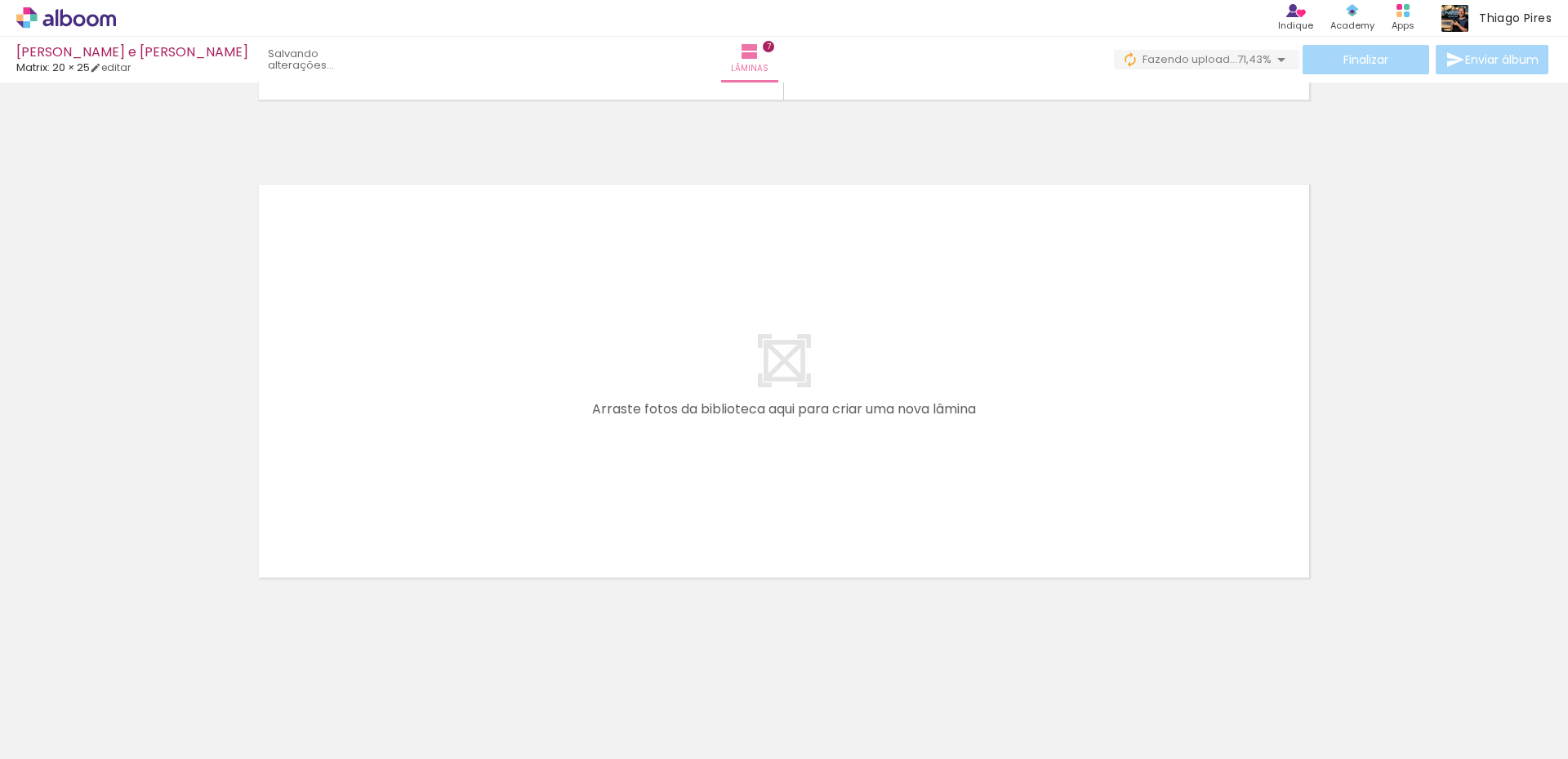
click at [62, 741] on span "Adicionar Fotos" at bounding box center [58, 737] width 49 height 18
click at [0, 0] on input "file" at bounding box center [0, 0] width 0 height 0
drag, startPoint x: 788, startPoint y: 706, endPoint x: 835, endPoint y: 405, distance: 304.6
click at [835, 405] on quentale-workspace at bounding box center [784, 379] width 1568 height 759
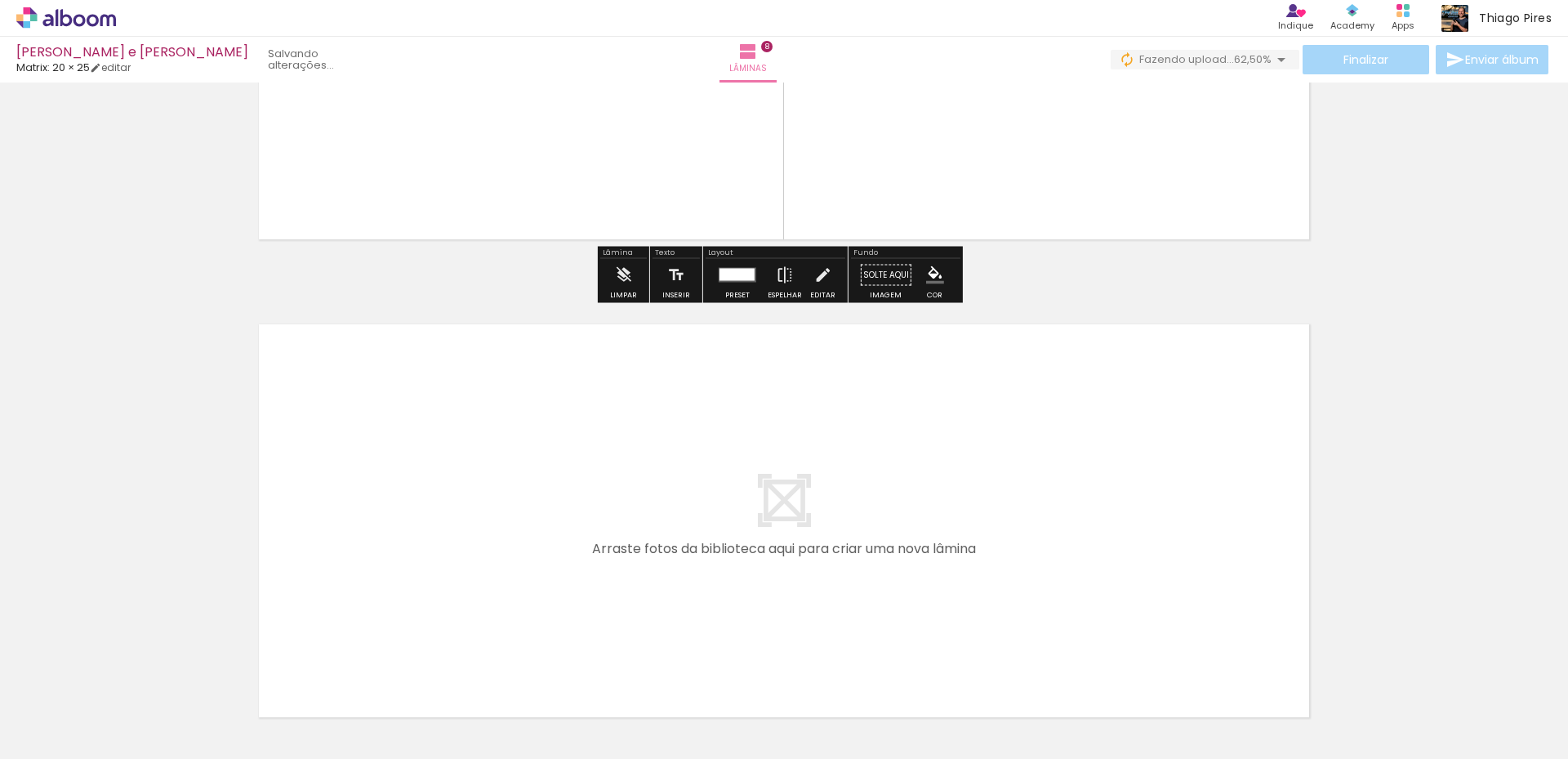
scroll to position [3791, 0]
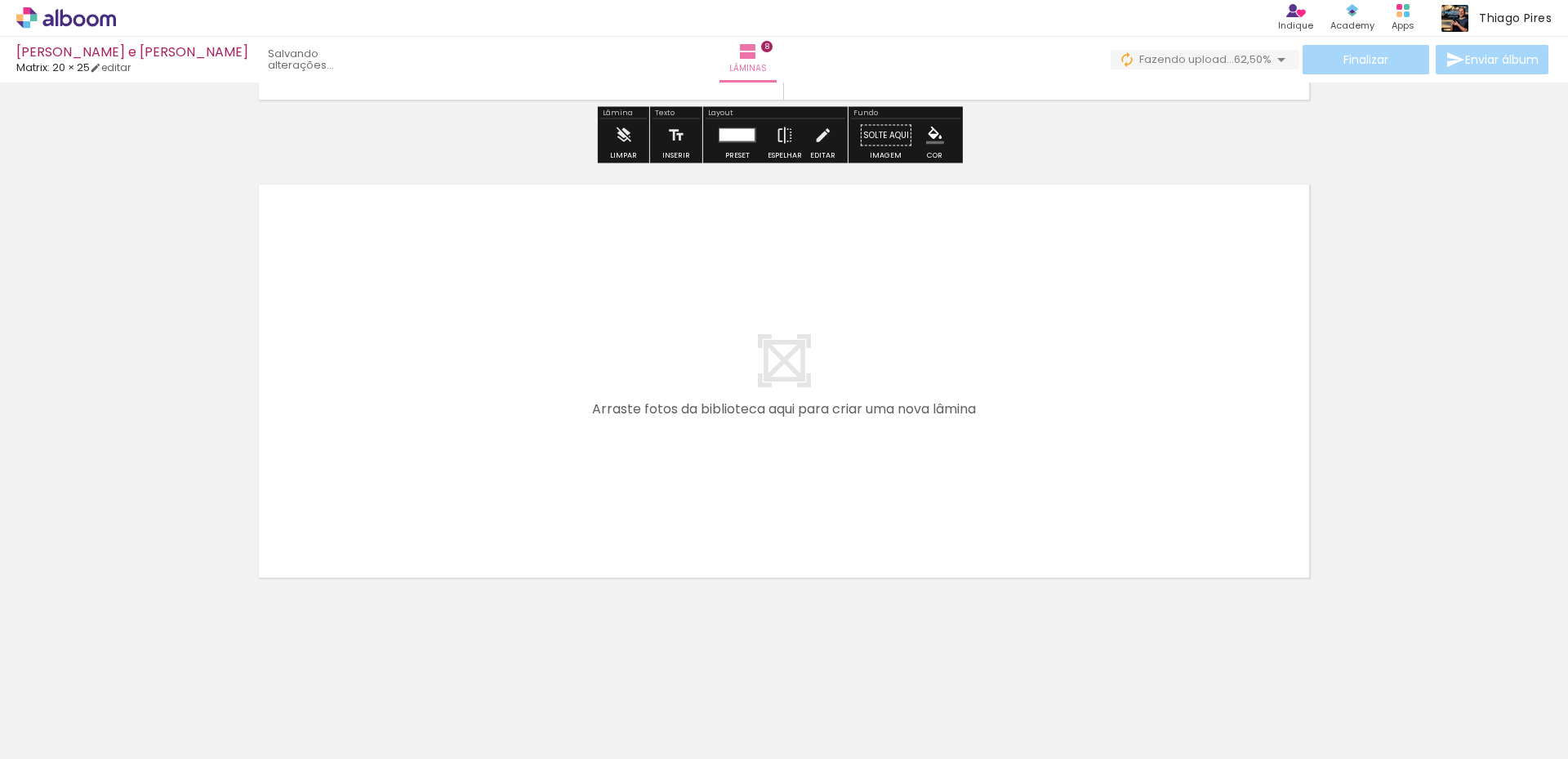
click at [76, 733] on span "Adicionar Fotos" at bounding box center [58, 737] width 49 height 18
click at [0, 0] on input "file" at bounding box center [0, 0] width 0 height 0
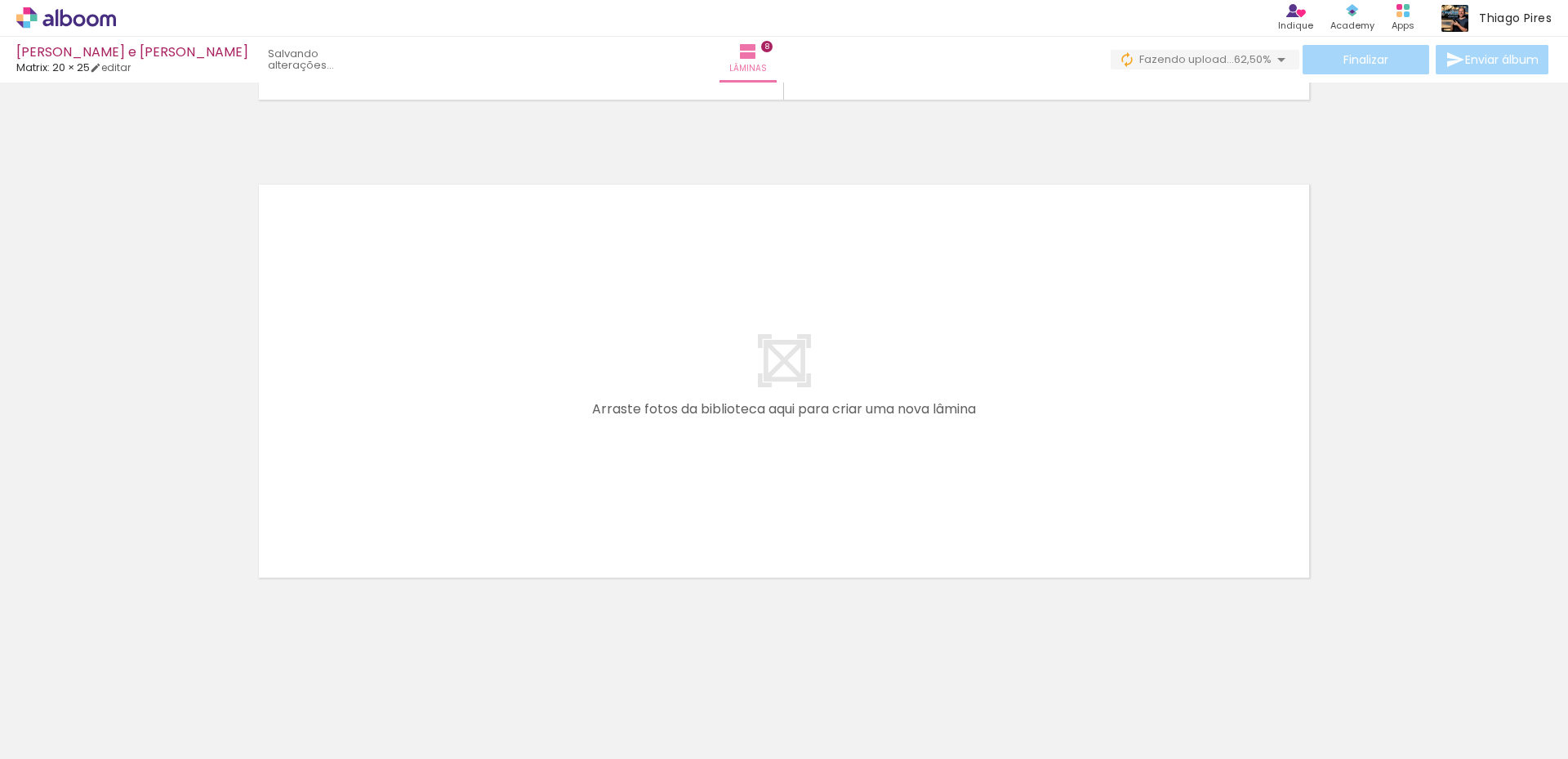
scroll to position [0, 0]
drag, startPoint x: 904, startPoint y: 704, endPoint x: 856, endPoint y: 423, distance: 285.1
click at [856, 423] on quentale-workspace at bounding box center [784, 379] width 1568 height 759
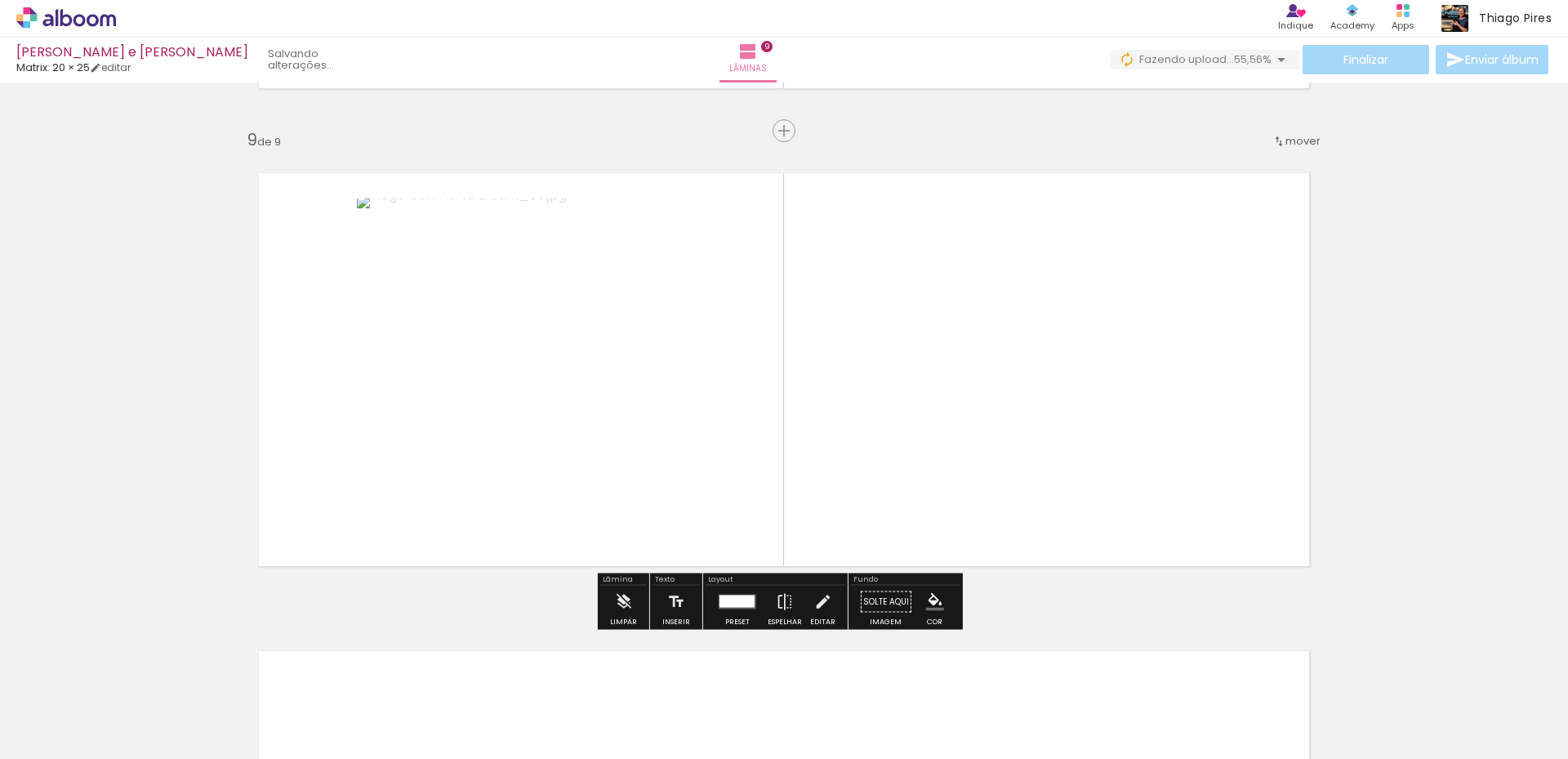
scroll to position [4269, 0]
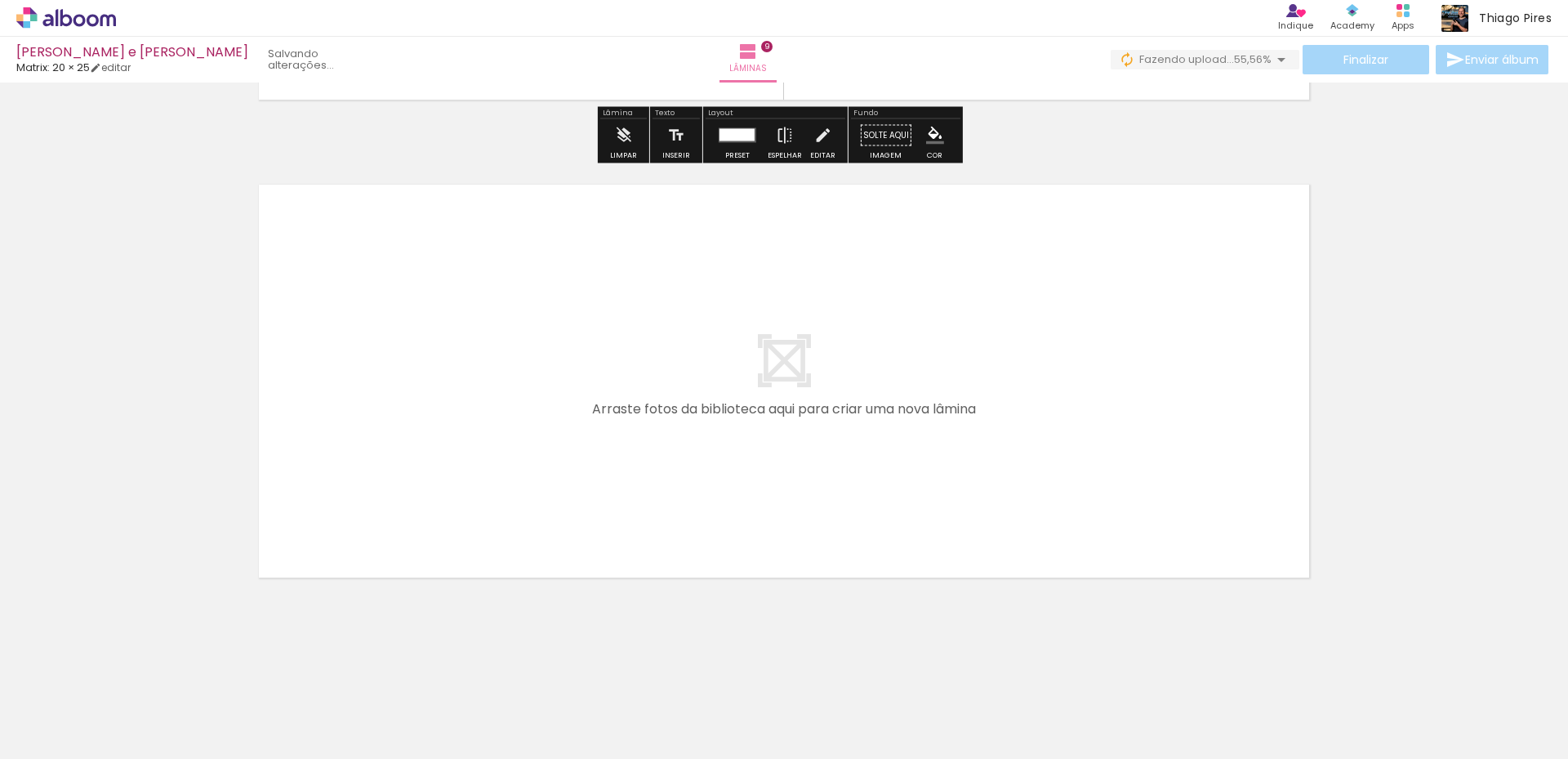
click at [83, 733] on span "Adicionar Fotos" at bounding box center [58, 737] width 49 height 18
click at [0, 0] on input "file" at bounding box center [0, 0] width 0 height 0
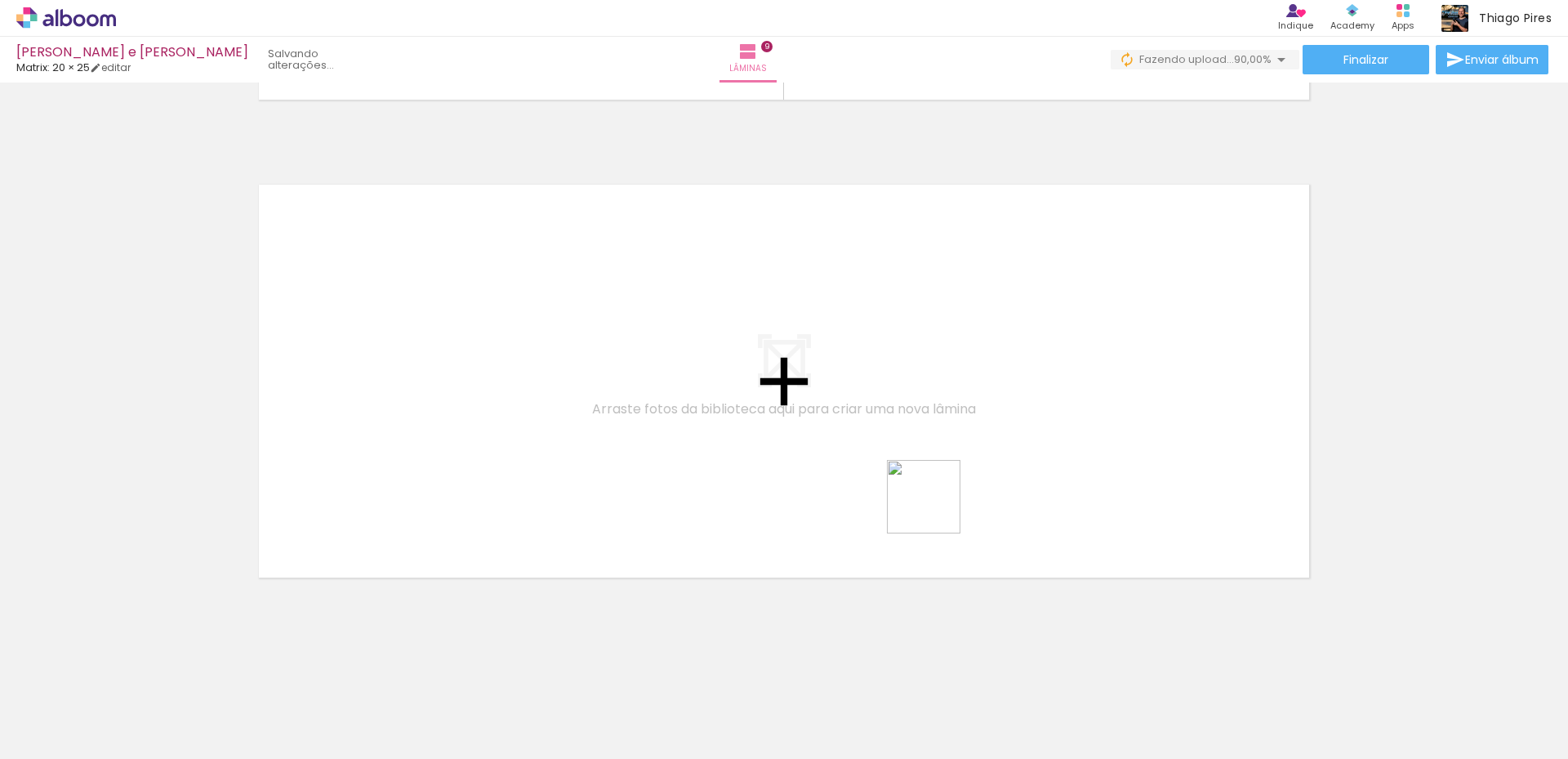
drag, startPoint x: 974, startPoint y: 696, endPoint x: 930, endPoint y: 406, distance: 293.3
click at [930, 406] on quentale-workspace at bounding box center [784, 379] width 1568 height 759
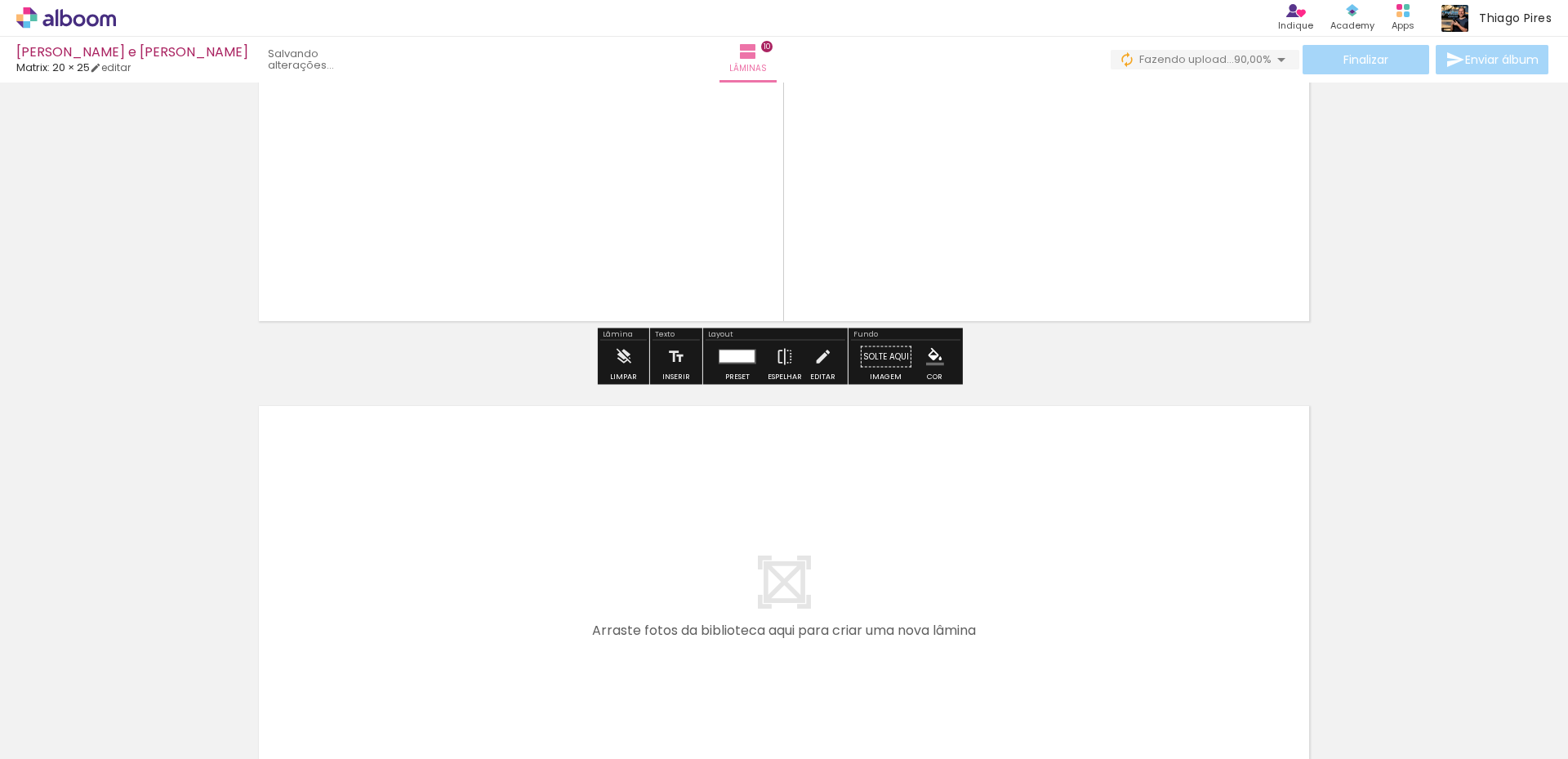
scroll to position [4689, 0]
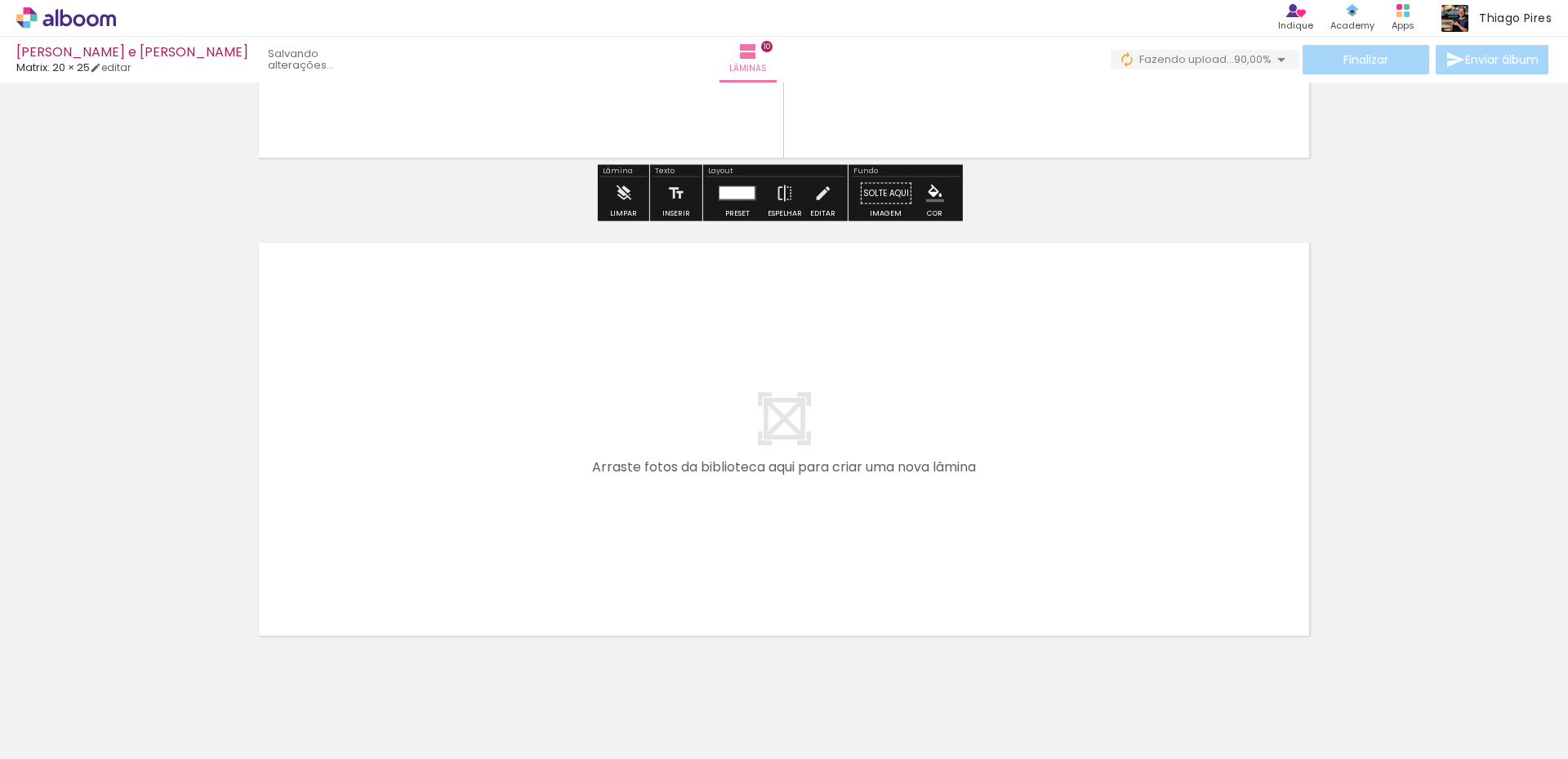
click at [66, 744] on span "Adicionar Fotos" at bounding box center [58, 737] width 49 height 18
click at [0, 0] on input "file" at bounding box center [0, 0] width 0 height 0
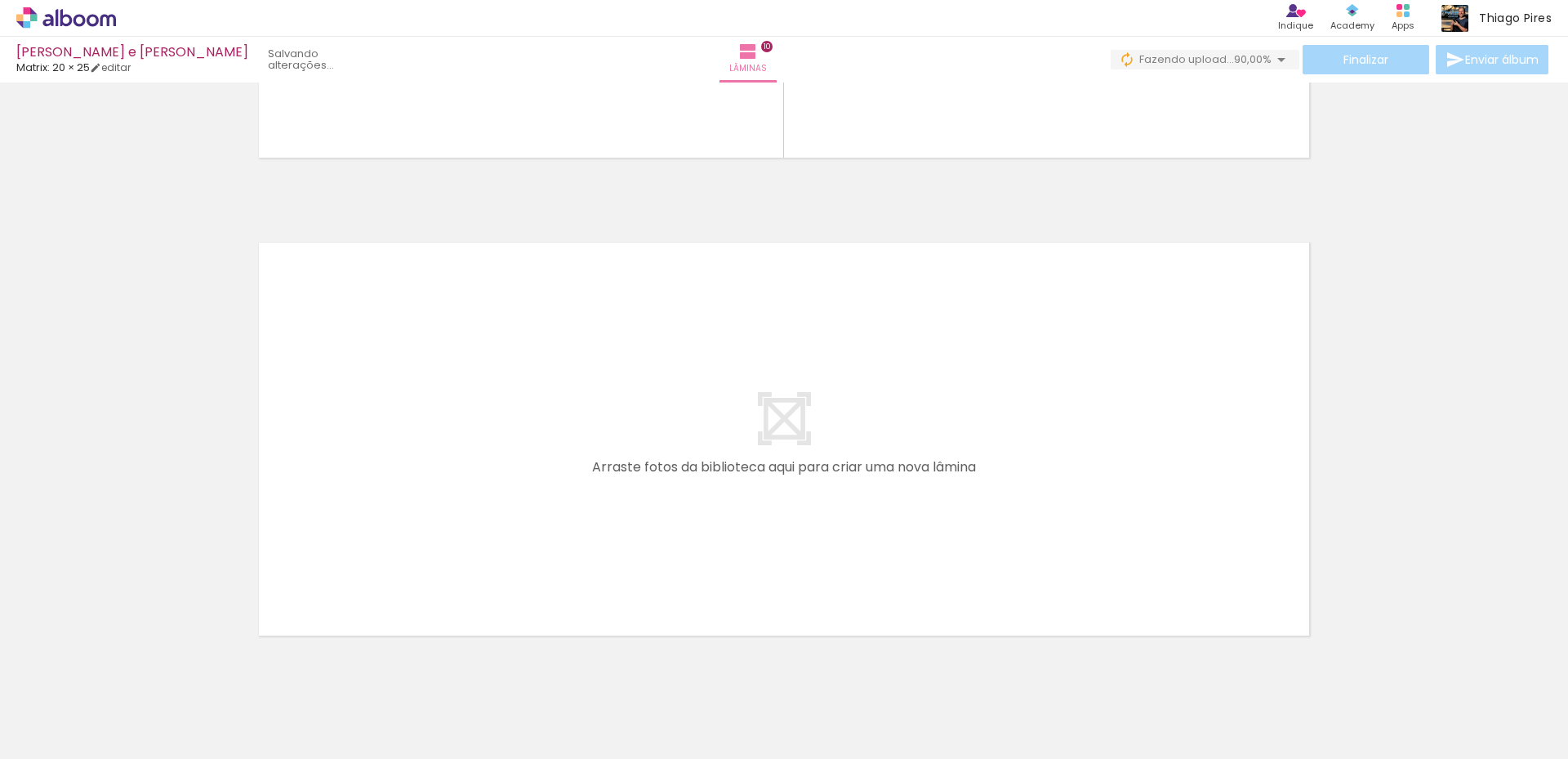
scroll to position [0, 0]
drag, startPoint x: 1089, startPoint y: 709, endPoint x: 984, endPoint y: 483, distance: 249.2
click at [984, 483] on quentale-workspace at bounding box center [784, 379] width 1568 height 759
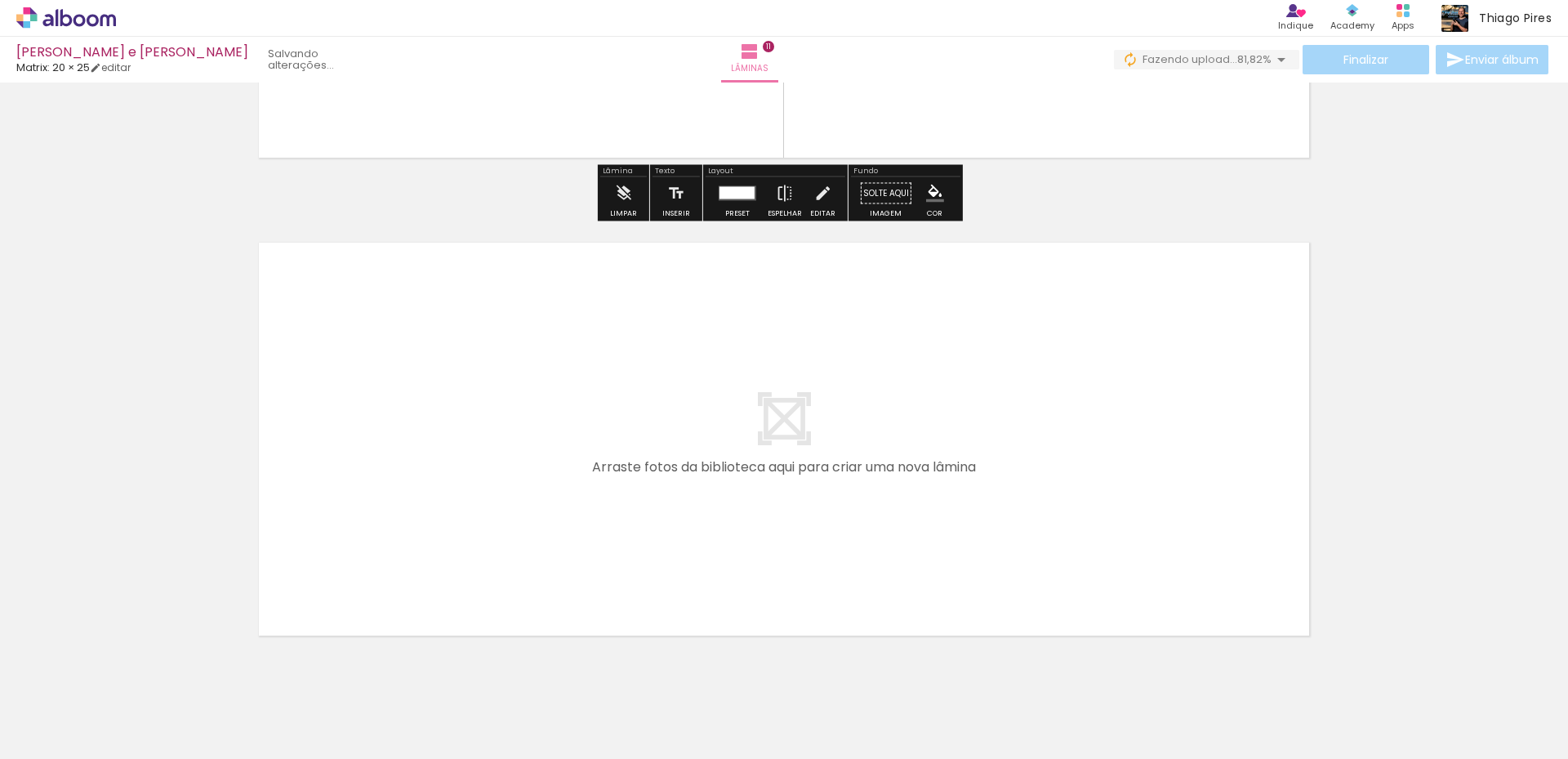
scroll to position [5225, 0]
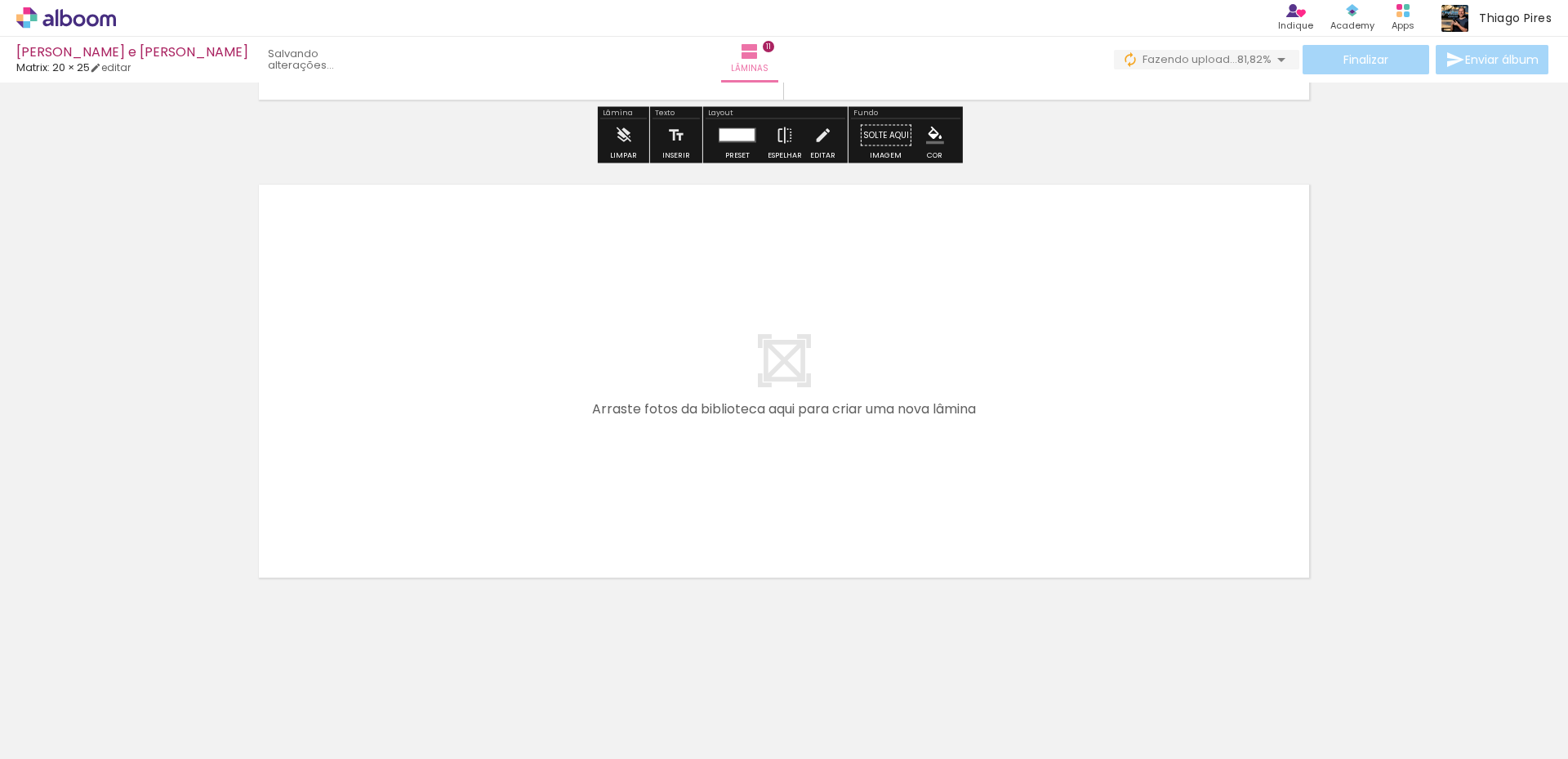
click at [75, 734] on span "Adicionar Fotos" at bounding box center [58, 737] width 49 height 18
click at [0, 0] on input "file" at bounding box center [0, 0] width 0 height 0
click at [58, 728] on span "Adicionar Fotos" at bounding box center [58, 737] width 49 height 18
click at [0, 0] on input "file" at bounding box center [0, 0] width 0 height 0
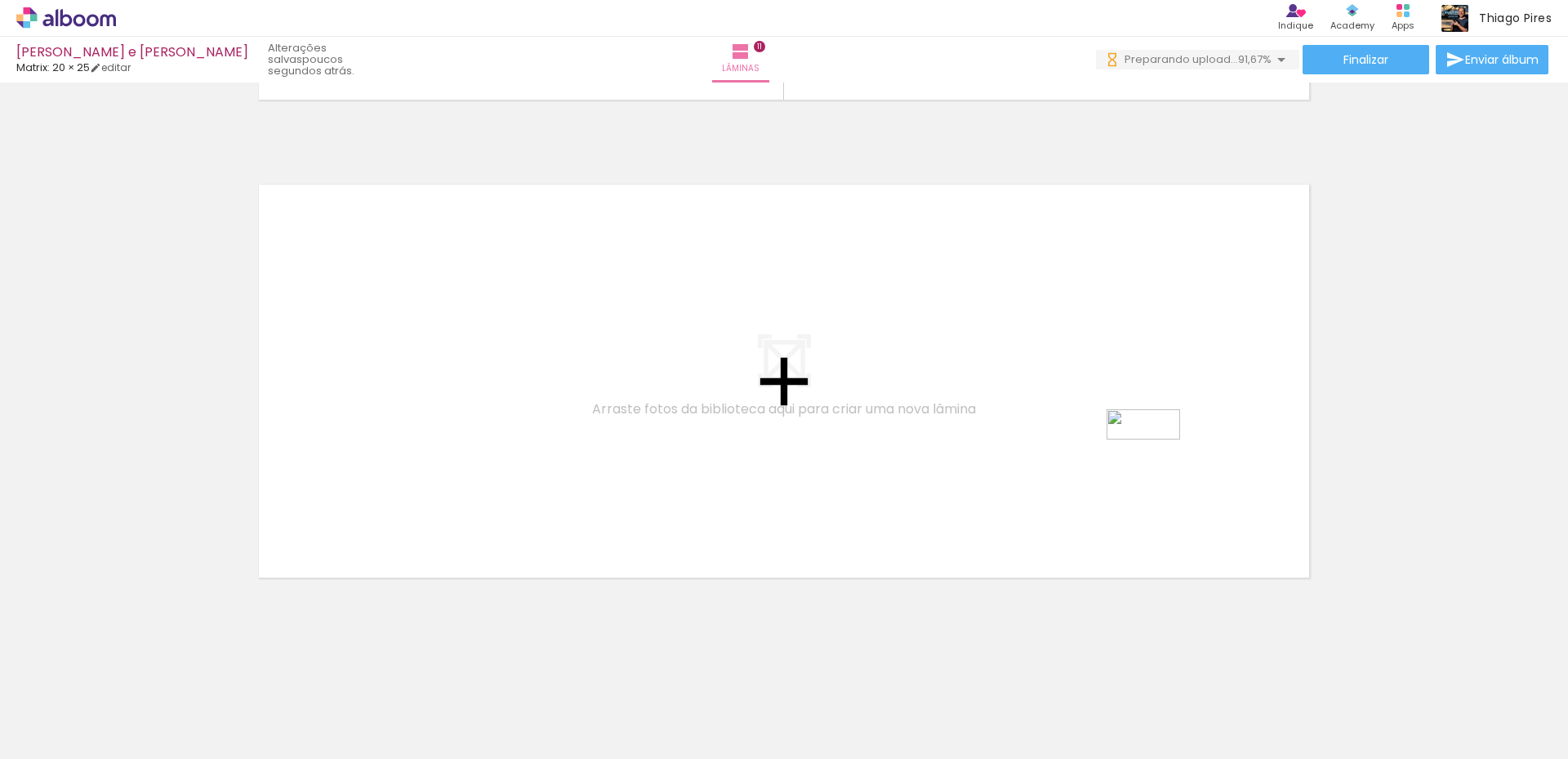
drag, startPoint x: 1173, startPoint y: 722, endPoint x: 1155, endPoint y: 458, distance: 264.6
click at [1155, 458] on quentale-workspace at bounding box center [784, 379] width 1568 height 759
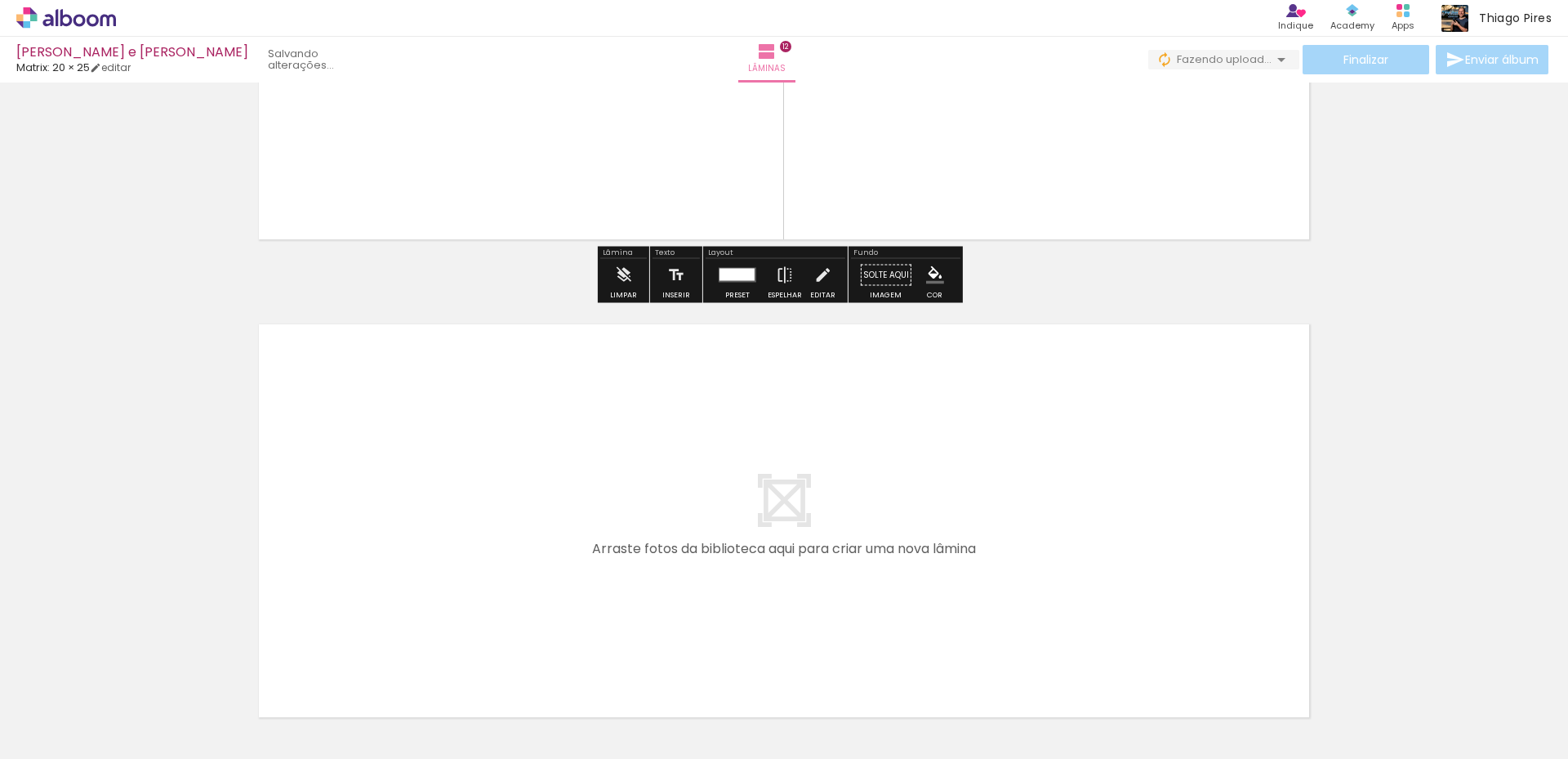
scroll to position [5703, 0]
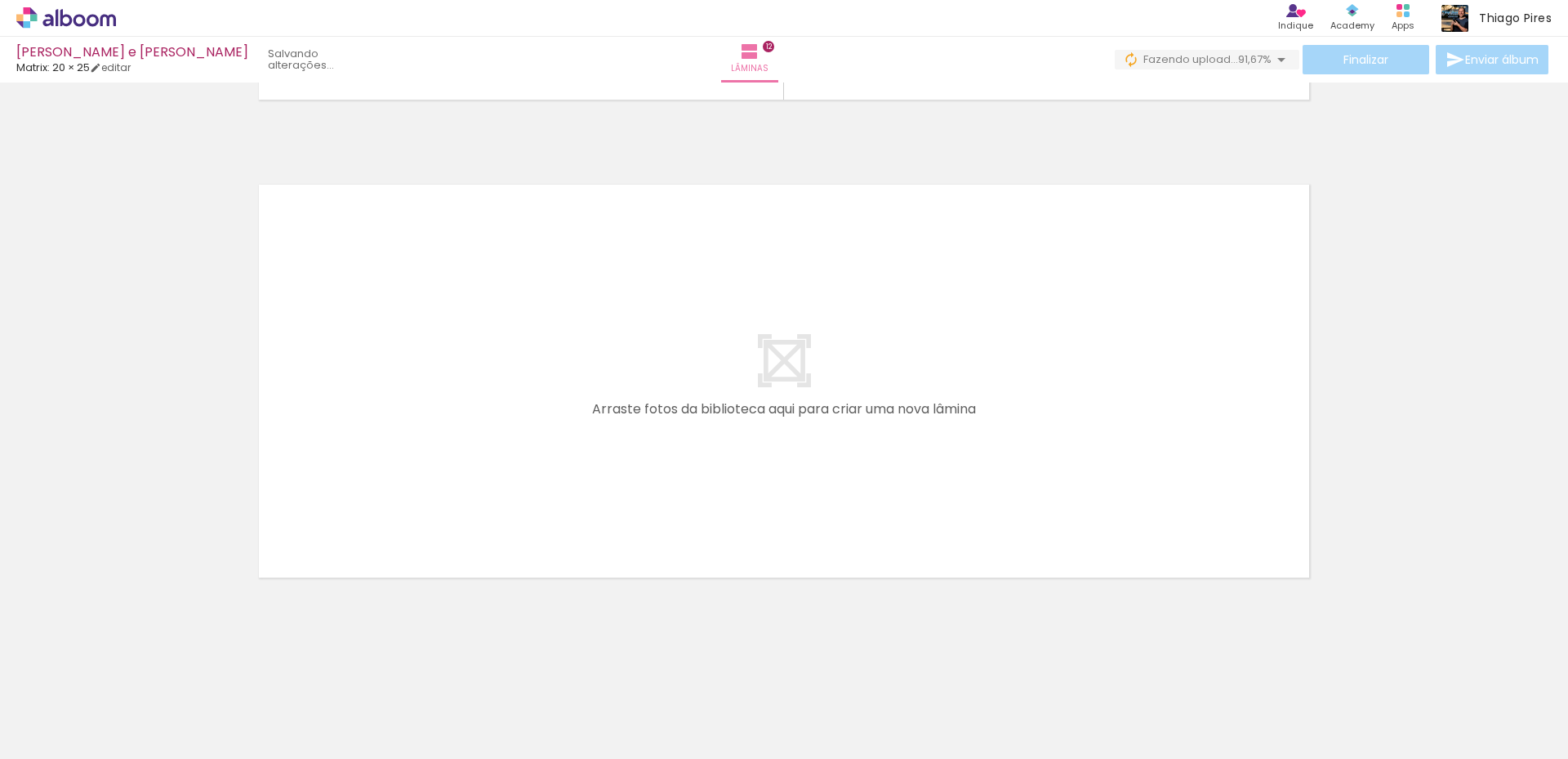
click at [24, 733] on iron-icon at bounding box center [24, 737] width 19 height 19
click at [0, 0] on input "file" at bounding box center [0, 0] width 0 height 0
drag, startPoint x: 1267, startPoint y: 698, endPoint x: 1017, endPoint y: 466, distance: 341.1
click at [1017, 466] on quentale-workspace at bounding box center [784, 379] width 1568 height 759
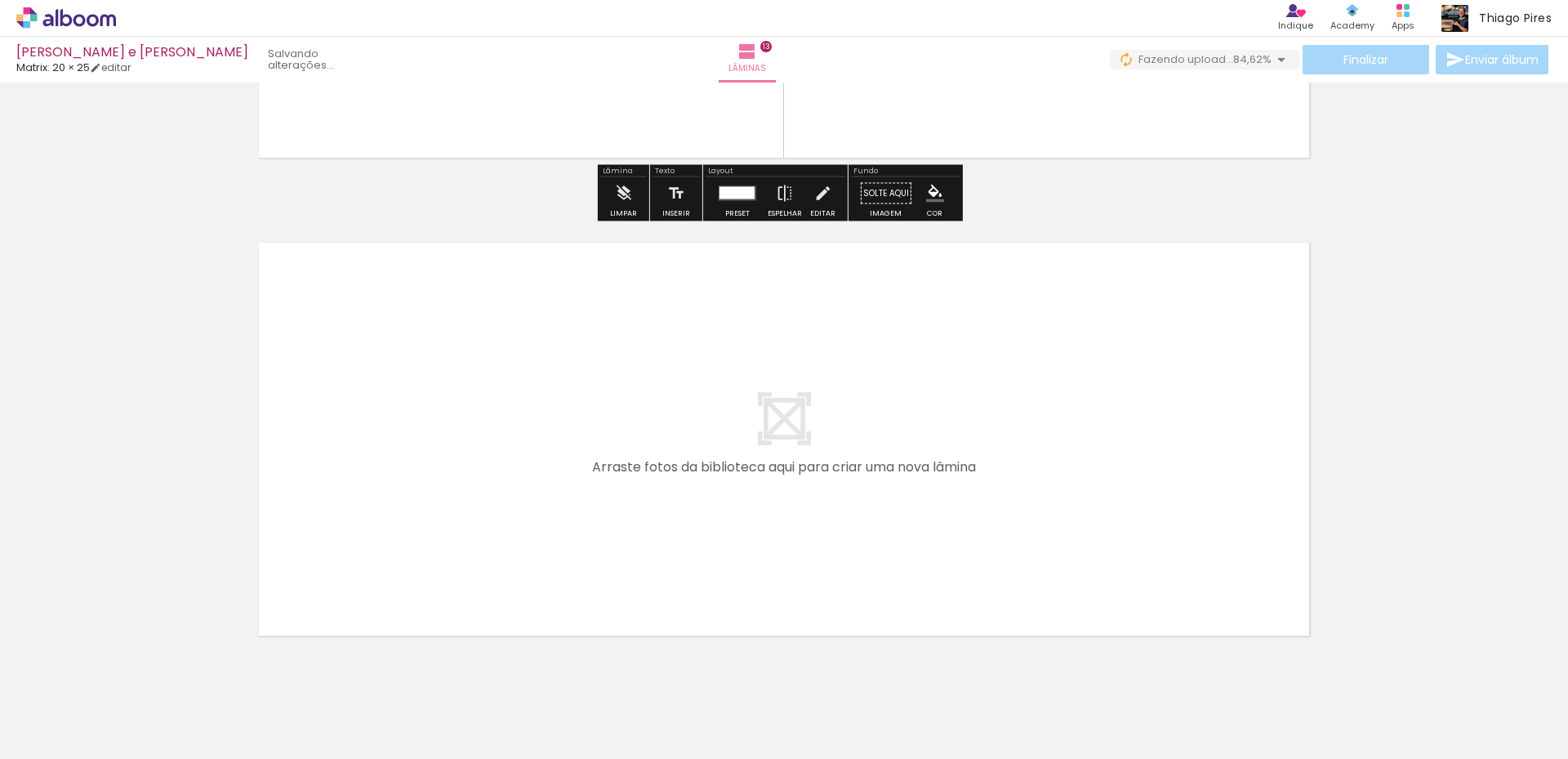
scroll to position [6181, 0]
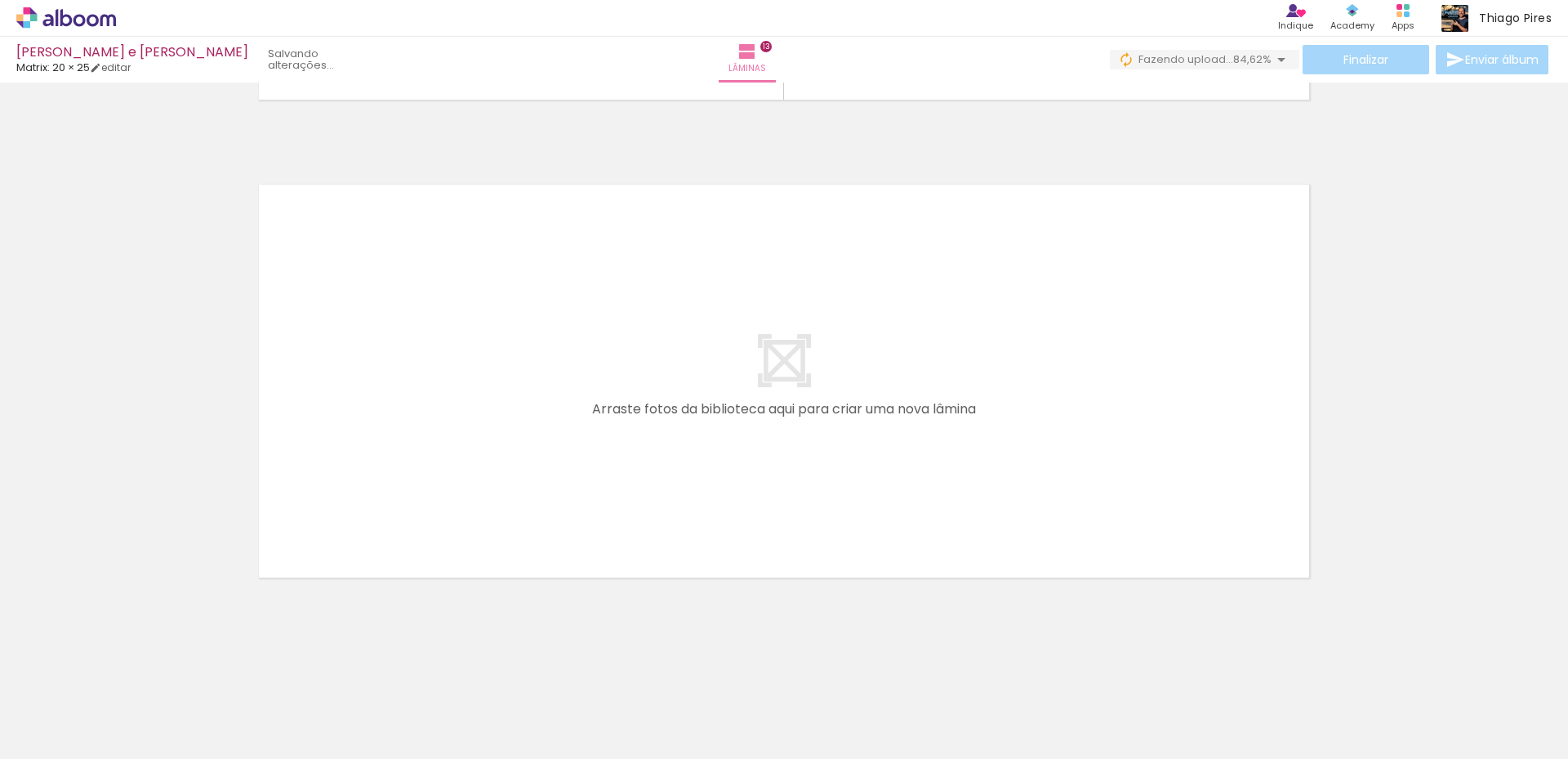
click at [49, 743] on span "Adicionar Fotos" at bounding box center [58, 737] width 49 height 18
click at [0, 0] on input "file" at bounding box center [0, 0] width 0 height 0
drag, startPoint x: 1357, startPoint y: 682, endPoint x: 1038, endPoint y: 553, distance: 344.1
click at [1038, 553] on quentale-workspace at bounding box center [784, 379] width 1568 height 759
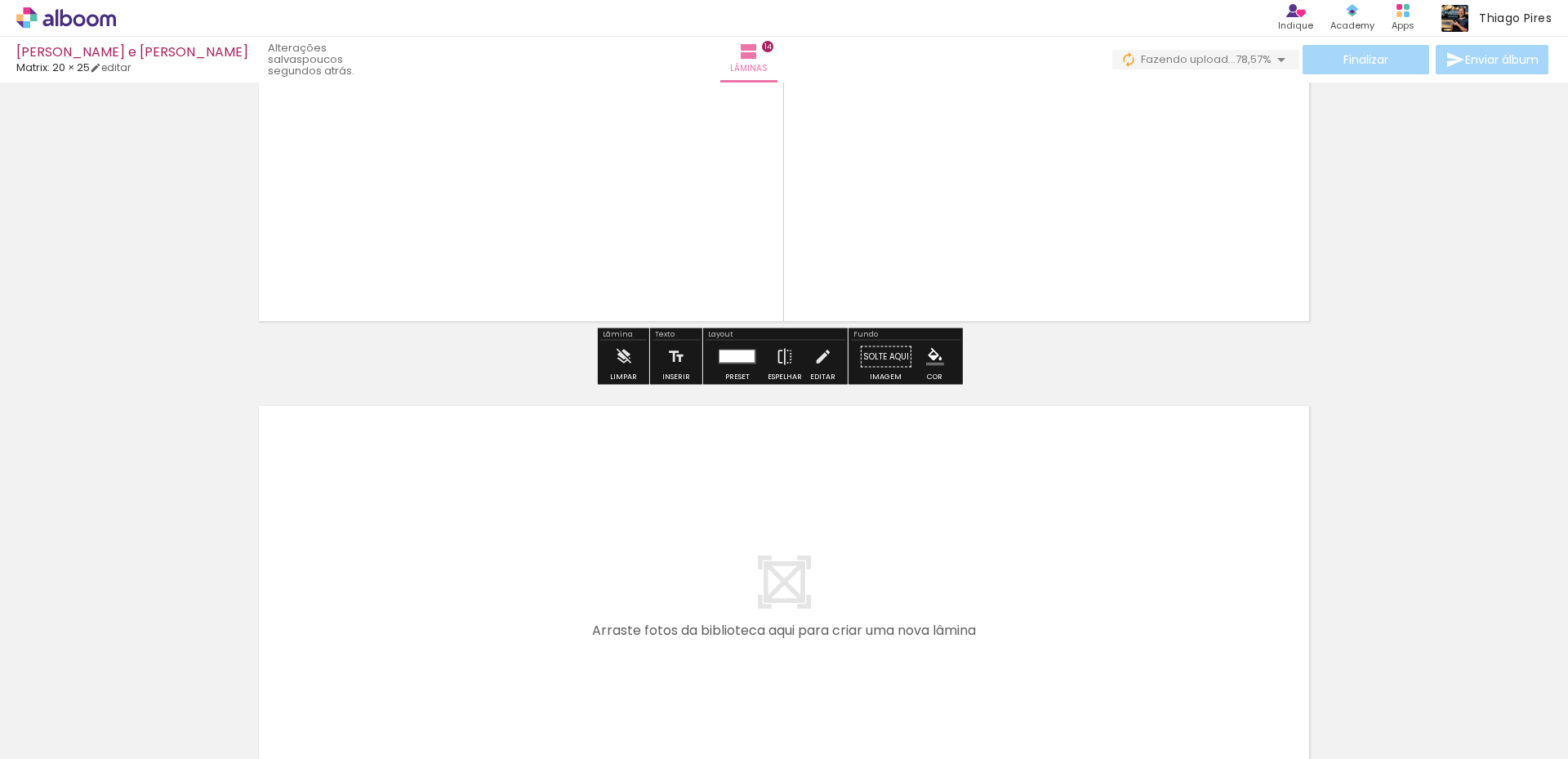
scroll to position [6659, 0]
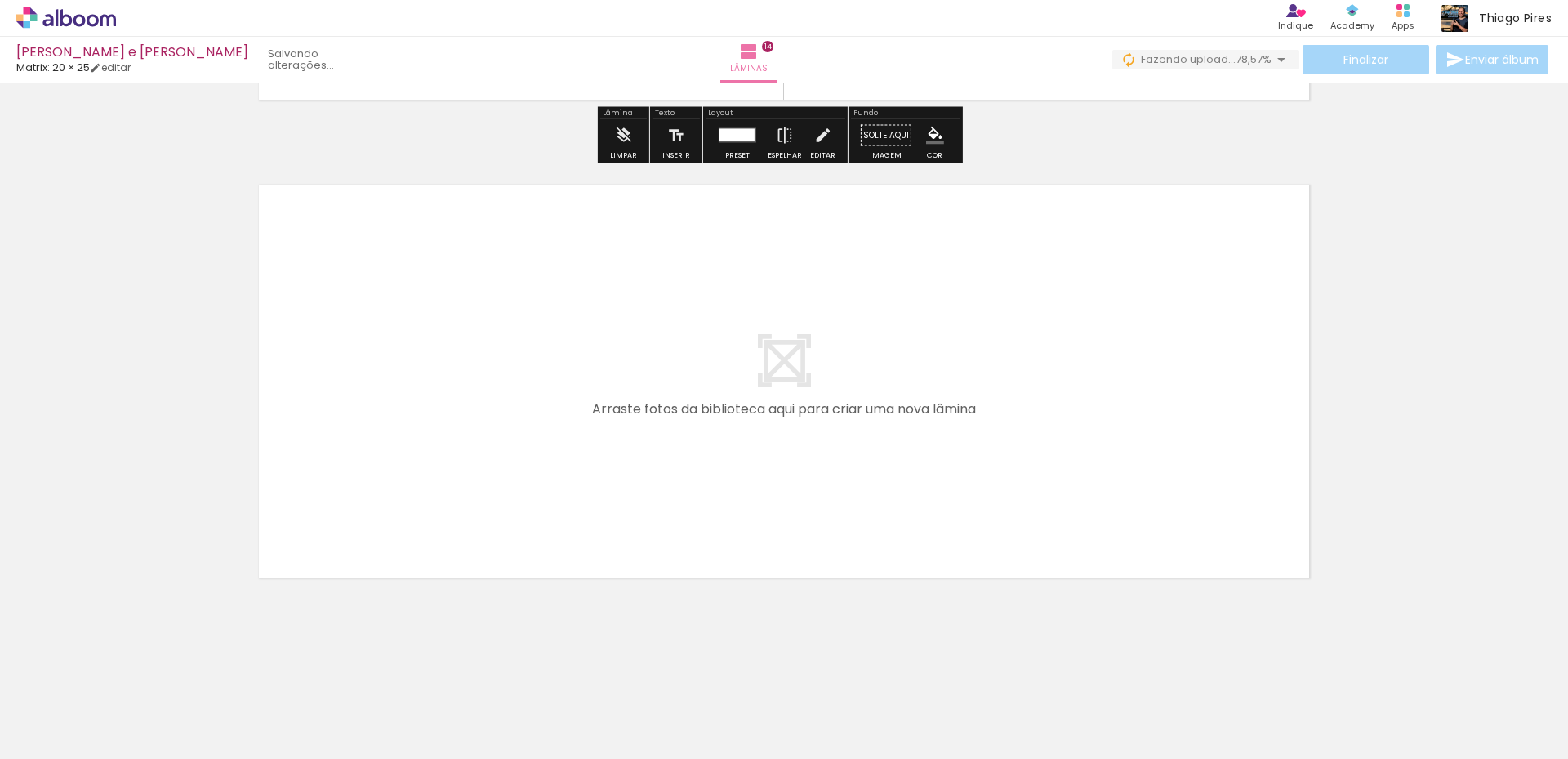
click at [61, 736] on span "Adicionar Fotos" at bounding box center [58, 737] width 49 height 18
click at [0, 0] on input "file" at bounding box center [0, 0] width 0 height 0
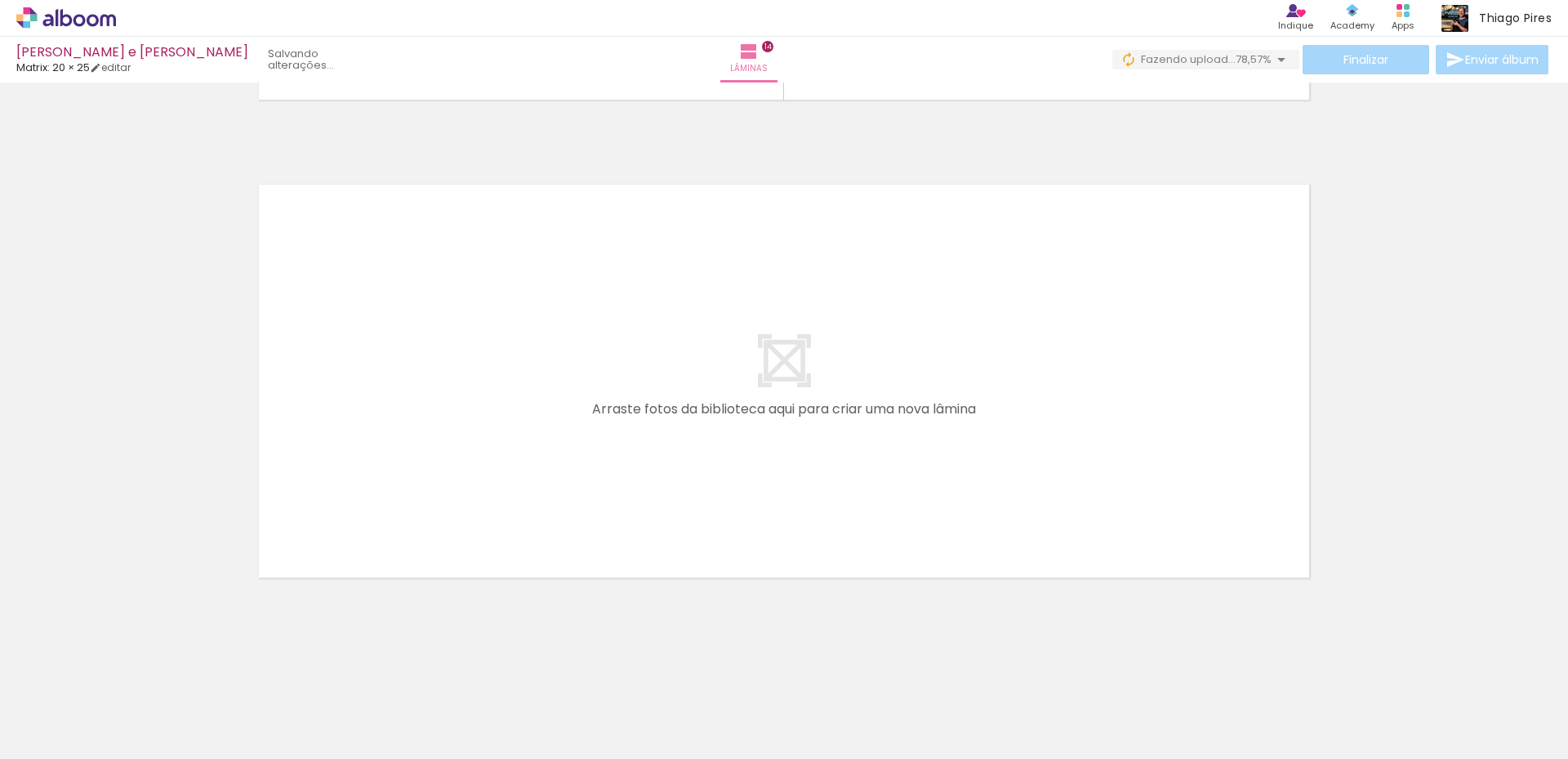
scroll to position [0, 0]
drag, startPoint x: 1448, startPoint y: 704, endPoint x: 1031, endPoint y: 534, distance: 450.3
click at [1031, 534] on quentale-workspace at bounding box center [784, 379] width 1568 height 759
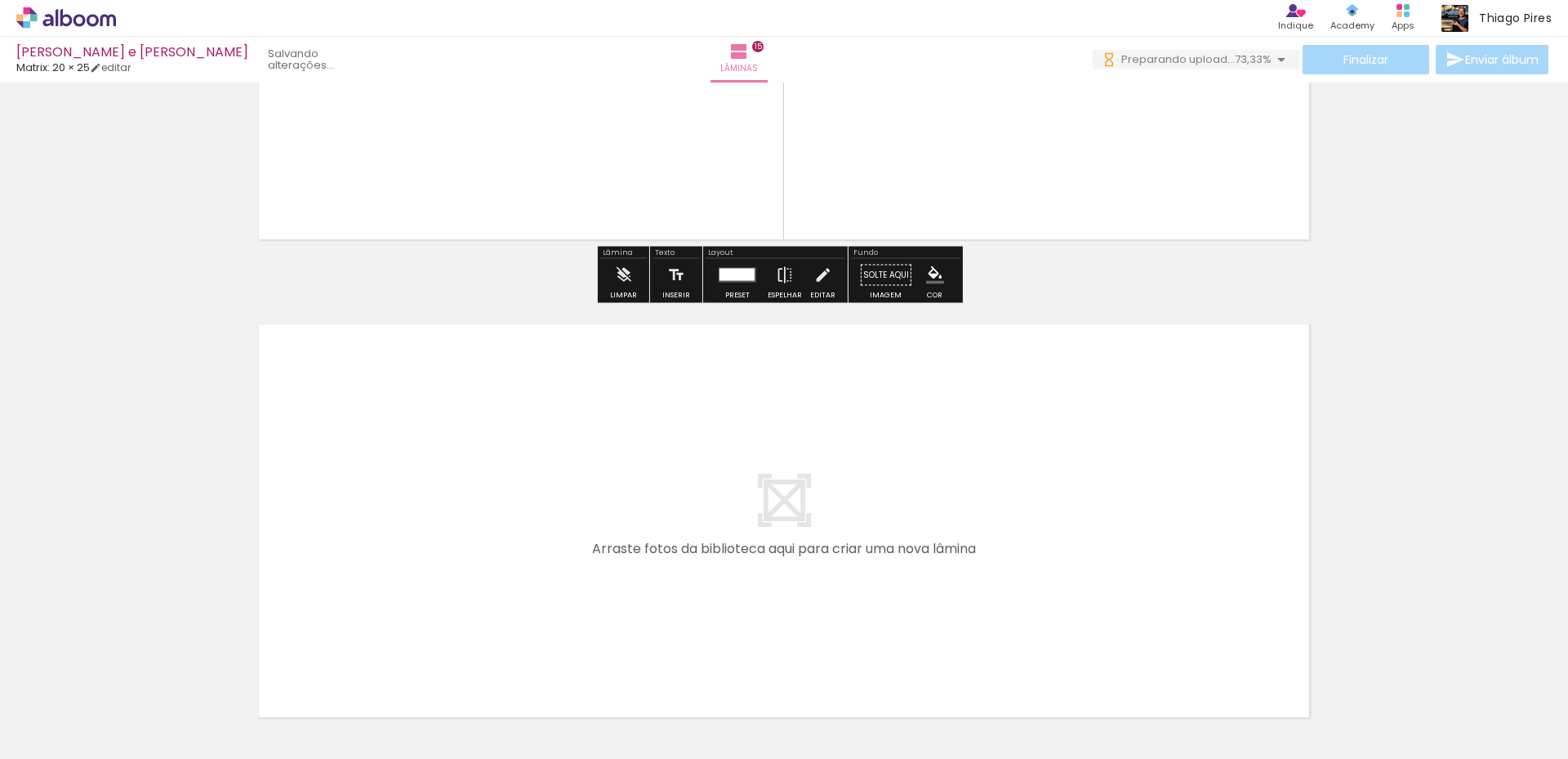
scroll to position [7079, 0]
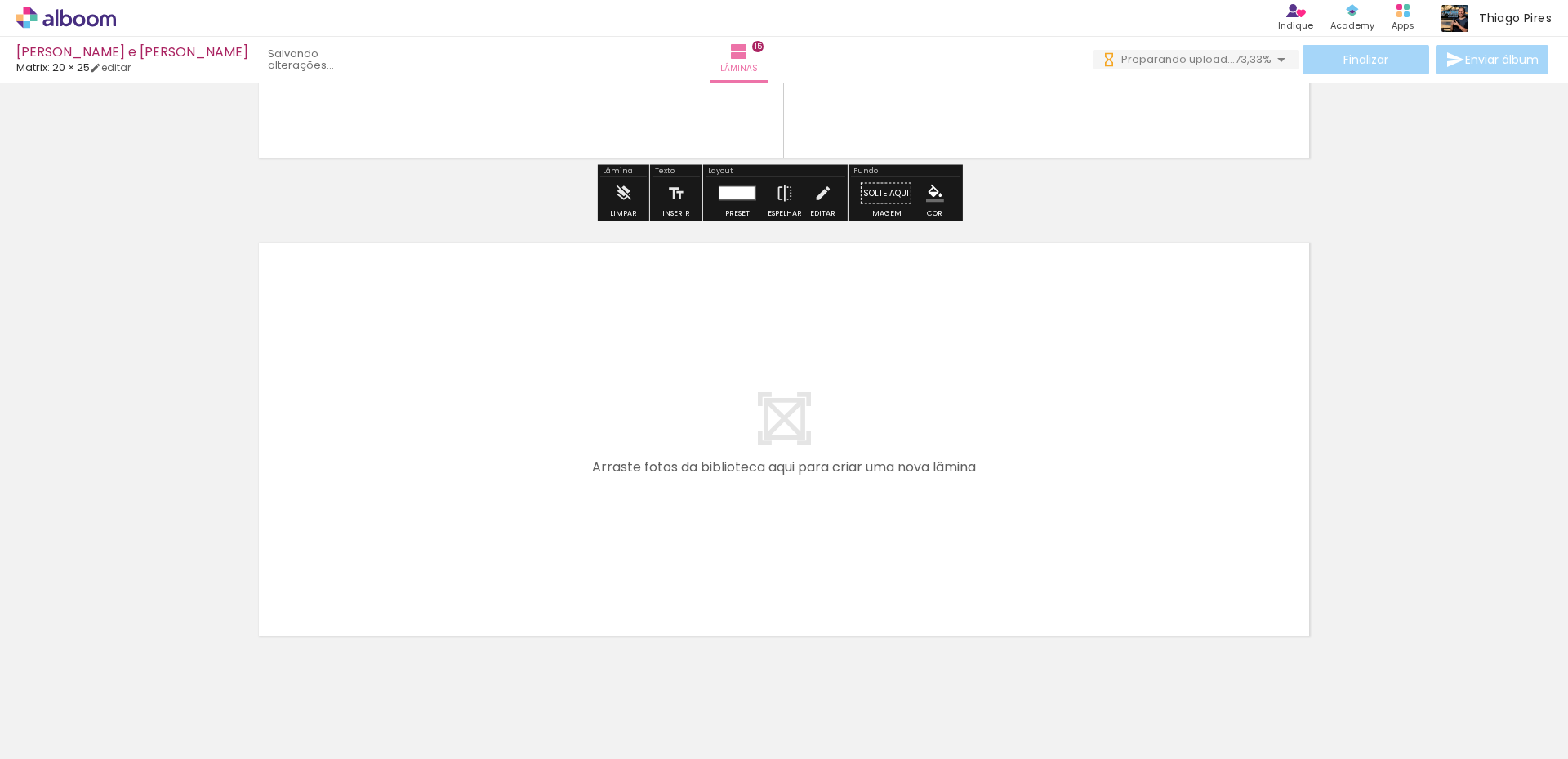
click at [58, 730] on span "Adicionar Fotos" at bounding box center [58, 737] width 49 height 18
click at [0, 0] on input "file" at bounding box center [0, 0] width 0 height 0
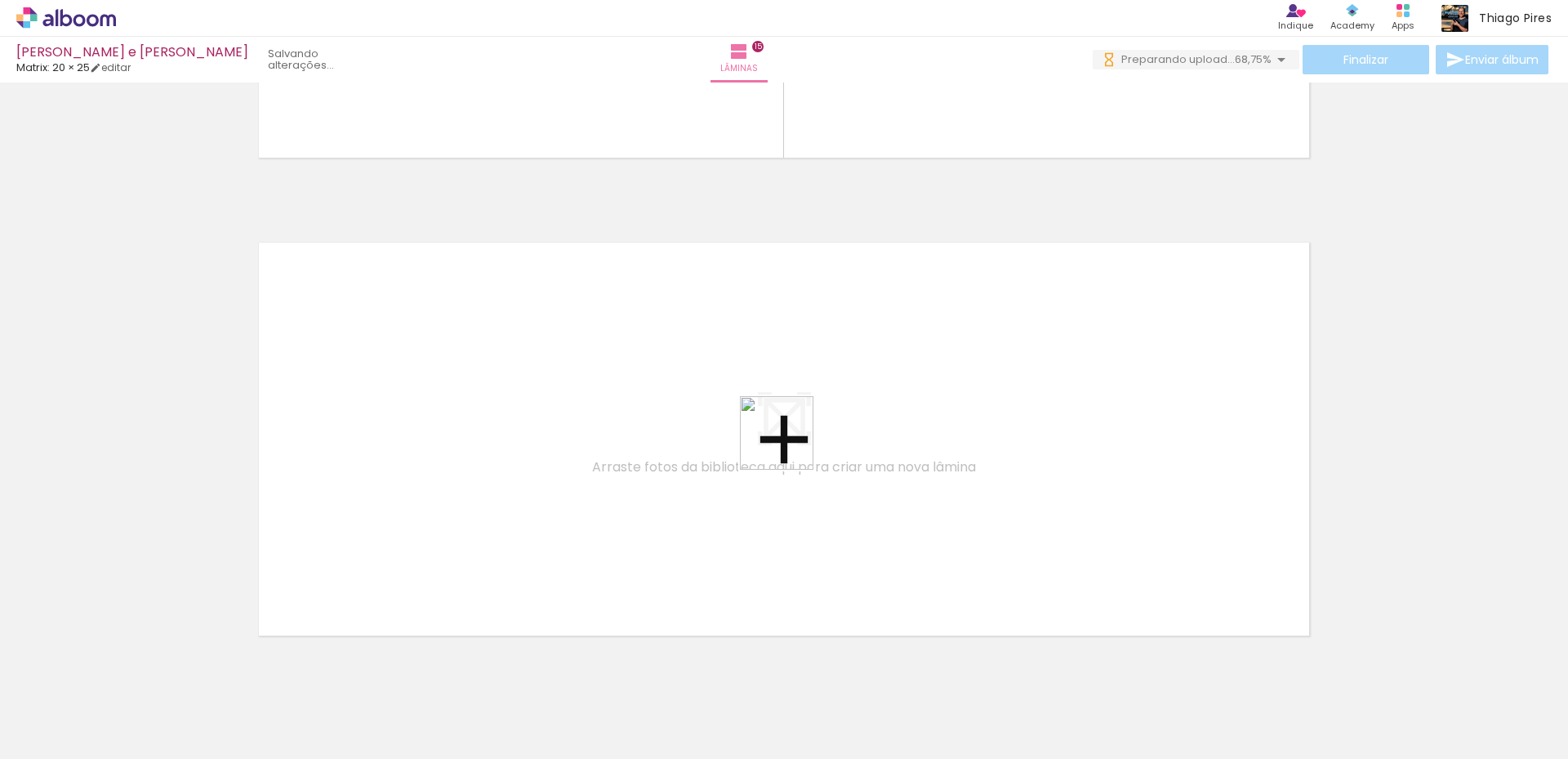
drag, startPoint x: 1523, startPoint y: 691, endPoint x: 729, endPoint y: 427, distance: 836.7
click at [729, 427] on quentale-workspace at bounding box center [784, 379] width 1568 height 759
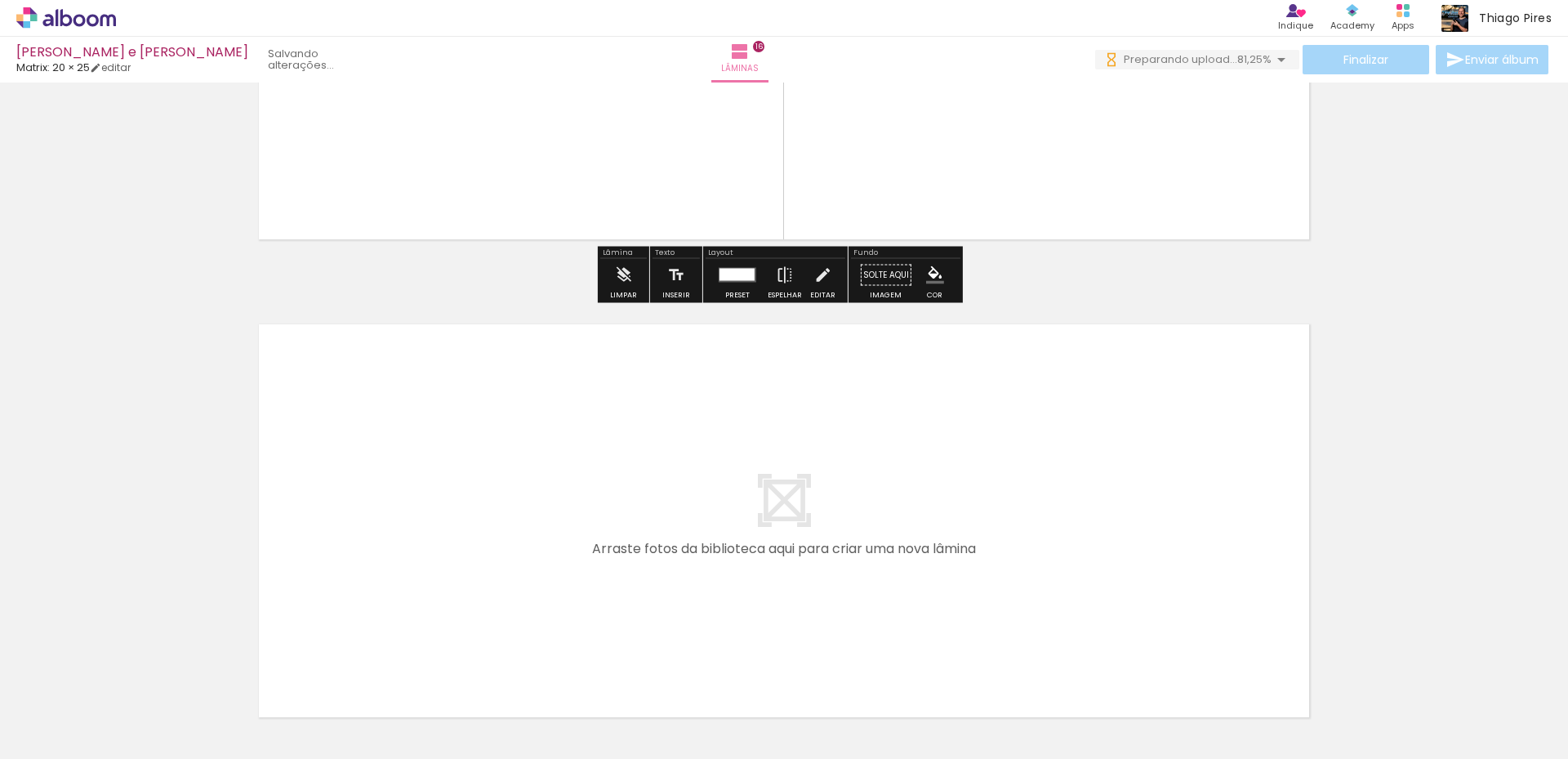
scroll to position [7615, 0]
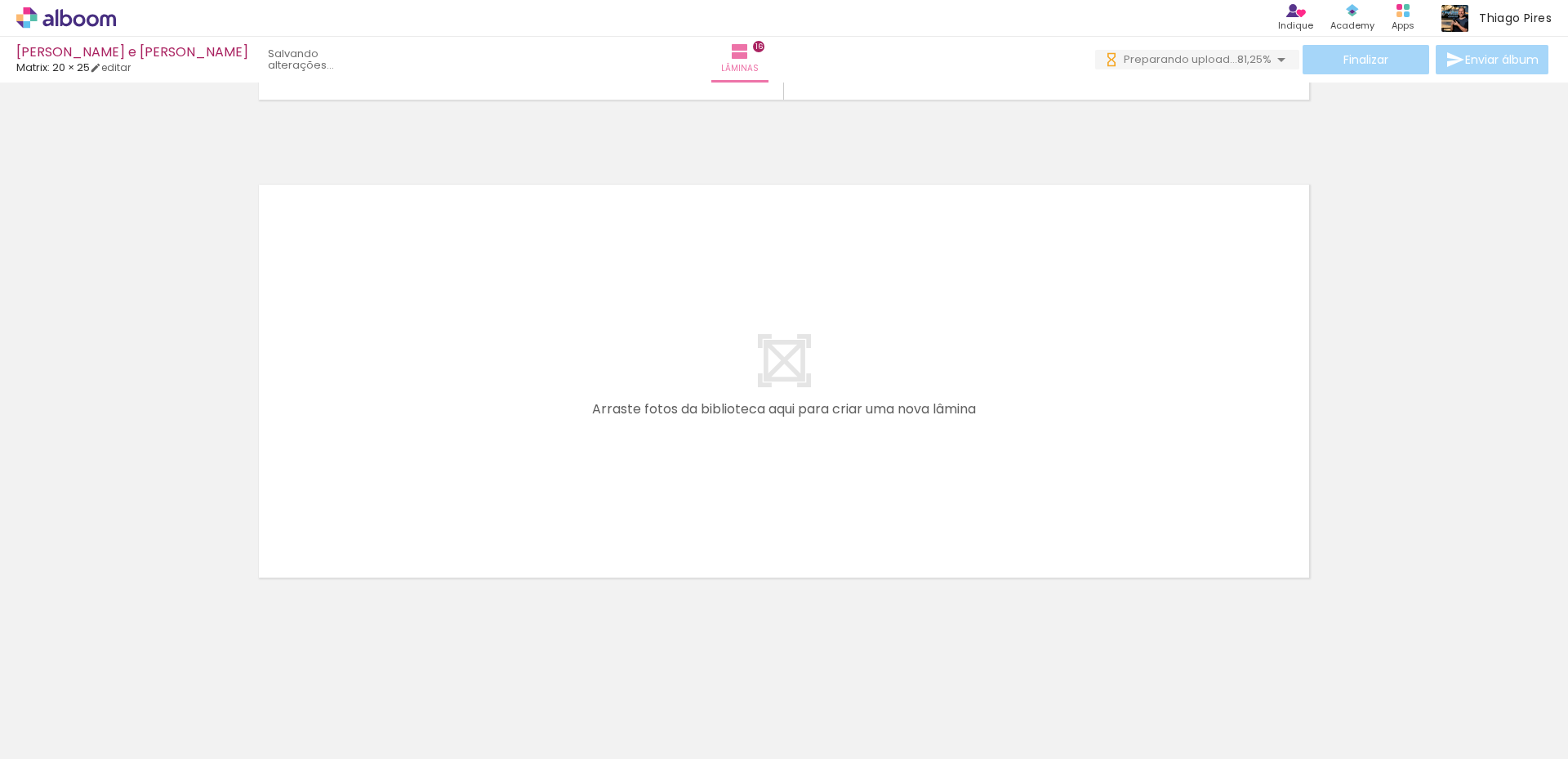
click at [11, 736] on paper-button "Adicionar Fotos" at bounding box center [50, 737] width 79 height 26
click at [0, 0] on input "file" at bounding box center [0, 0] width 0 height 0
drag, startPoint x: 1502, startPoint y: 706, endPoint x: 1017, endPoint y: 515, distance: 521.3
click at [1017, 515] on quentale-workspace at bounding box center [784, 379] width 1568 height 759
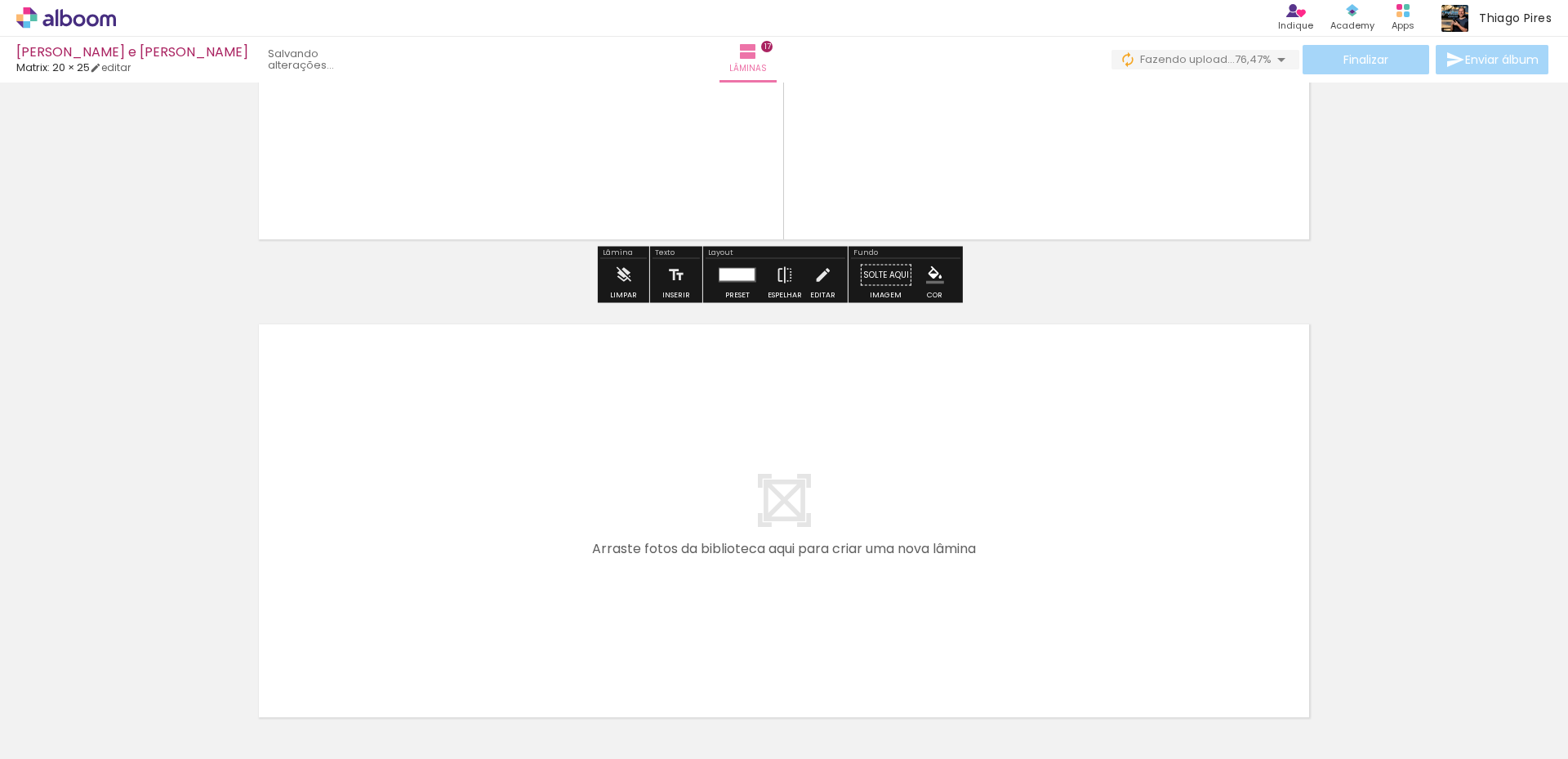
scroll to position [8092, 0]
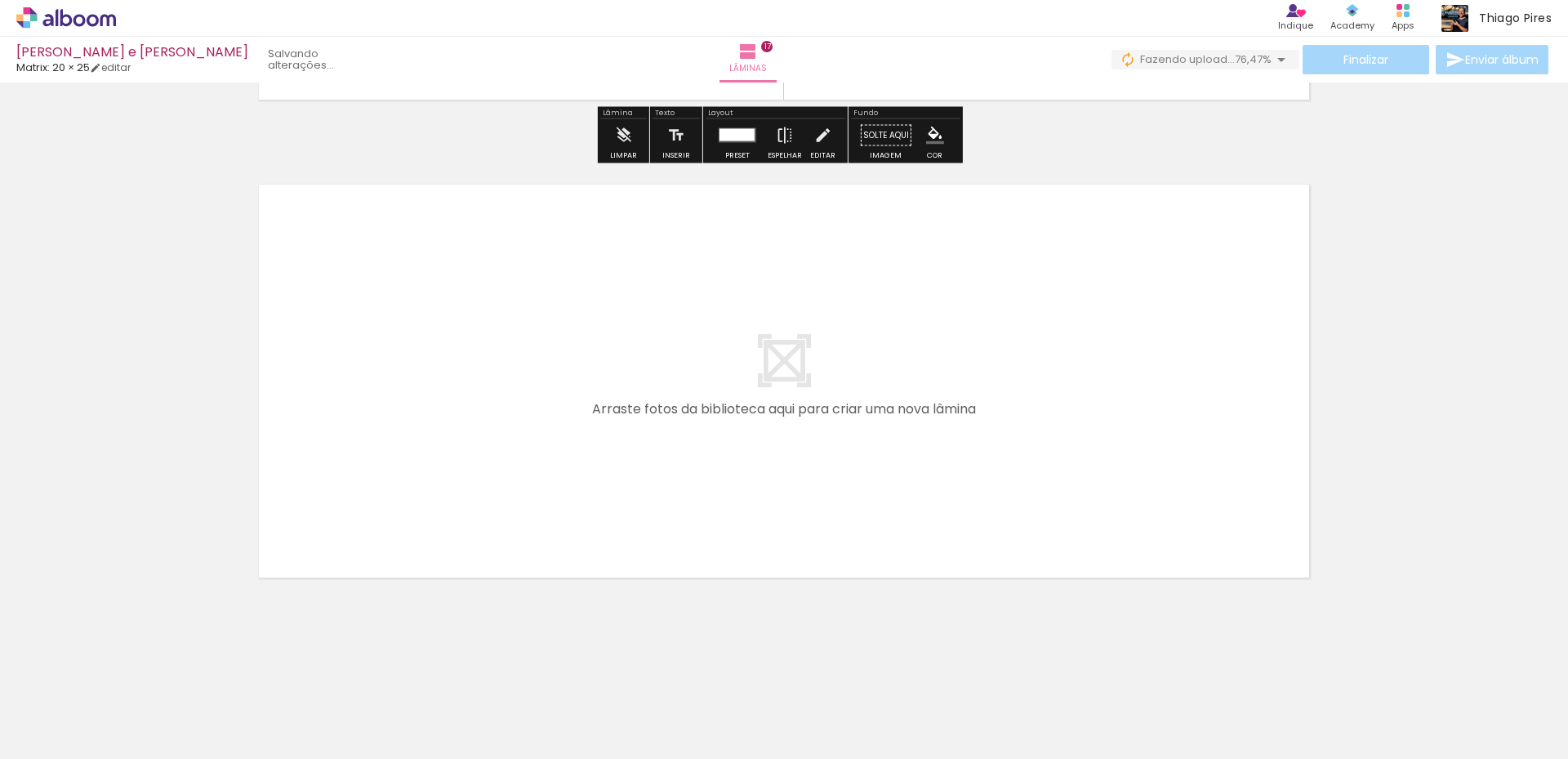
click at [52, 736] on span "Adicionar Fotos" at bounding box center [58, 737] width 49 height 18
click at [0, 0] on input "file" at bounding box center [0, 0] width 0 height 0
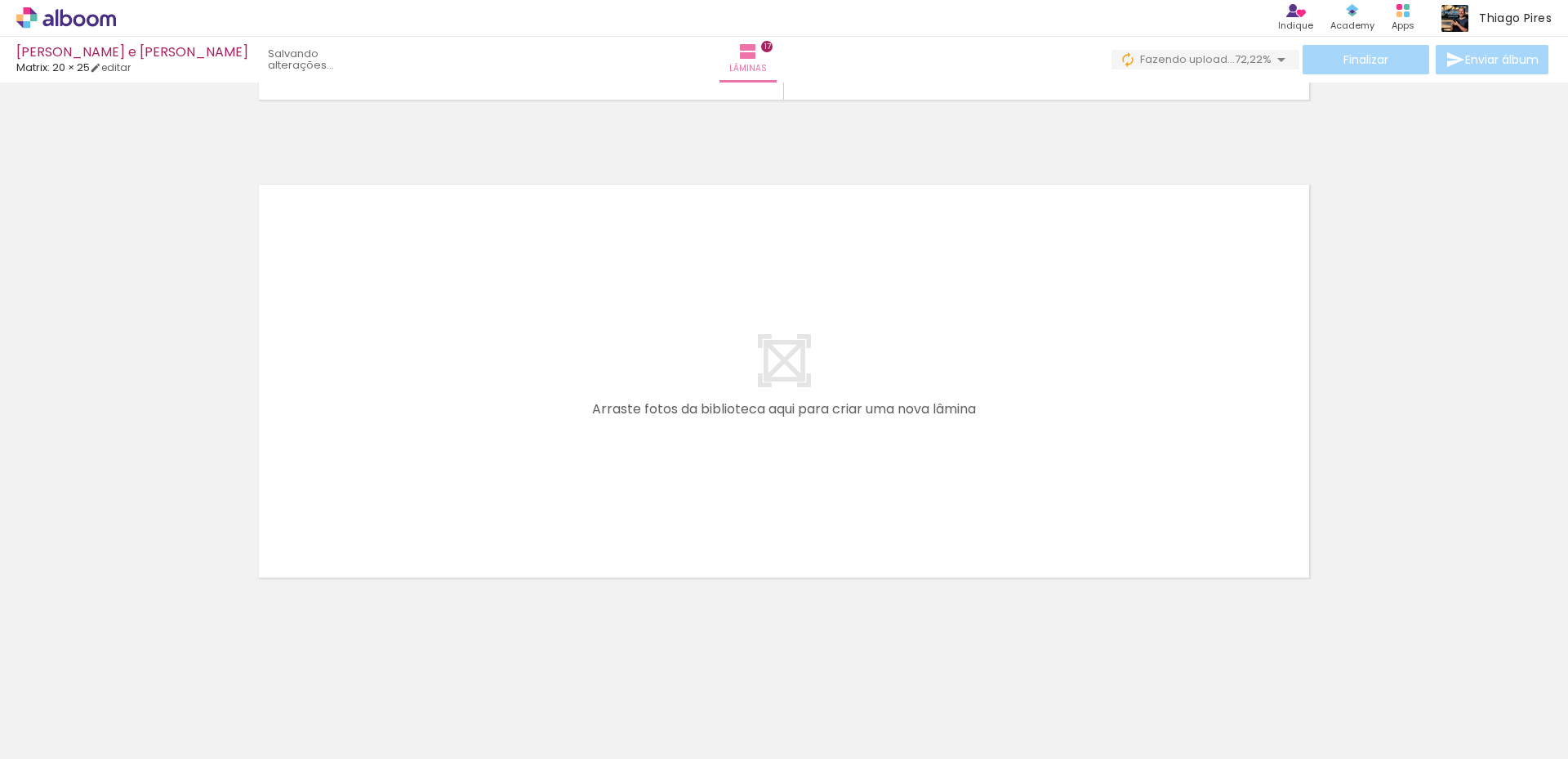
scroll to position [0, 217]
drag, startPoint x: 1538, startPoint y: 701, endPoint x: 940, endPoint y: 505, distance: 629.3
click at [940, 505] on quentale-workspace at bounding box center [784, 379] width 1568 height 759
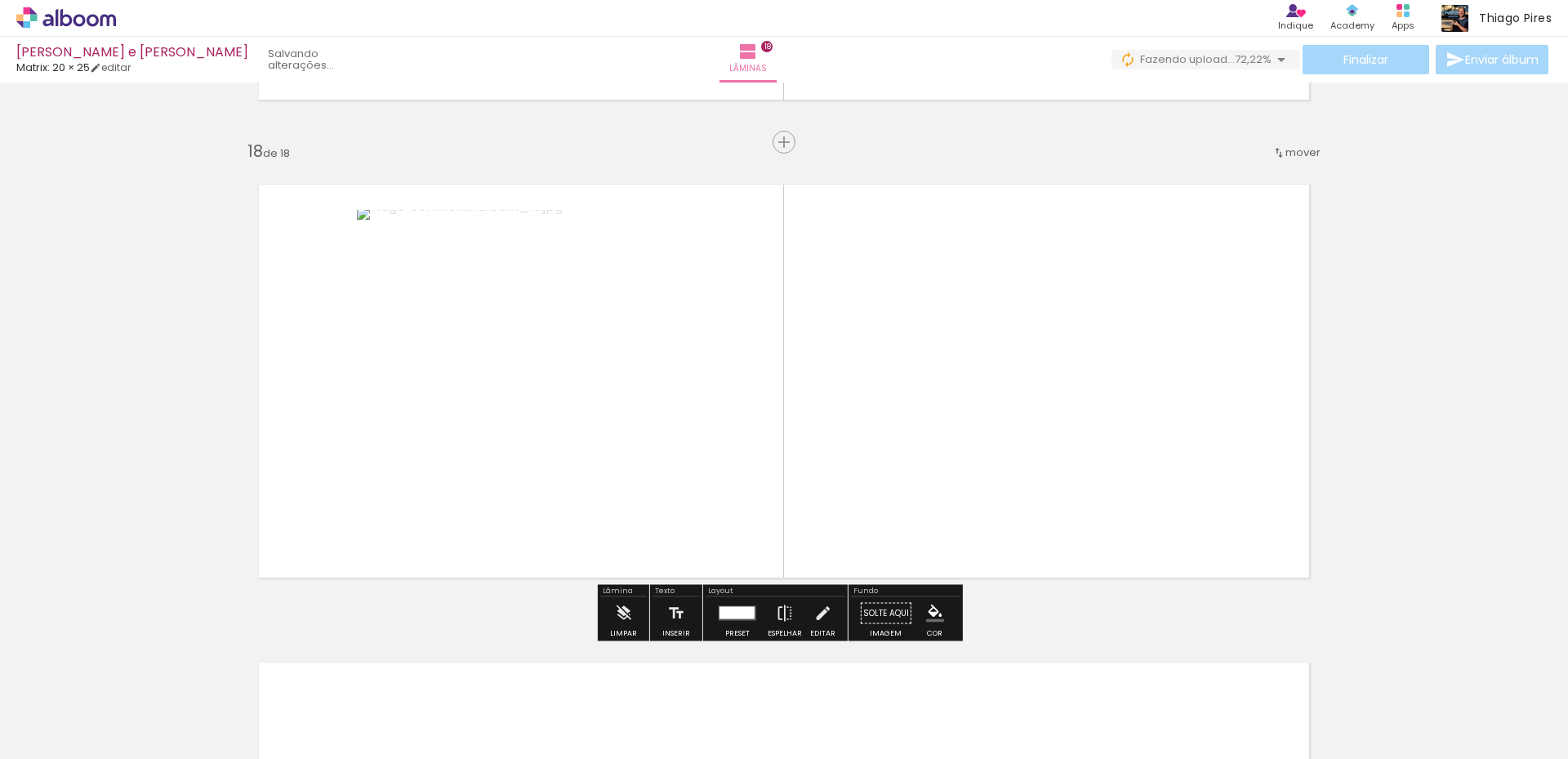
scroll to position [8104, 0]
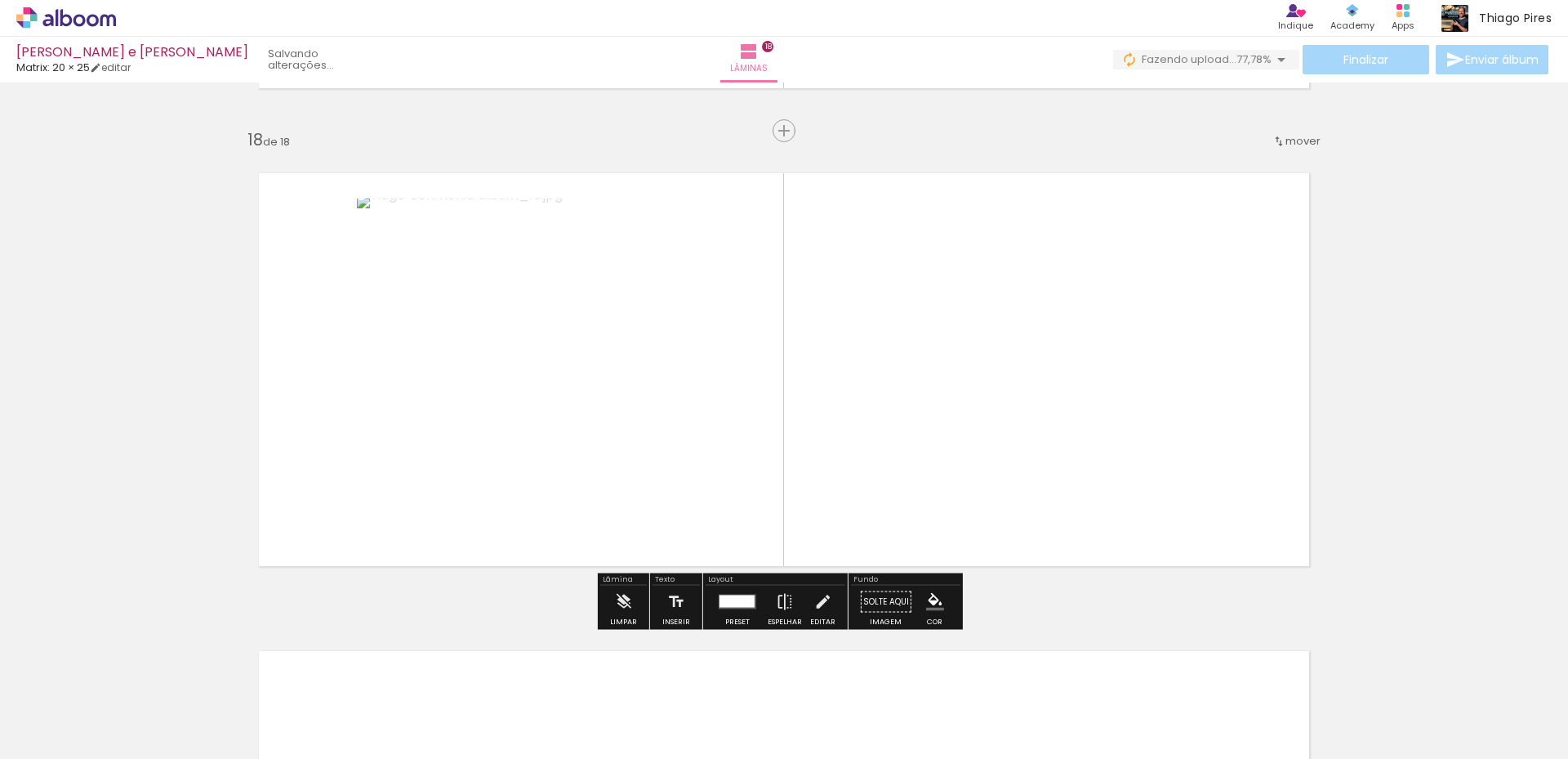
click at [43, 744] on span "Adicionar Fotos" at bounding box center [58, 737] width 49 height 18
click at [0, 0] on input "file" at bounding box center [0, 0] width 0 height 0
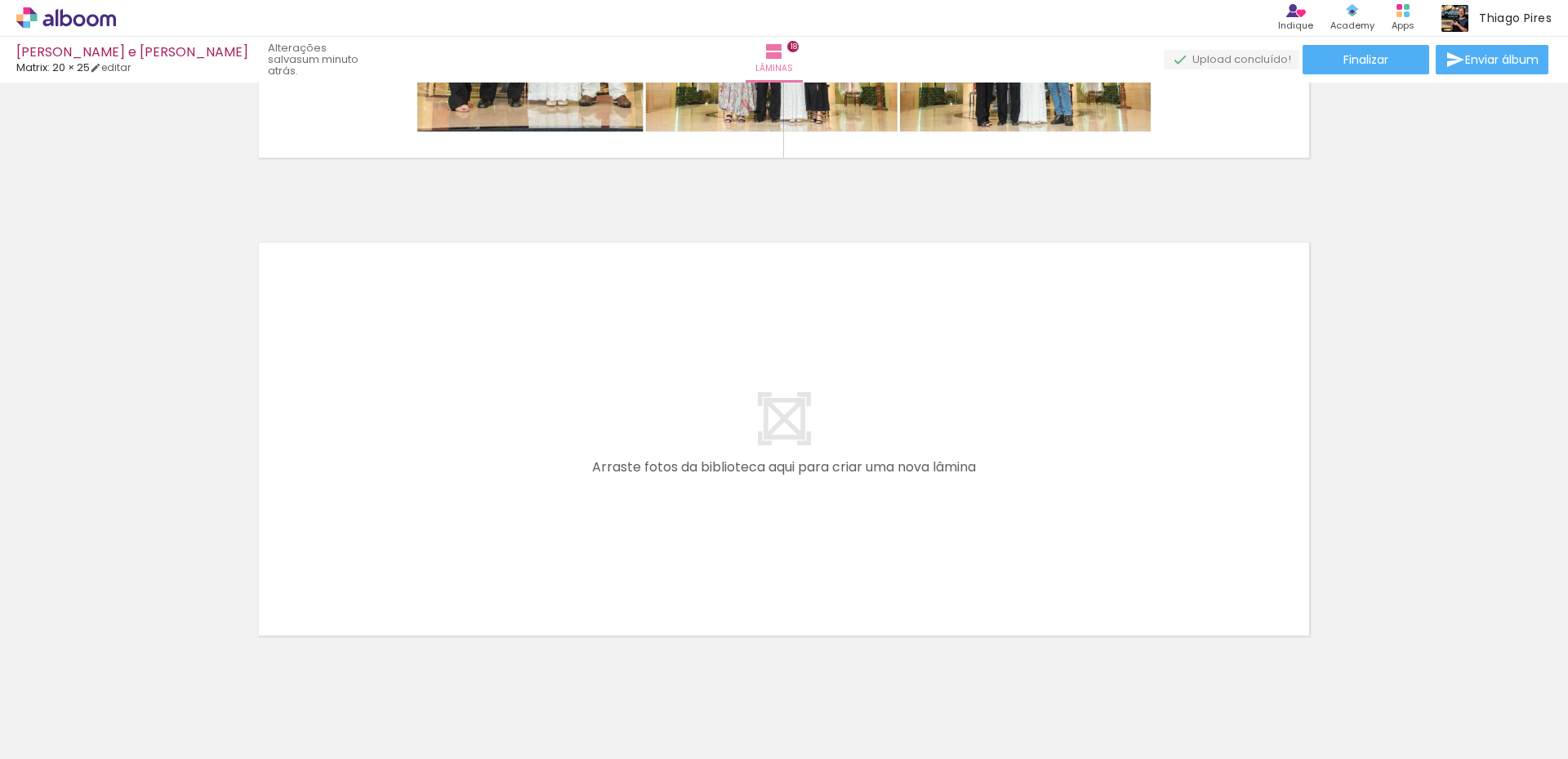
scroll to position [8571, 0]
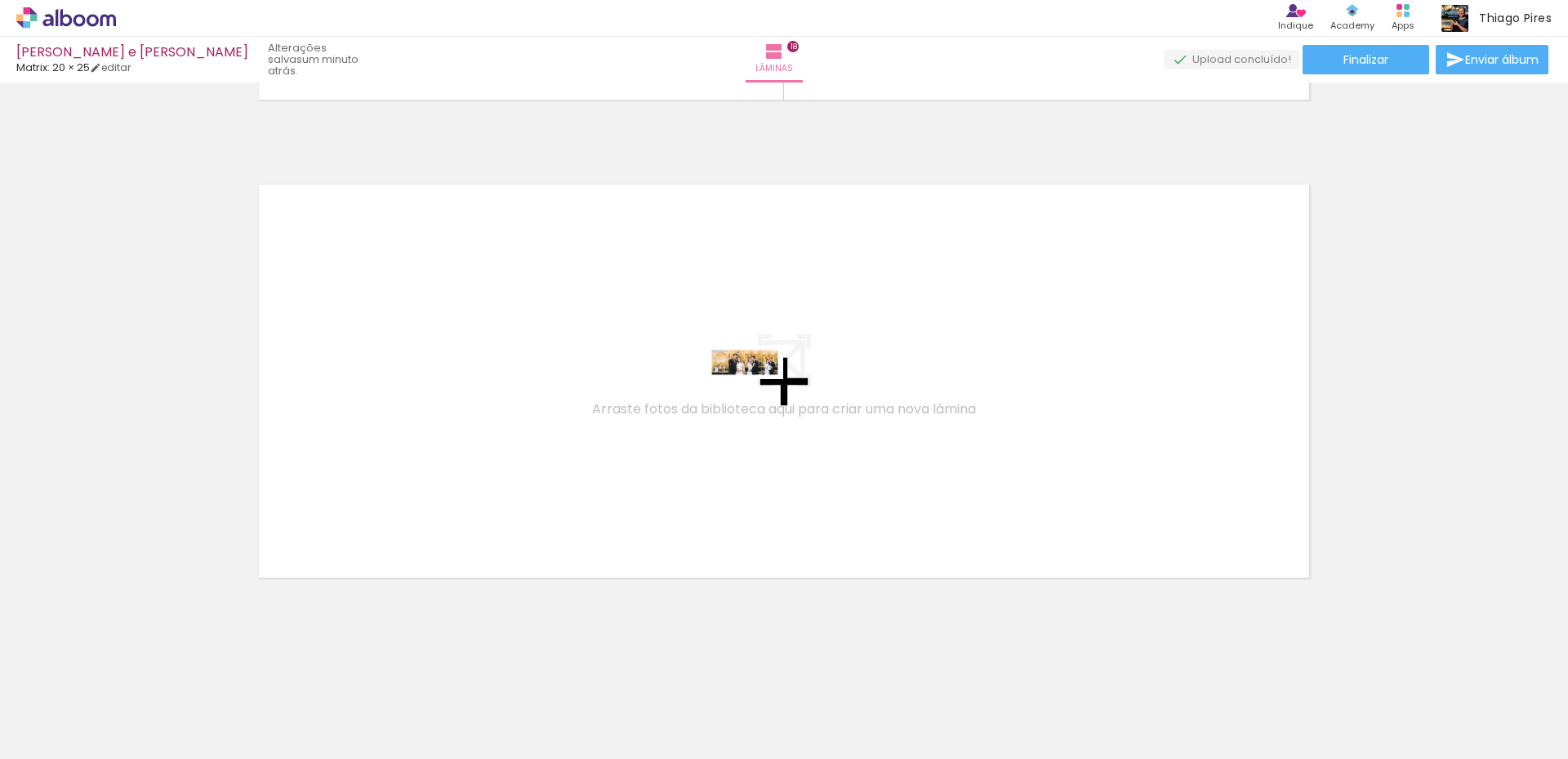
drag, startPoint x: 1486, startPoint y: 697, endPoint x: 757, endPoint y: 397, distance: 788.3
click at [757, 397] on quentale-workspace at bounding box center [784, 379] width 1568 height 759
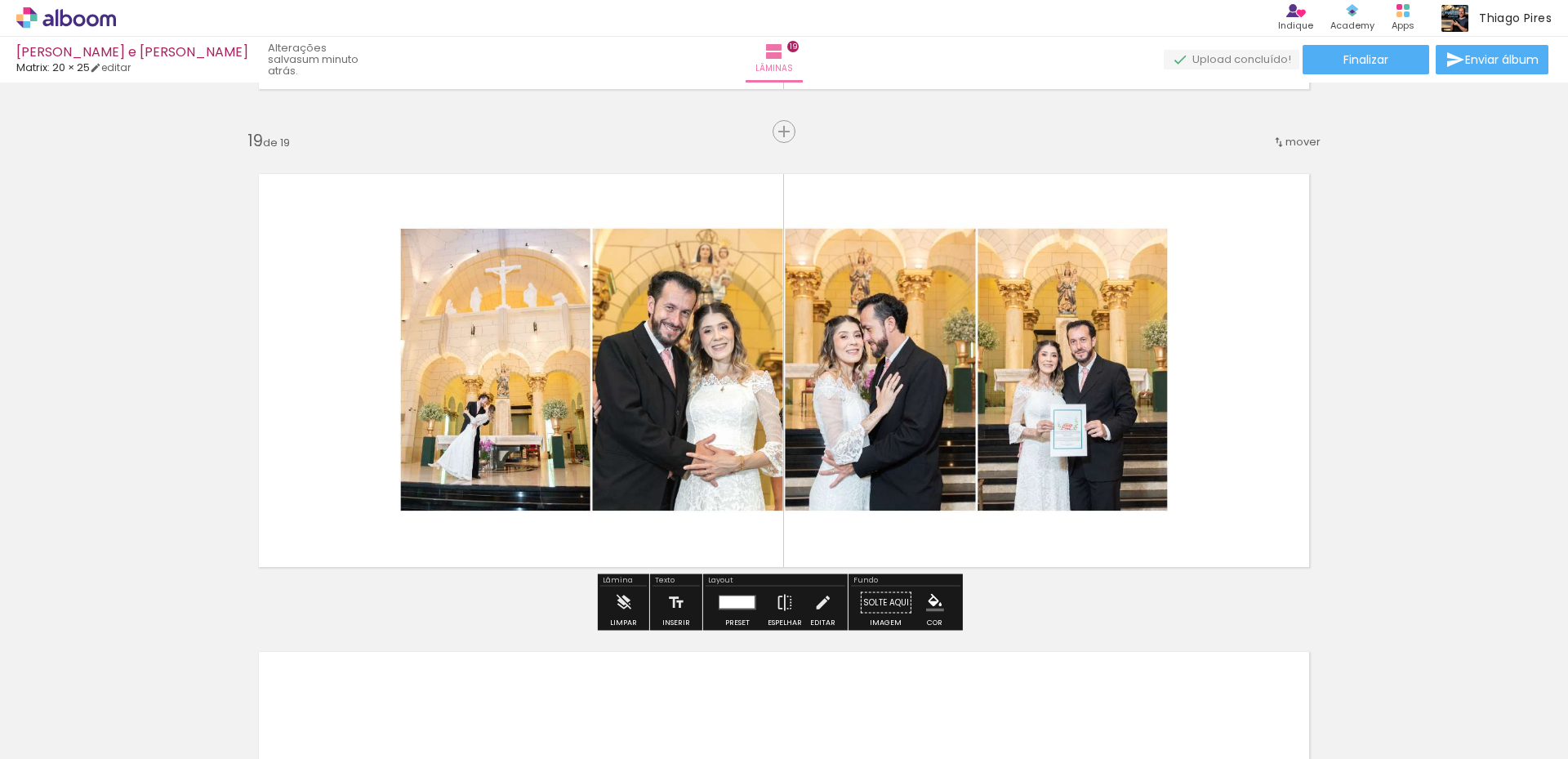
scroll to position [8582, 0]
click at [54, 729] on span "Adicionar Fotos" at bounding box center [58, 737] width 49 height 18
click at [0, 0] on input "file" at bounding box center [0, 0] width 0 height 0
click at [52, 734] on span "Adicionar Fotos" at bounding box center [58, 737] width 49 height 18
click at [0, 0] on input "file" at bounding box center [0, 0] width 0 height 0
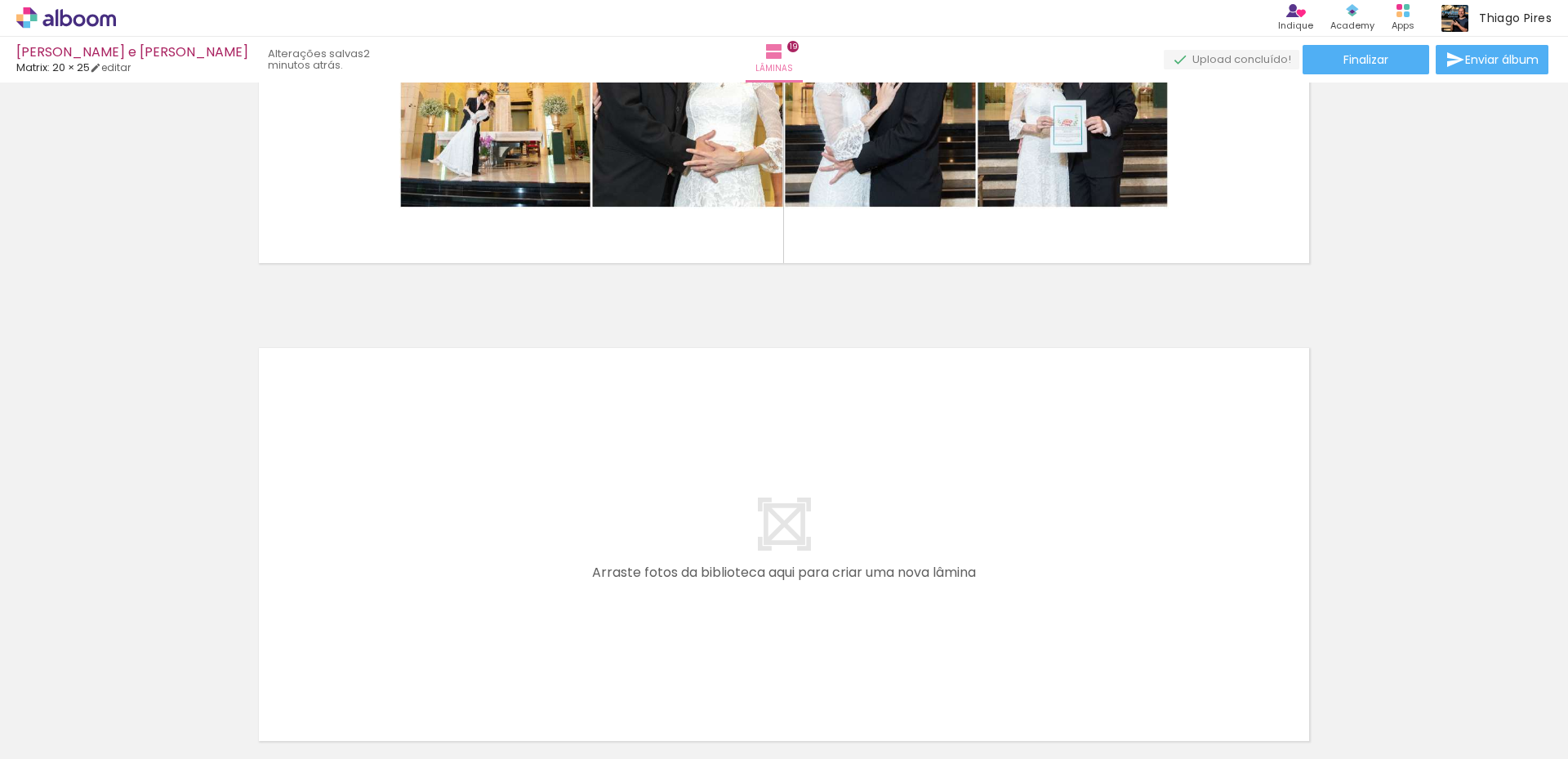
scroll to position [9048, 0]
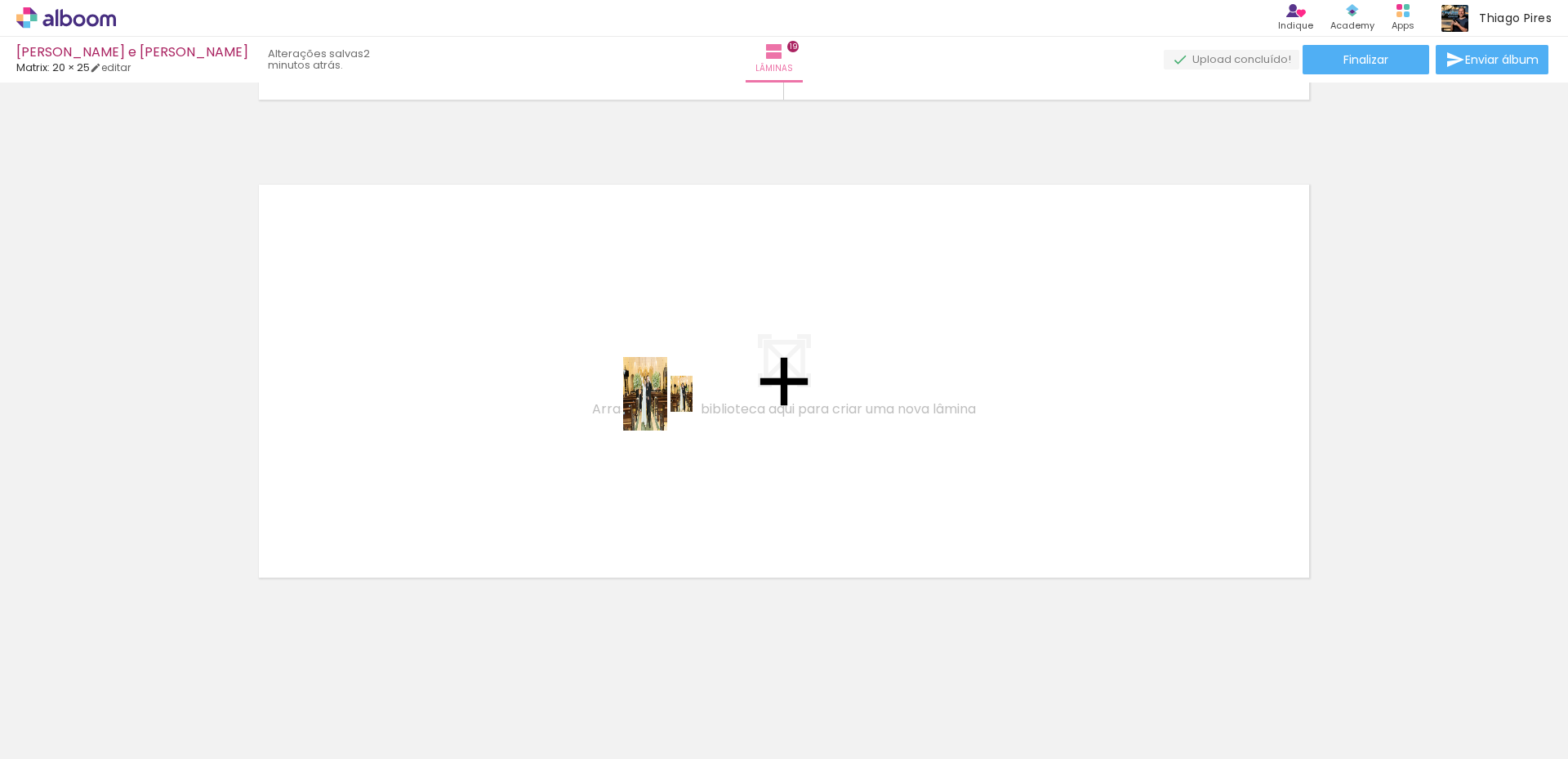
drag, startPoint x: 1492, startPoint y: 707, endPoint x: 672, endPoint y: 406, distance: 873.5
click at [672, 406] on quentale-workspace at bounding box center [784, 379] width 1568 height 759
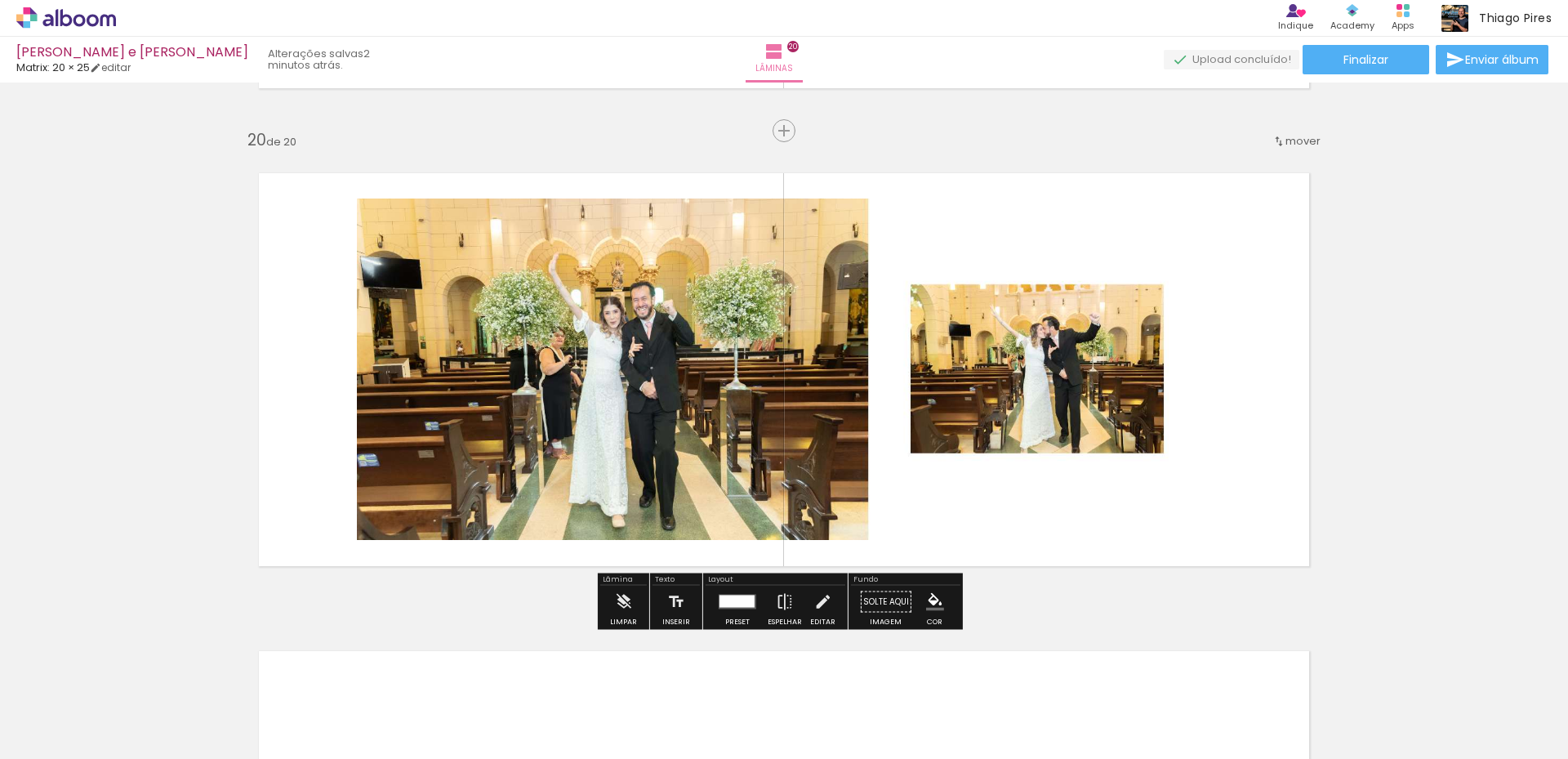
scroll to position [9527, 0]
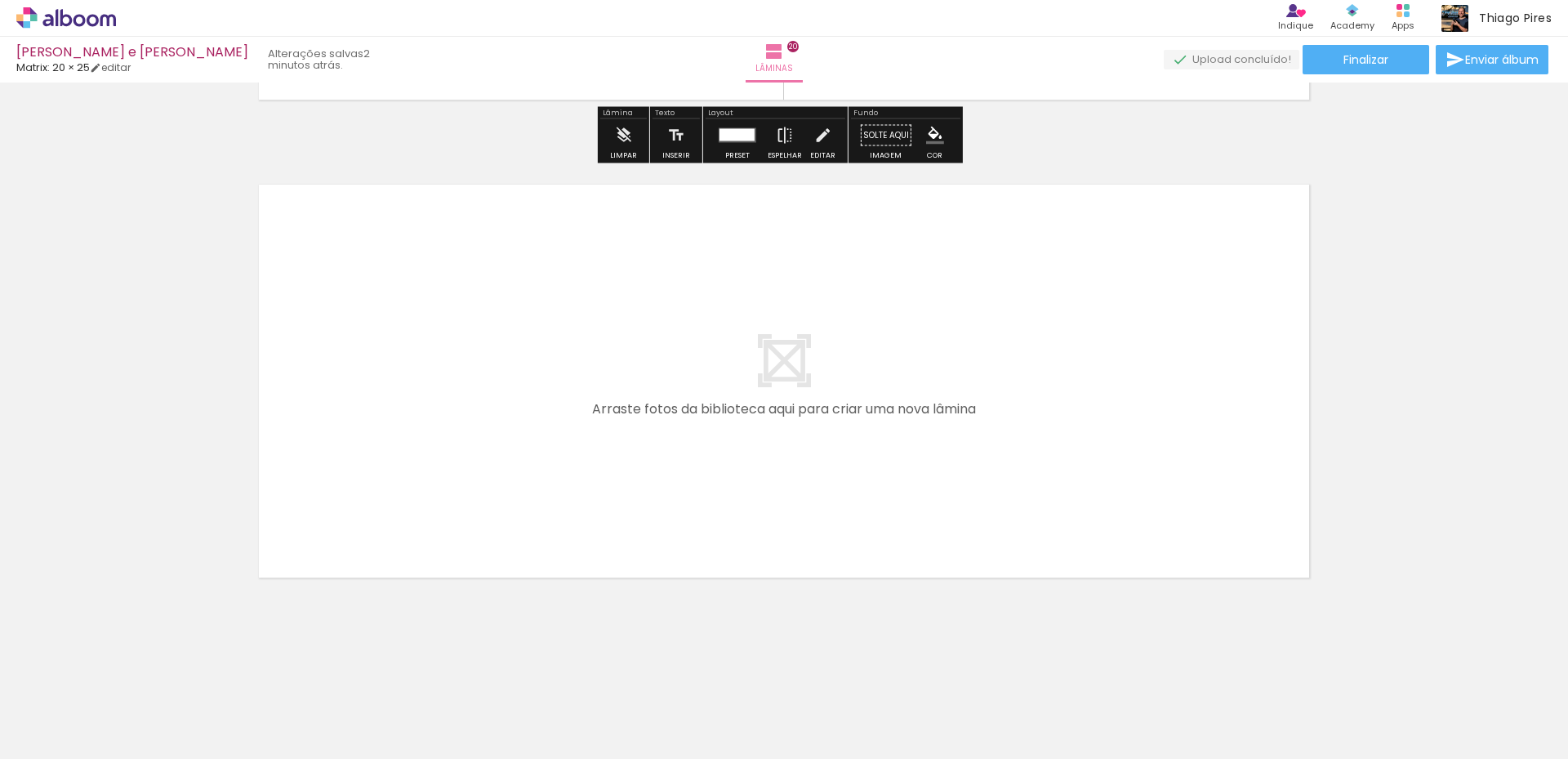
click at [59, 733] on span "Adicionar Fotos" at bounding box center [58, 737] width 49 height 18
click at [0, 0] on input "file" at bounding box center [0, 0] width 0 height 0
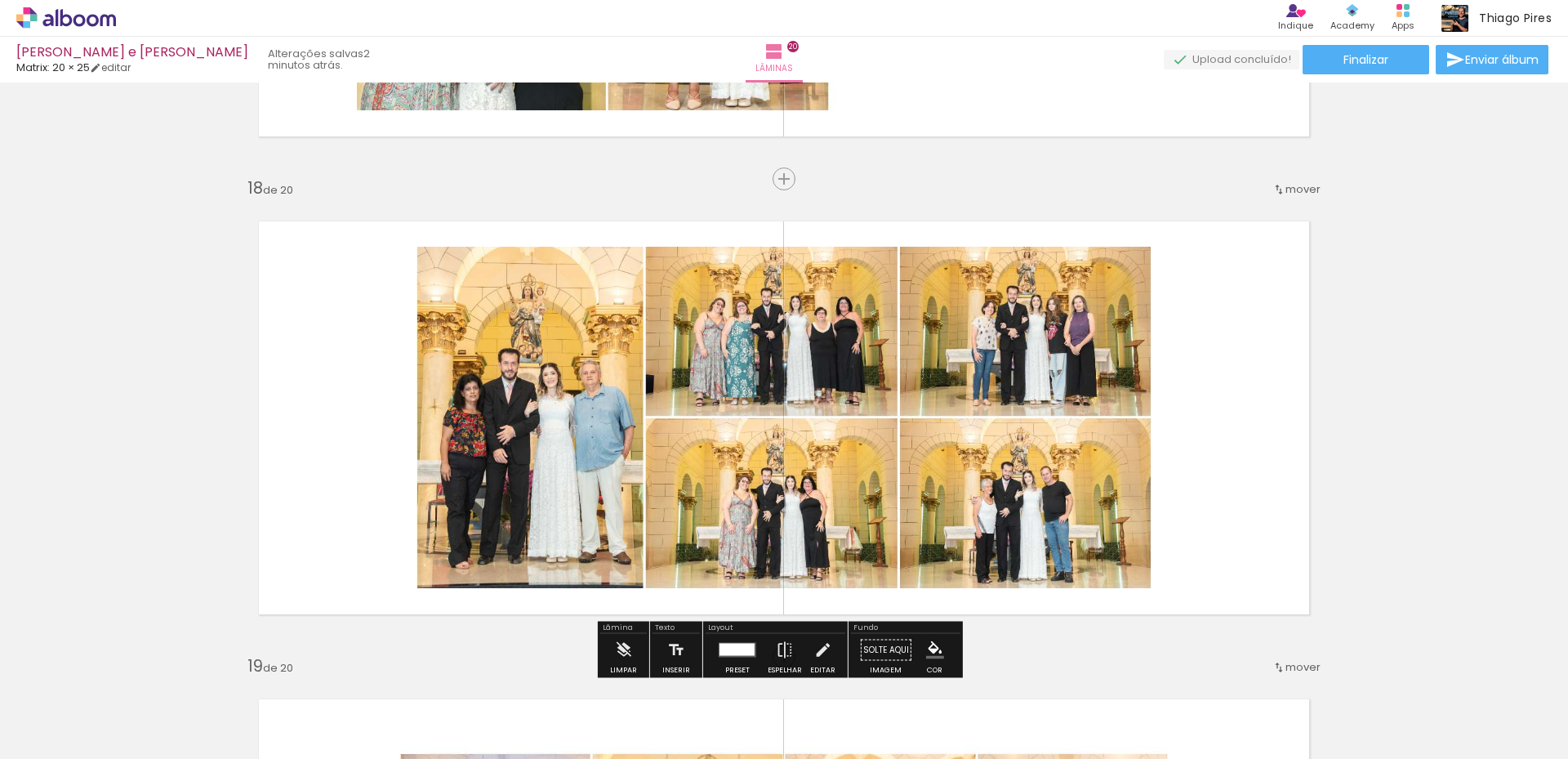
scroll to position [7729, 0]
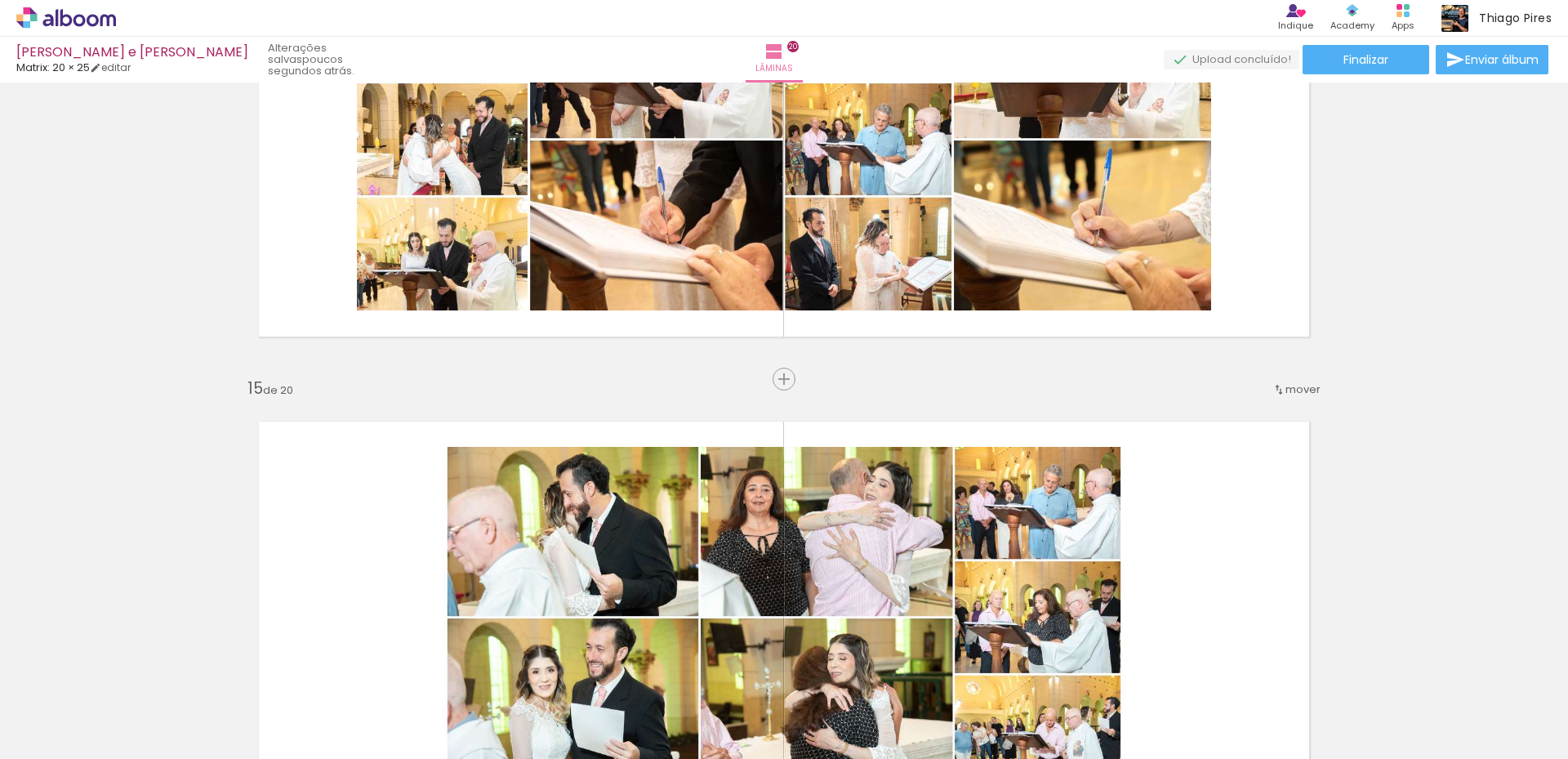
scroll to position [6667, 0]
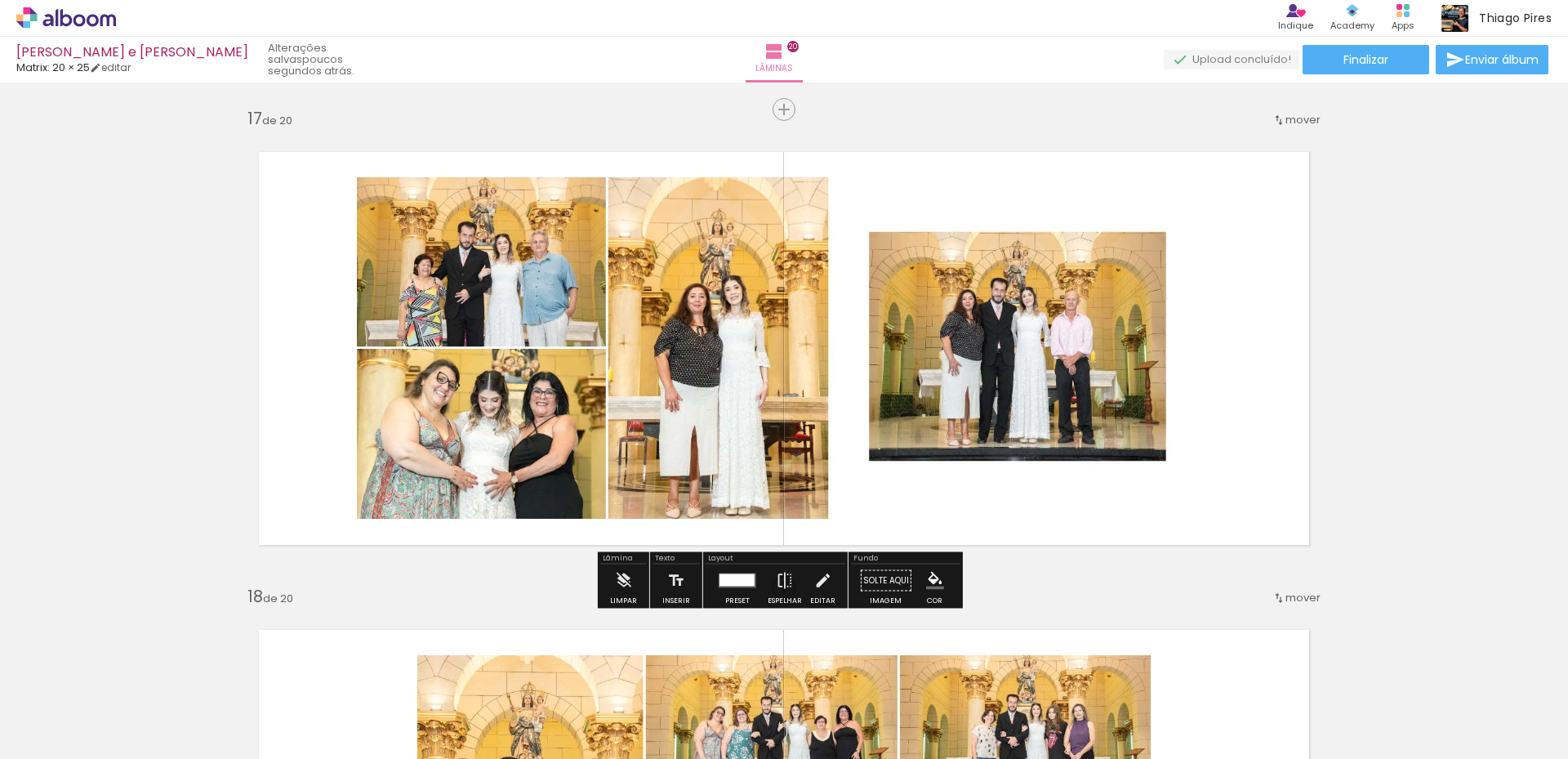
scroll to position [7484, 0]
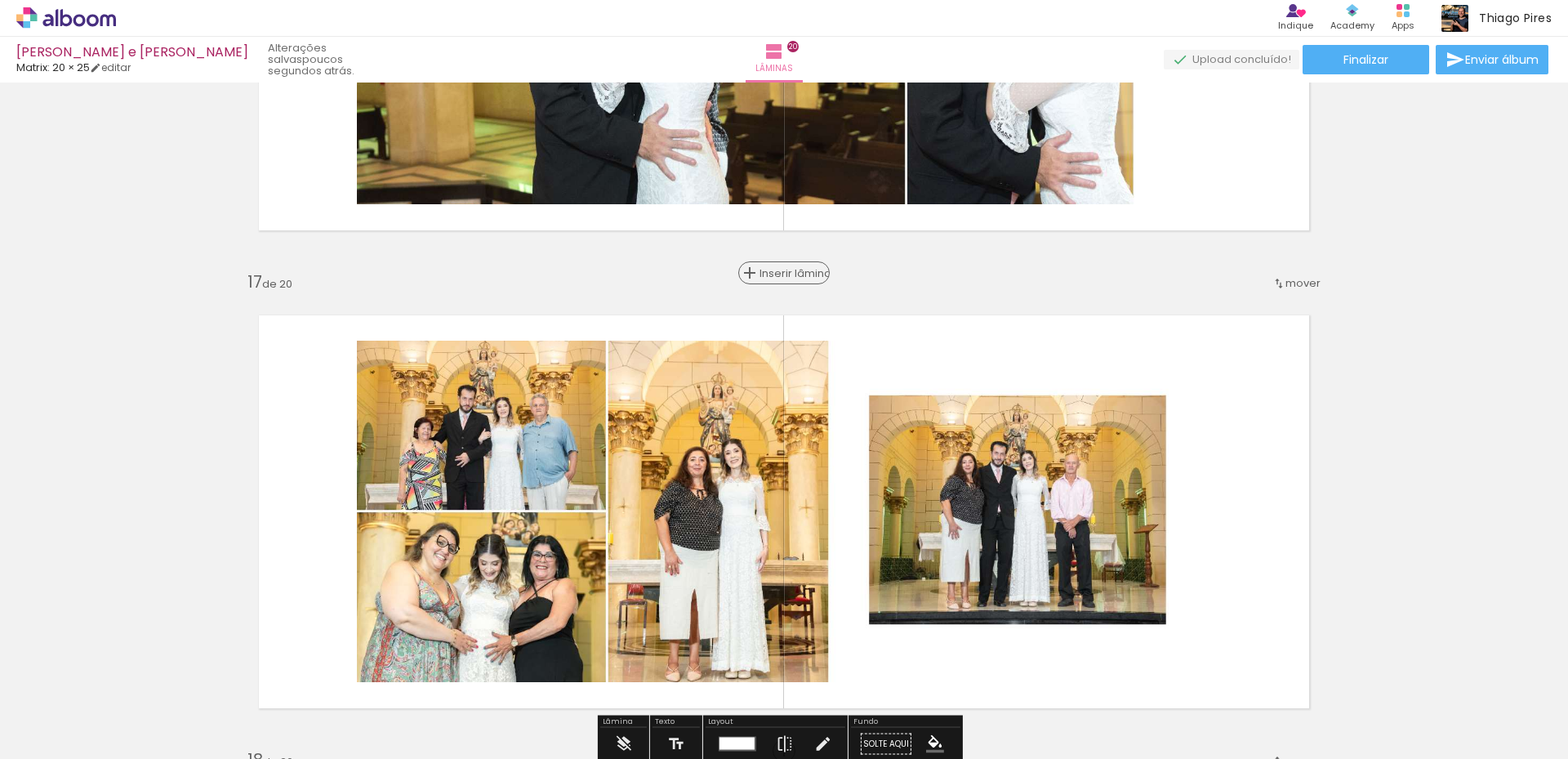
click at [777, 272] on span "Inserir lâmina" at bounding box center [791, 274] width 63 height 11
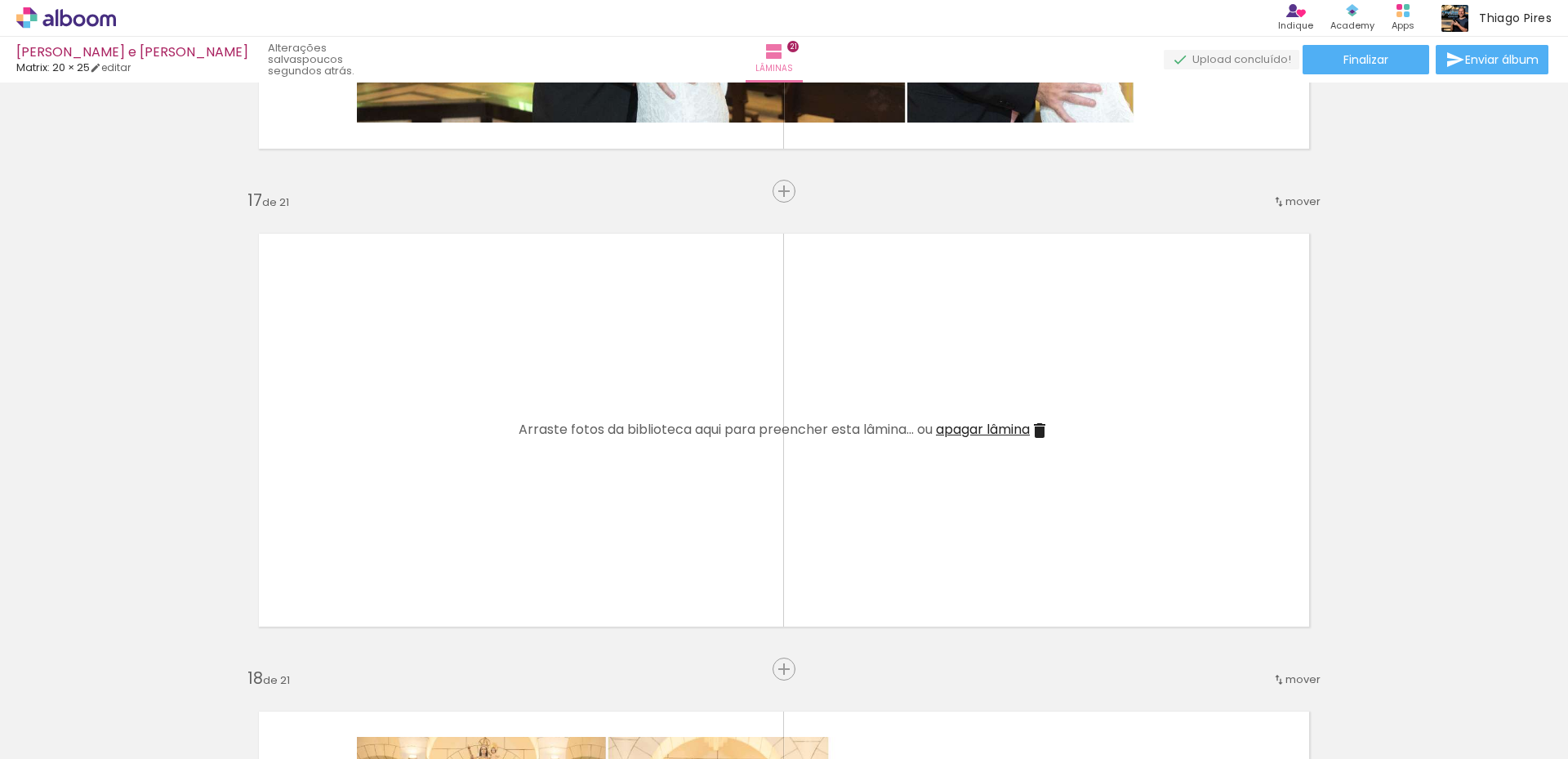
scroll to position [7647, 0]
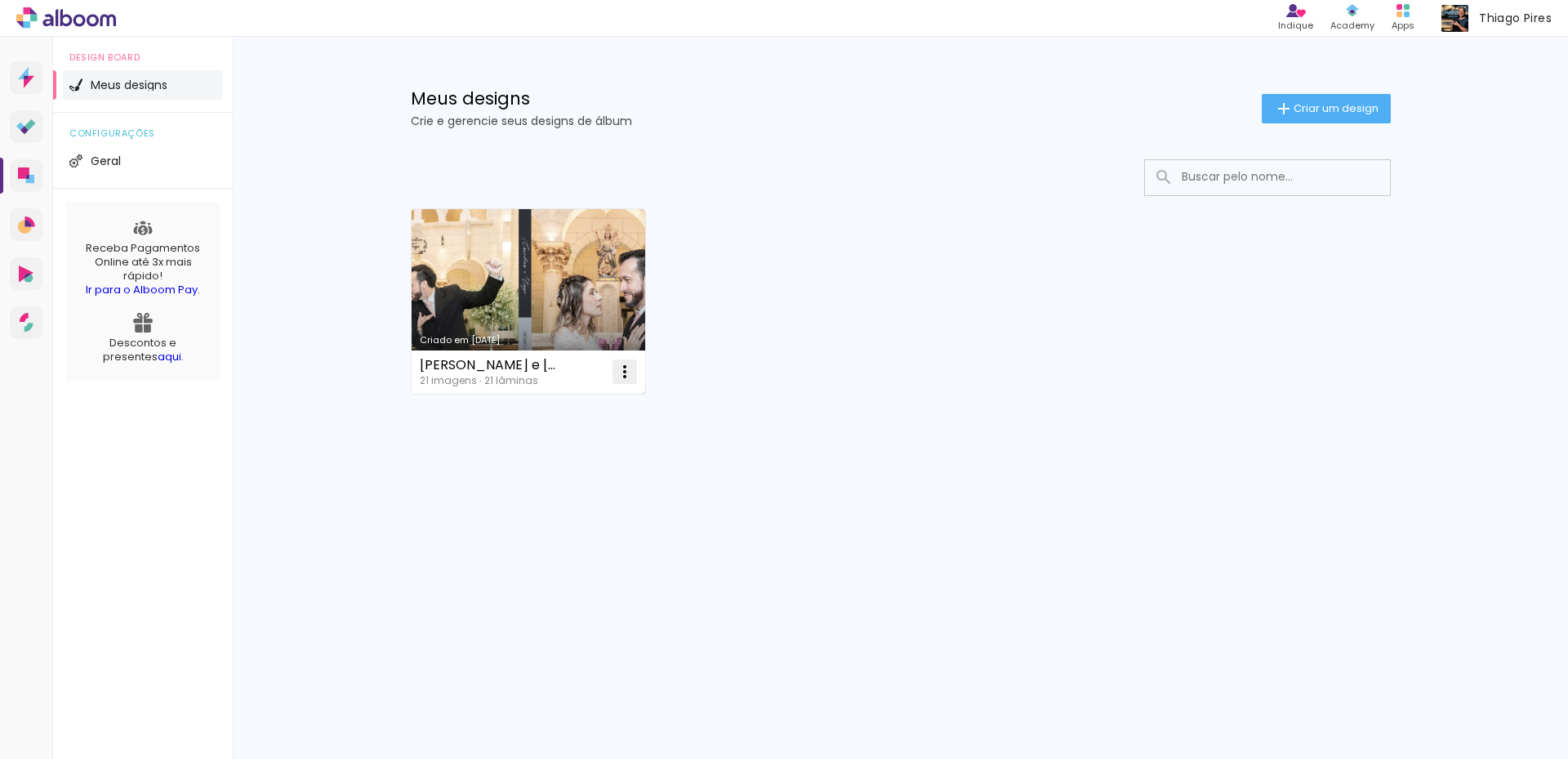
click at [621, 373] on iron-icon at bounding box center [625, 372] width 19 height 19
click at [603, 408] on paper-item "Abrir" at bounding box center [559, 409] width 163 height 33
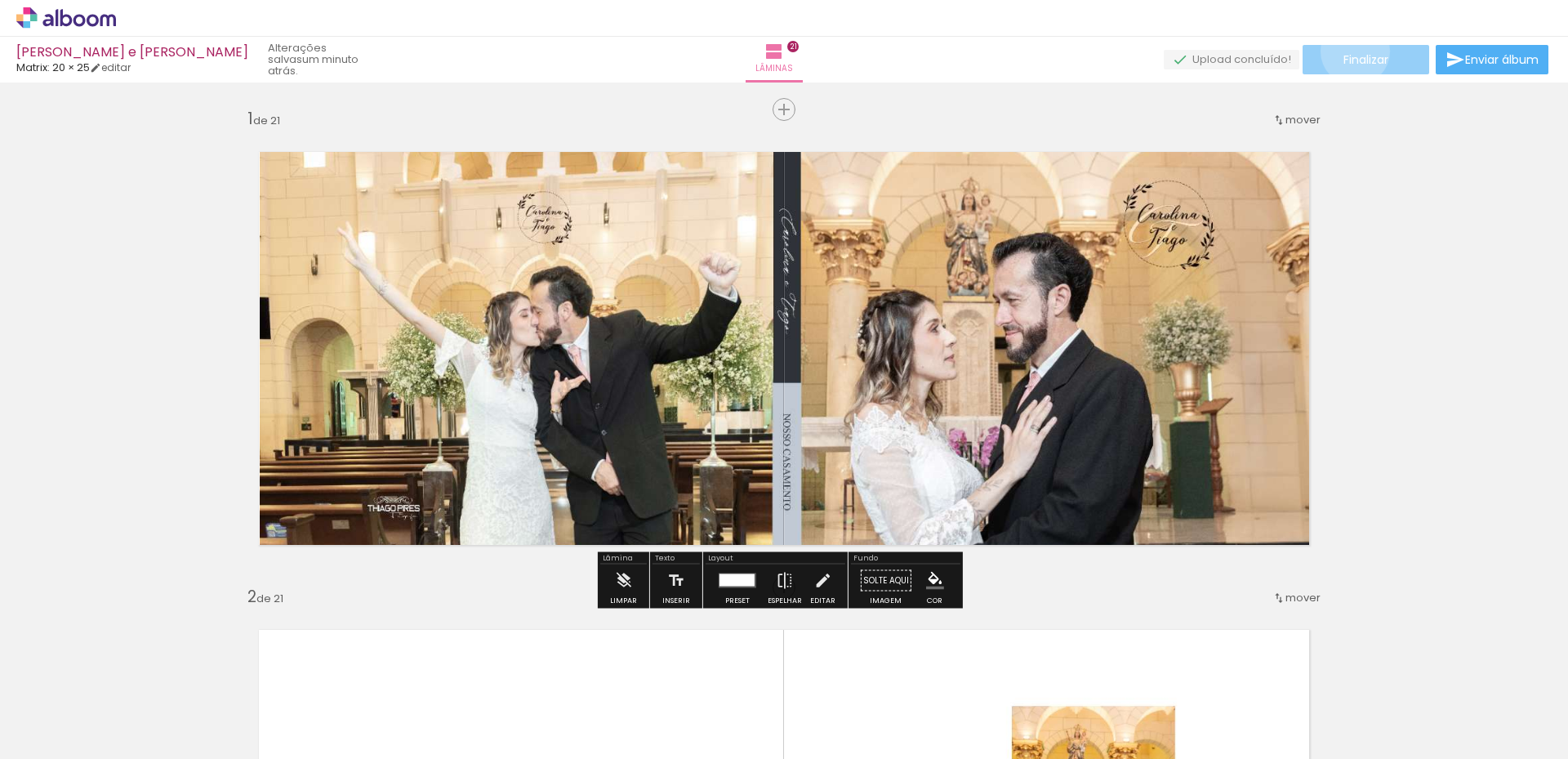
click at [1349, 51] on paper-button "Finalizar" at bounding box center [1366, 59] width 127 height 29
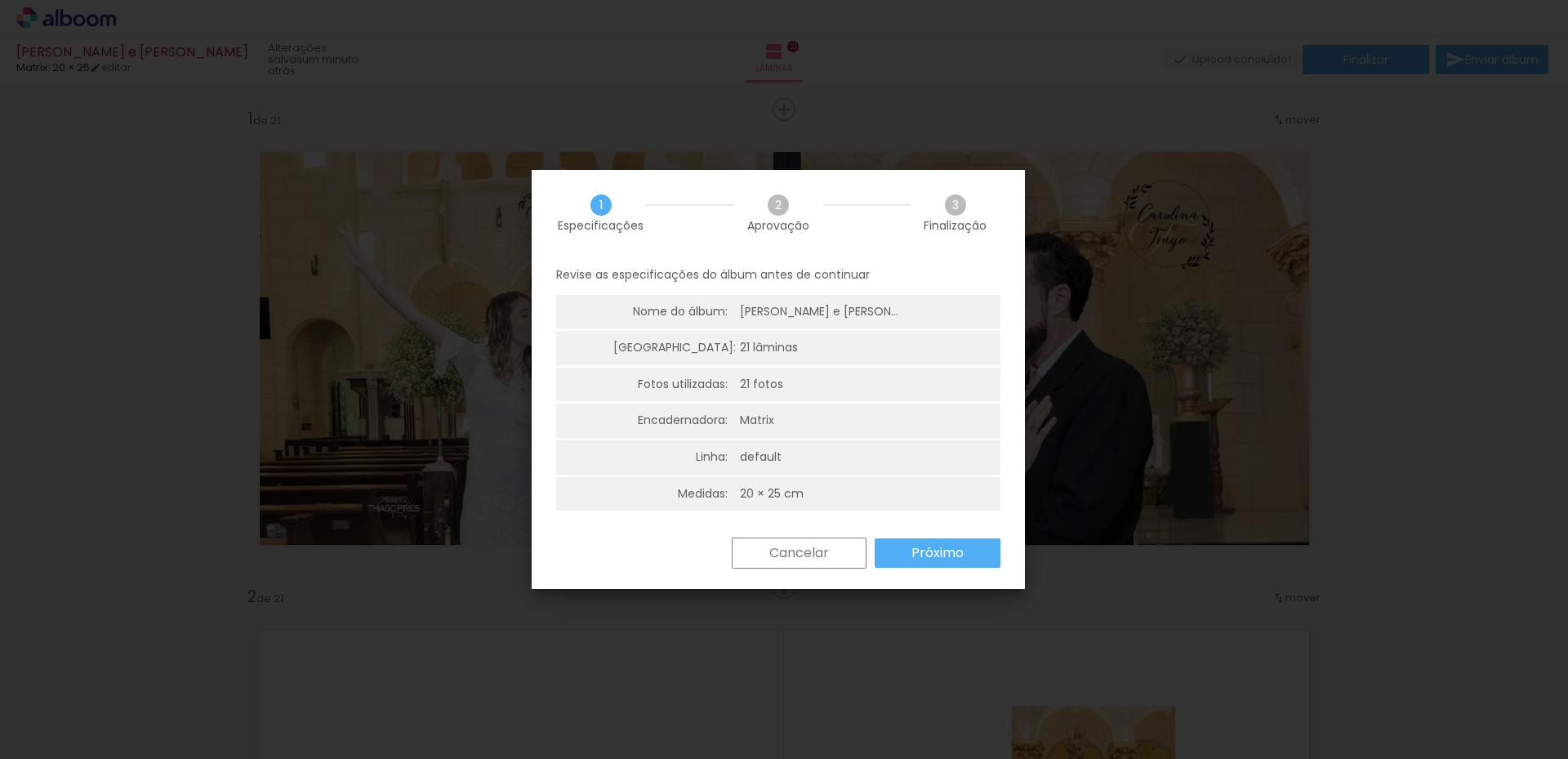
click at [968, 550] on paper-button "Próximo" at bounding box center [937, 552] width 126 height 29
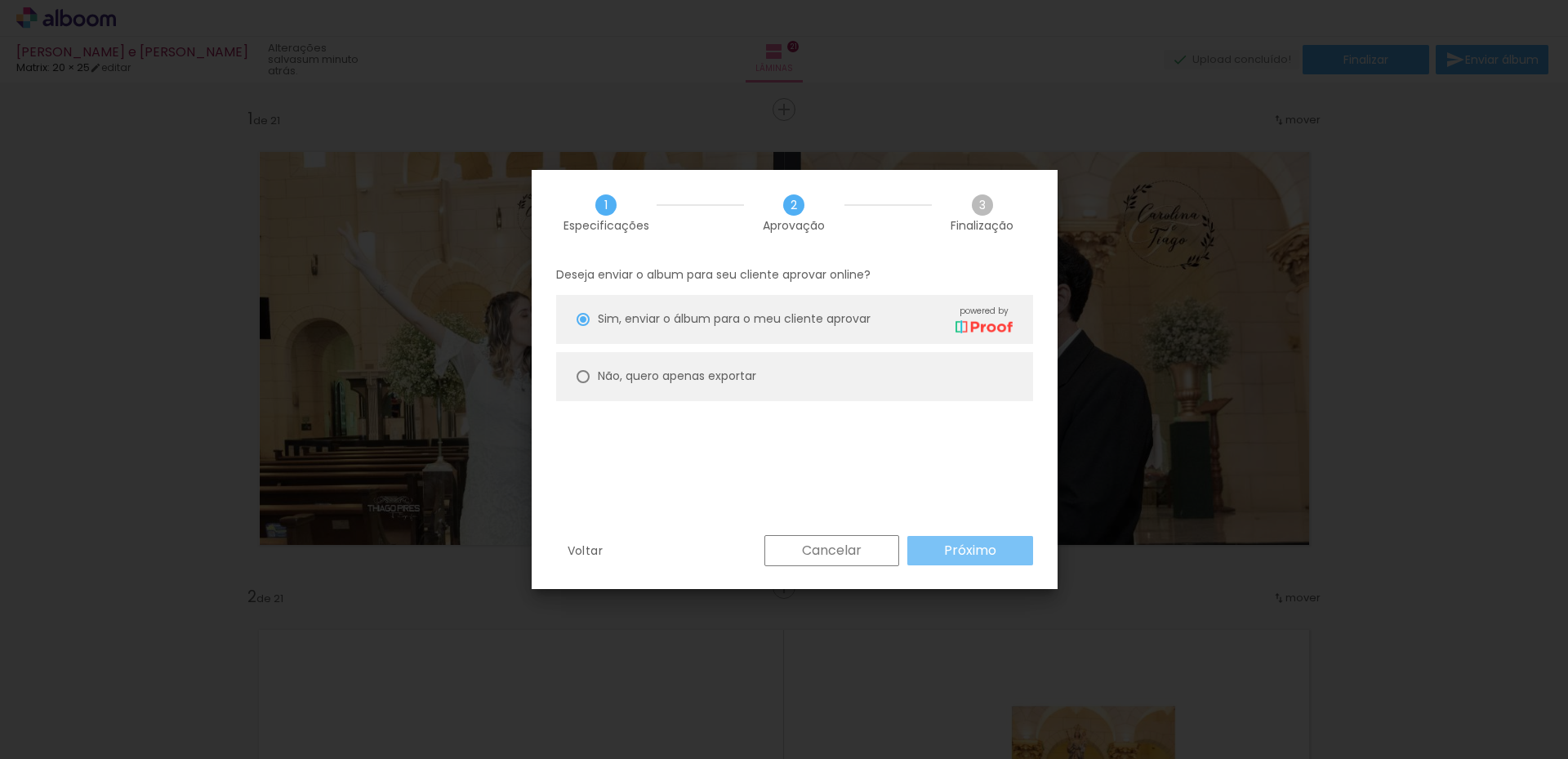
click at [0, 0] on slot "Próximo" at bounding box center [0, 0] width 0 height 0
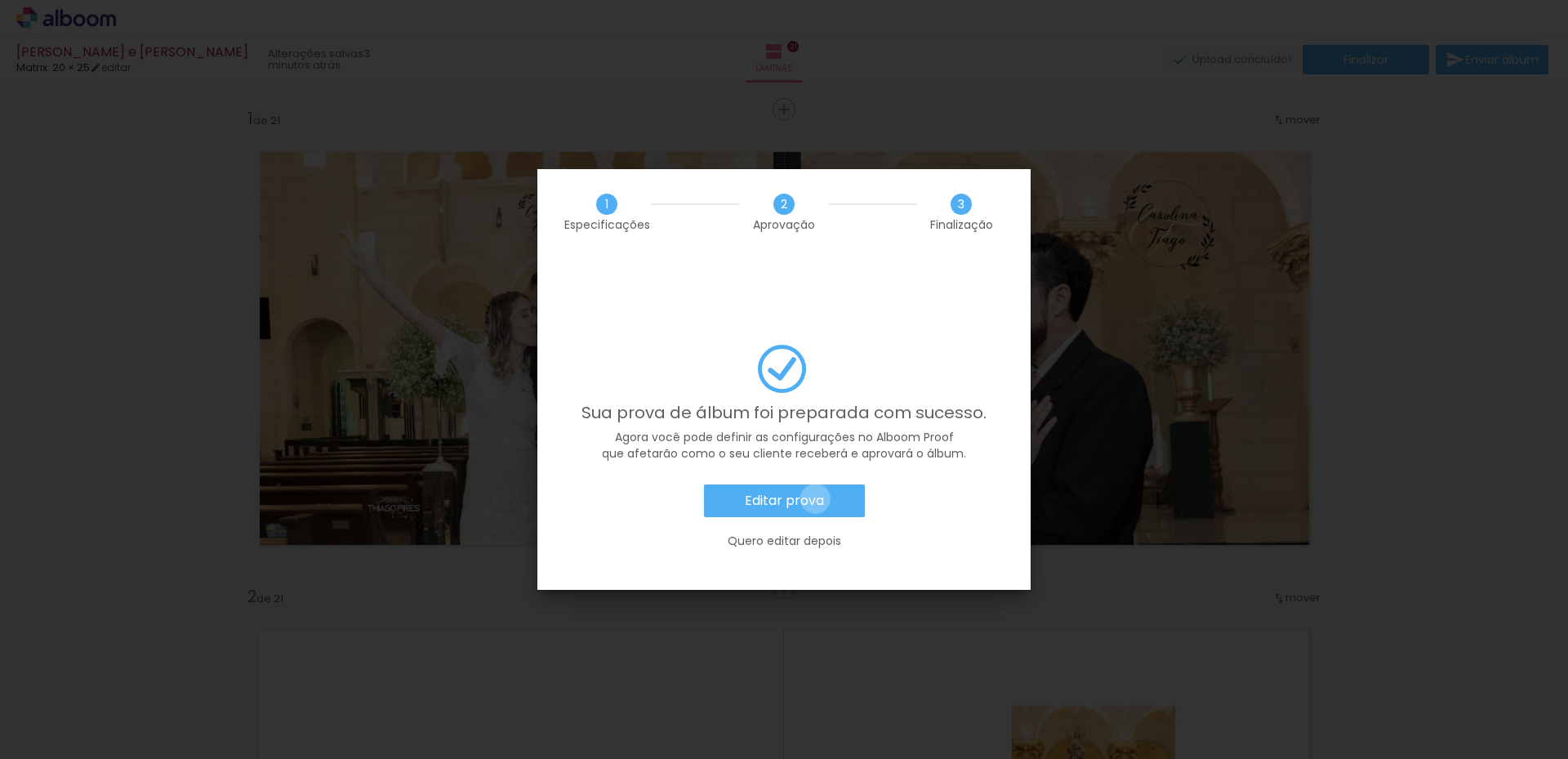
click at [0, 0] on slot "Editar prova" at bounding box center [0, 0] width 0 height 0
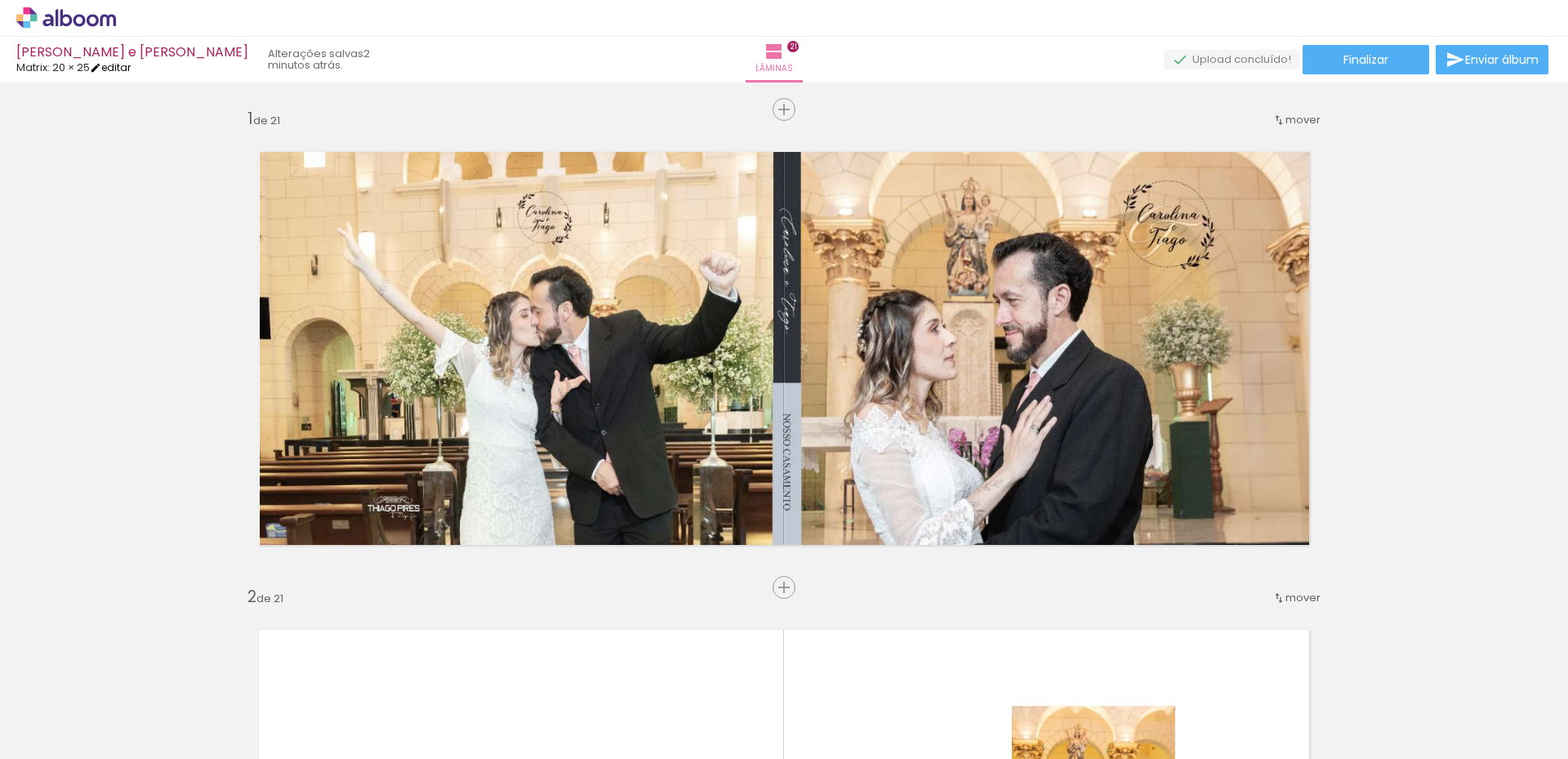
click at [130, 67] on link "editar" at bounding box center [110, 68] width 40 height 14
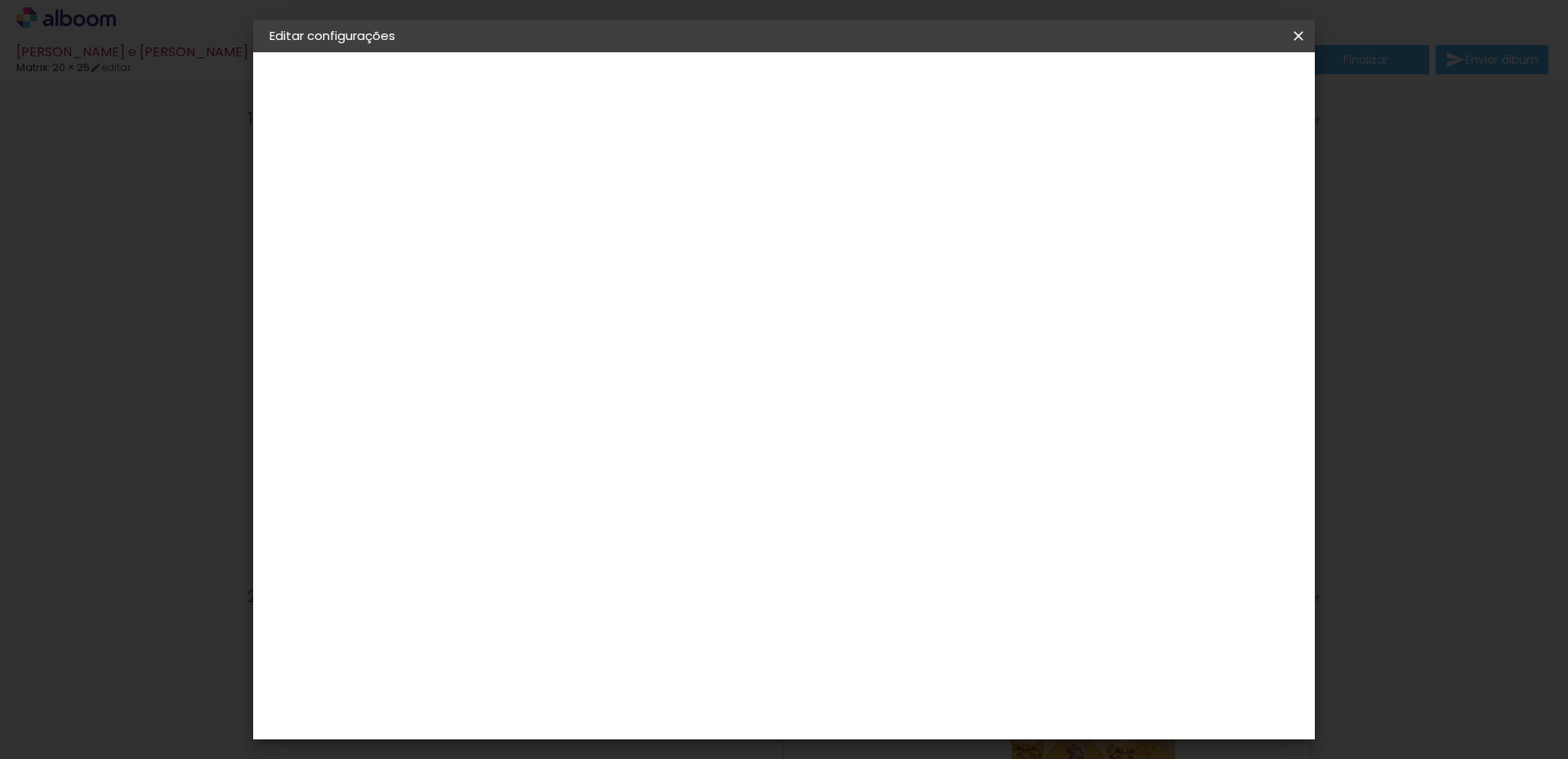
click at [324, 88] on div "1. Informações" at bounding box center [359, 86] width 178 height 19
click at [0, 0] on slot "[PERSON_NAME] e [PERSON_NAME]" at bounding box center [0, 0] width 0 height 0
click at [339, 169] on div "2. Especificações" at bounding box center [359, 167] width 178 height 19
click at [331, 214] on iron-pages "Fornecedor Escolhendo fornecedor... Matrix" at bounding box center [359, 201] width 178 height 33
click at [330, 243] on iron-pages "Modelo Escolhendo modelo... 20 × 25 20.3 × 50.8 cm Tamanho livre" at bounding box center [359, 238] width 178 height 33
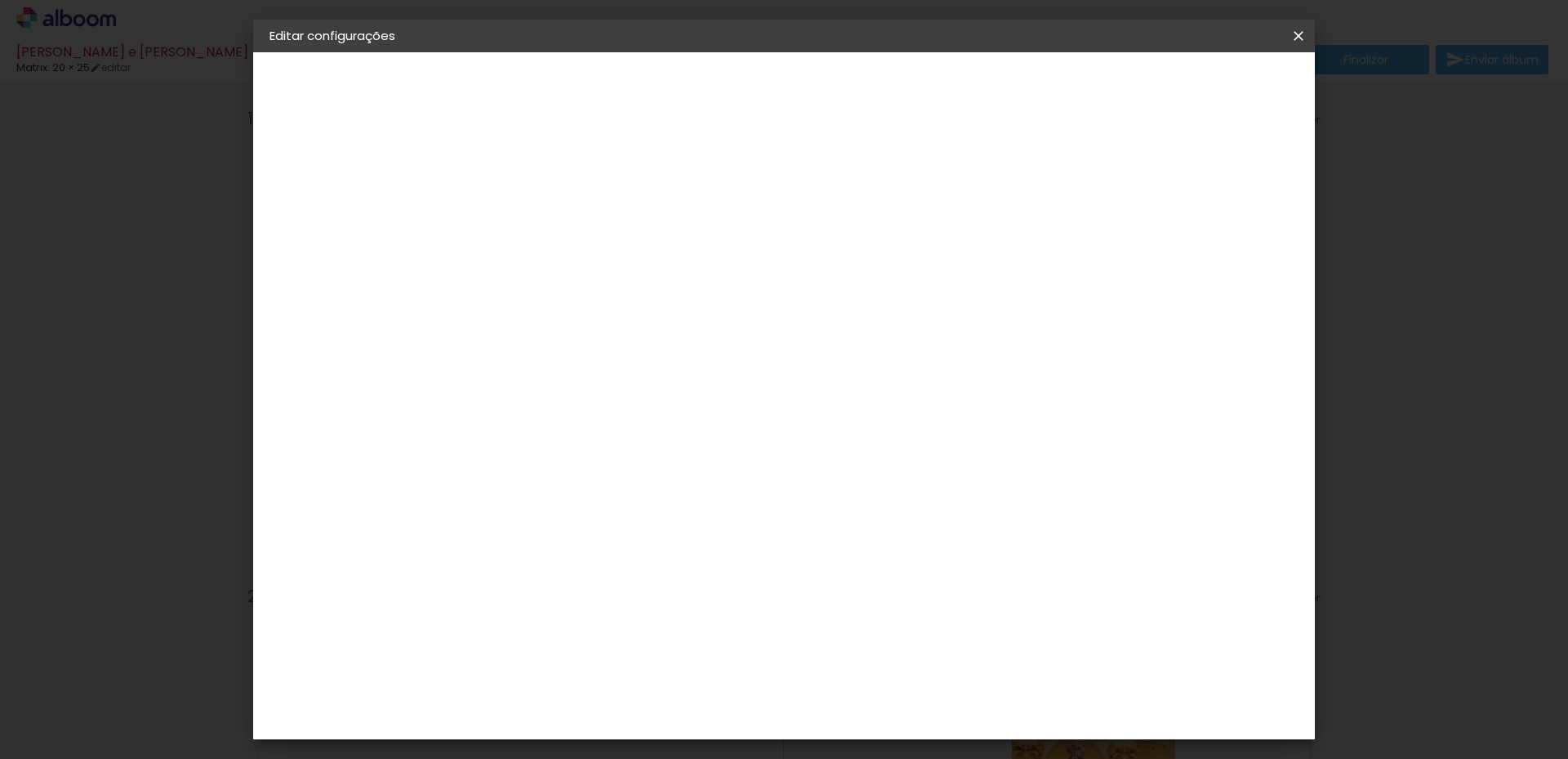
click at [0, 0] on slot "Avançar" at bounding box center [0, 0] width 0 height 0
click at [318, 278] on div "3. Revisão" at bounding box center [359, 285] width 178 height 19
click at [327, 236] on iron-pages "Modelo Escolhendo modelo... Tamanho livre" at bounding box center [359, 238] width 178 height 33
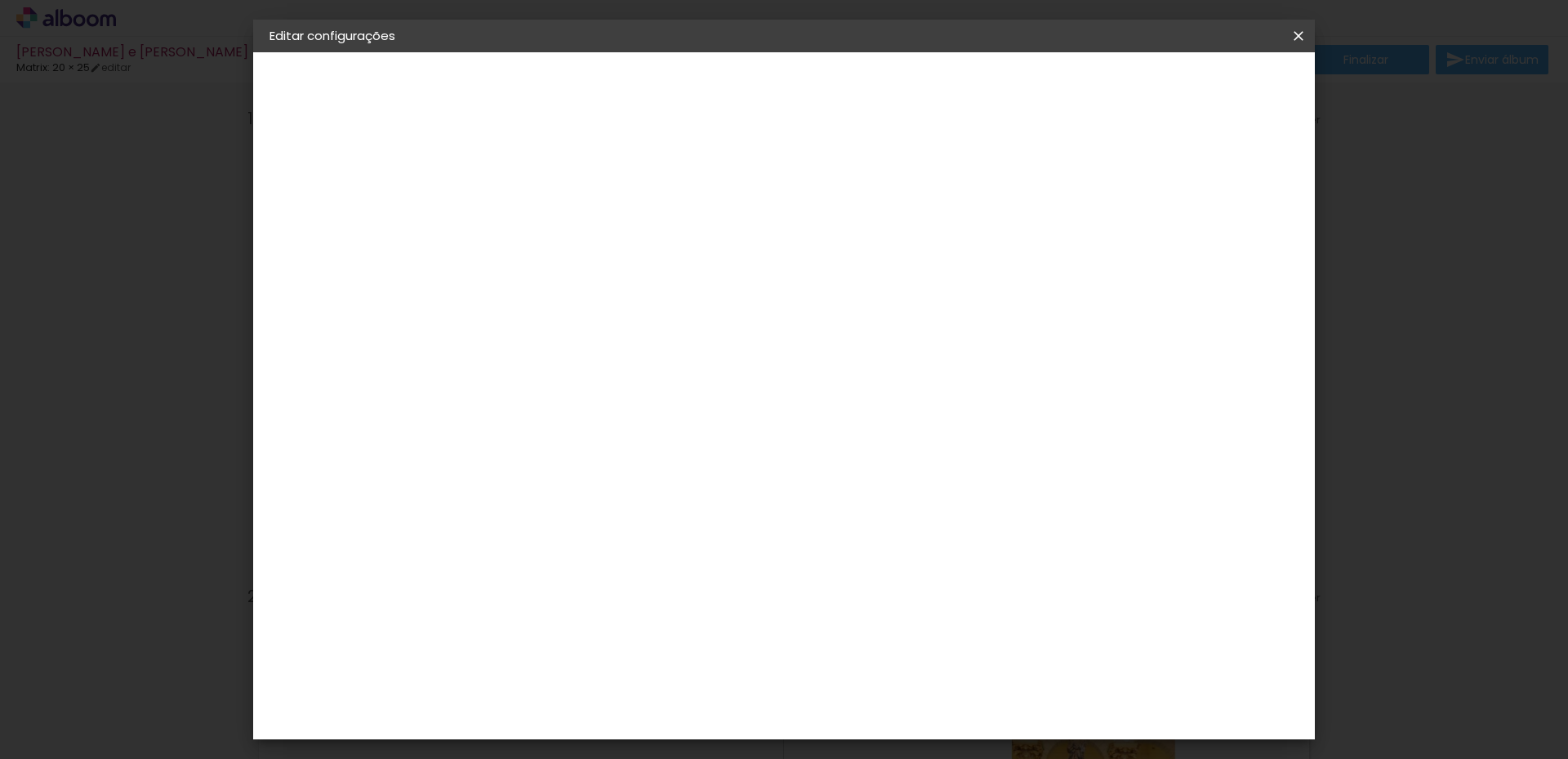
click at [560, 558] on div "Matrix" at bounding box center [546, 565] width 40 height 13
click at [0, 0] on slot "Avançar" at bounding box center [0, 0] width 0 height 0
click at [647, 462] on span "20 × 25" at bounding box center [608, 483] width 76 height 43
click at [802, 75] on paper-button "Avançar" at bounding box center [762, 87] width 80 height 28
click at [1196, 84] on span "Salvar configurações" at bounding box center [1135, 86] width 120 height 11
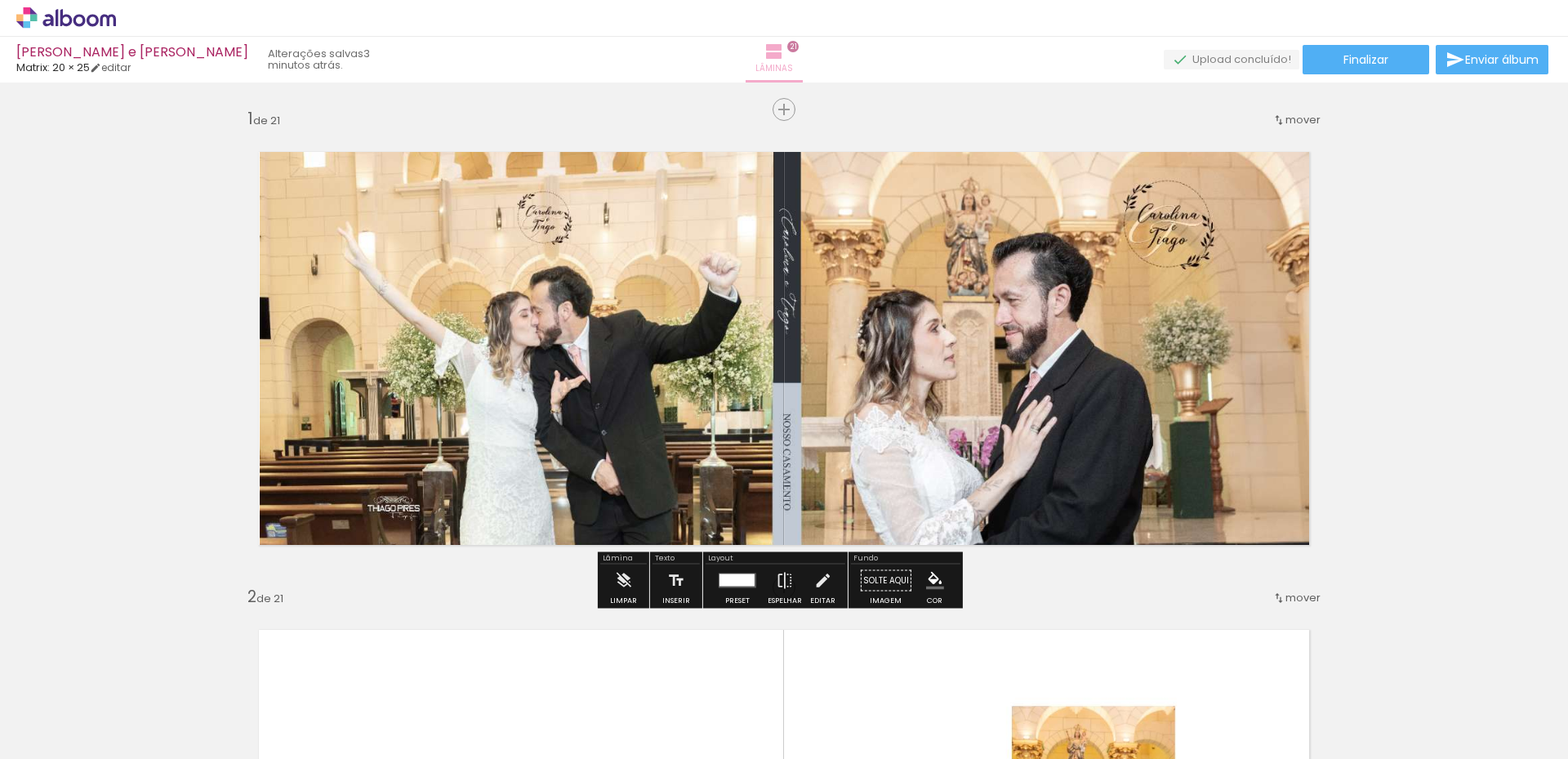
click at [783, 51] on iron-icon at bounding box center [774, 51] width 19 height 19
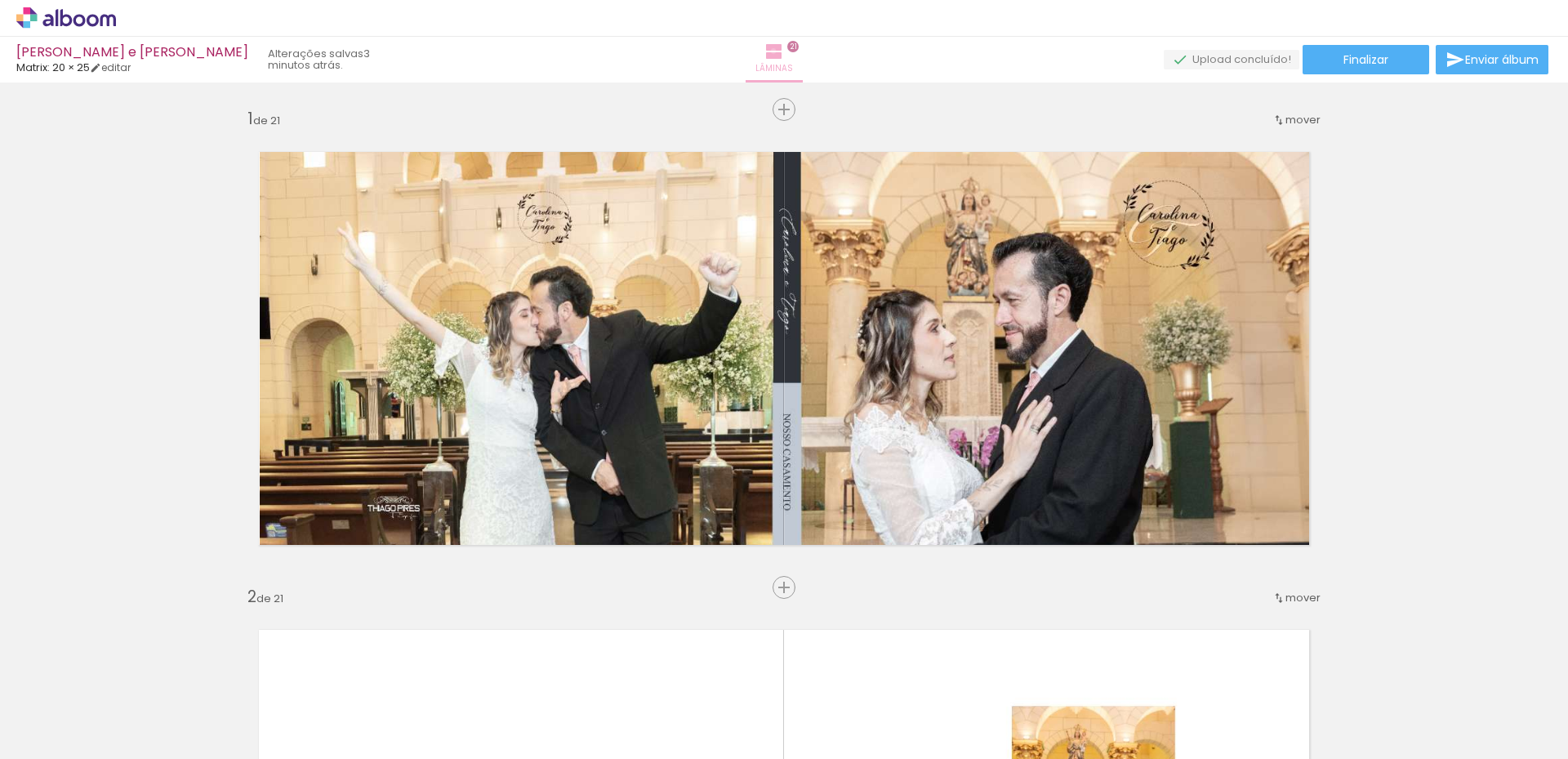
click at [783, 51] on iron-icon at bounding box center [774, 51] width 19 height 19
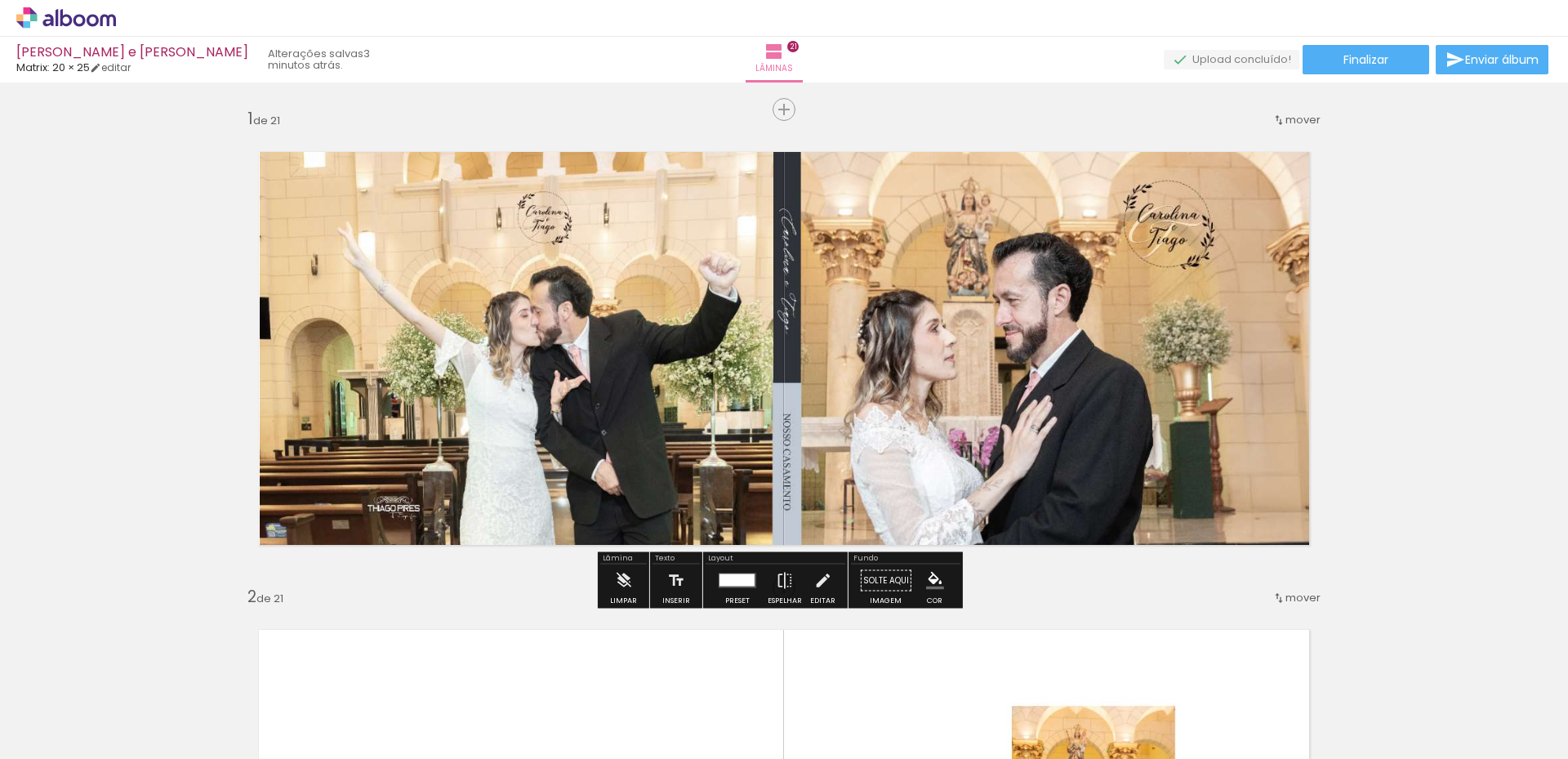
drag, startPoint x: 553, startPoint y: 294, endPoint x: 546, endPoint y: 288, distance: 9.2
drag, startPoint x: 546, startPoint y: 288, endPoint x: 726, endPoint y: 575, distance: 338.8
click at [726, 575] on div at bounding box center [737, 580] width 35 height 12
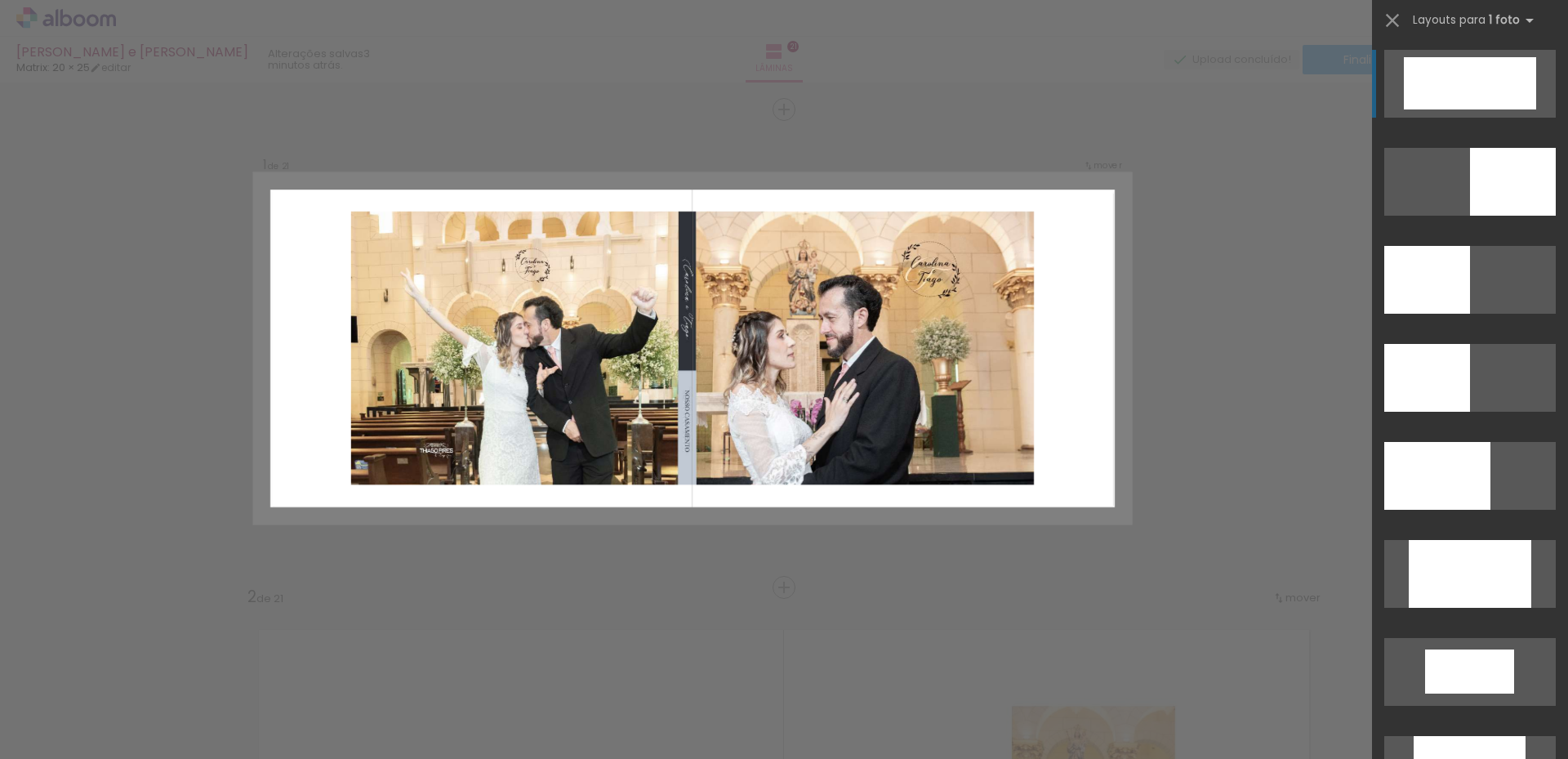
click at [1458, 66] on div at bounding box center [1470, 83] width 132 height 52
click at [1421, 79] on div at bounding box center [1470, 83] width 132 height 52
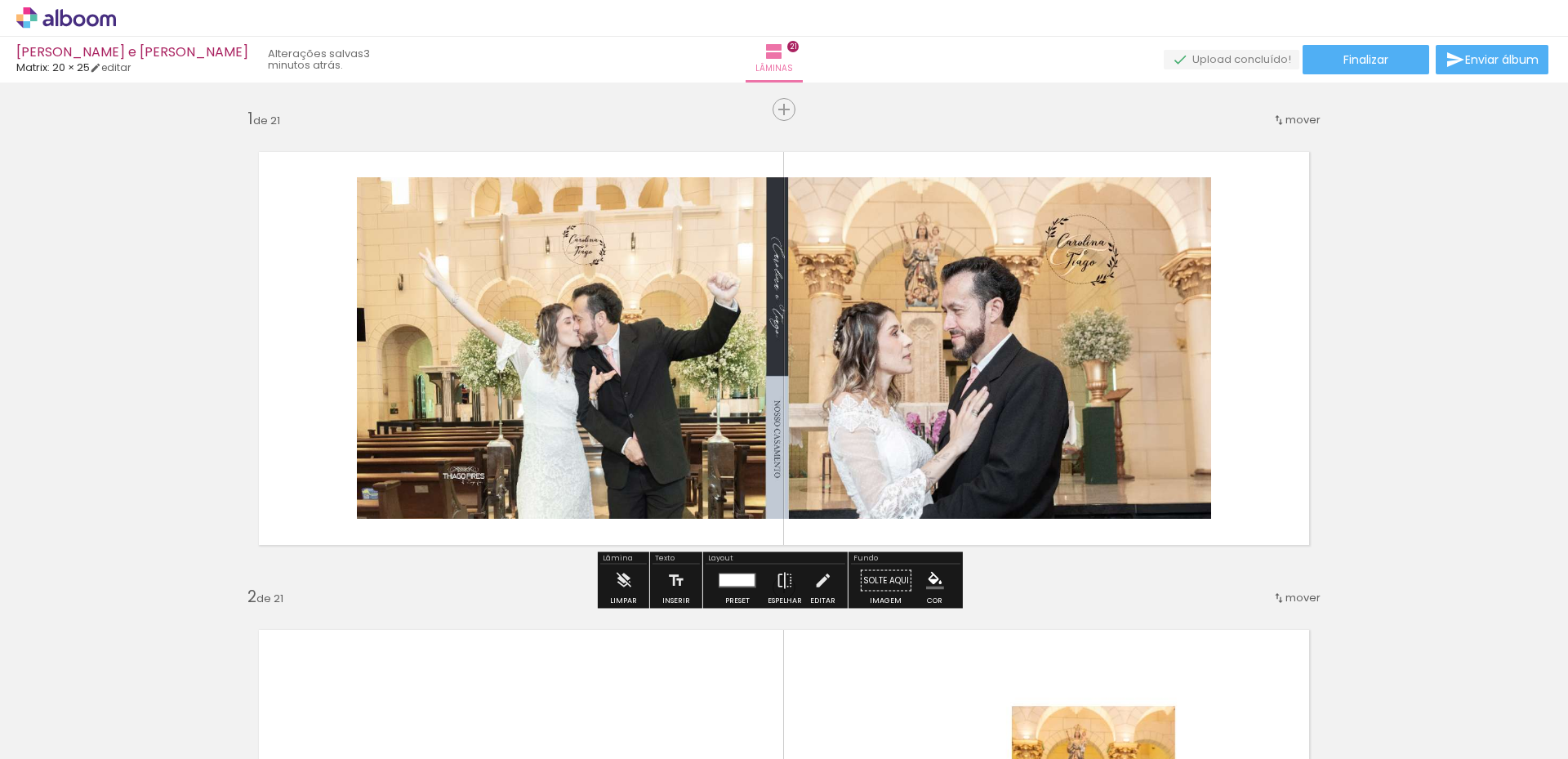
click at [737, 583] on div at bounding box center [737, 580] width 35 height 12
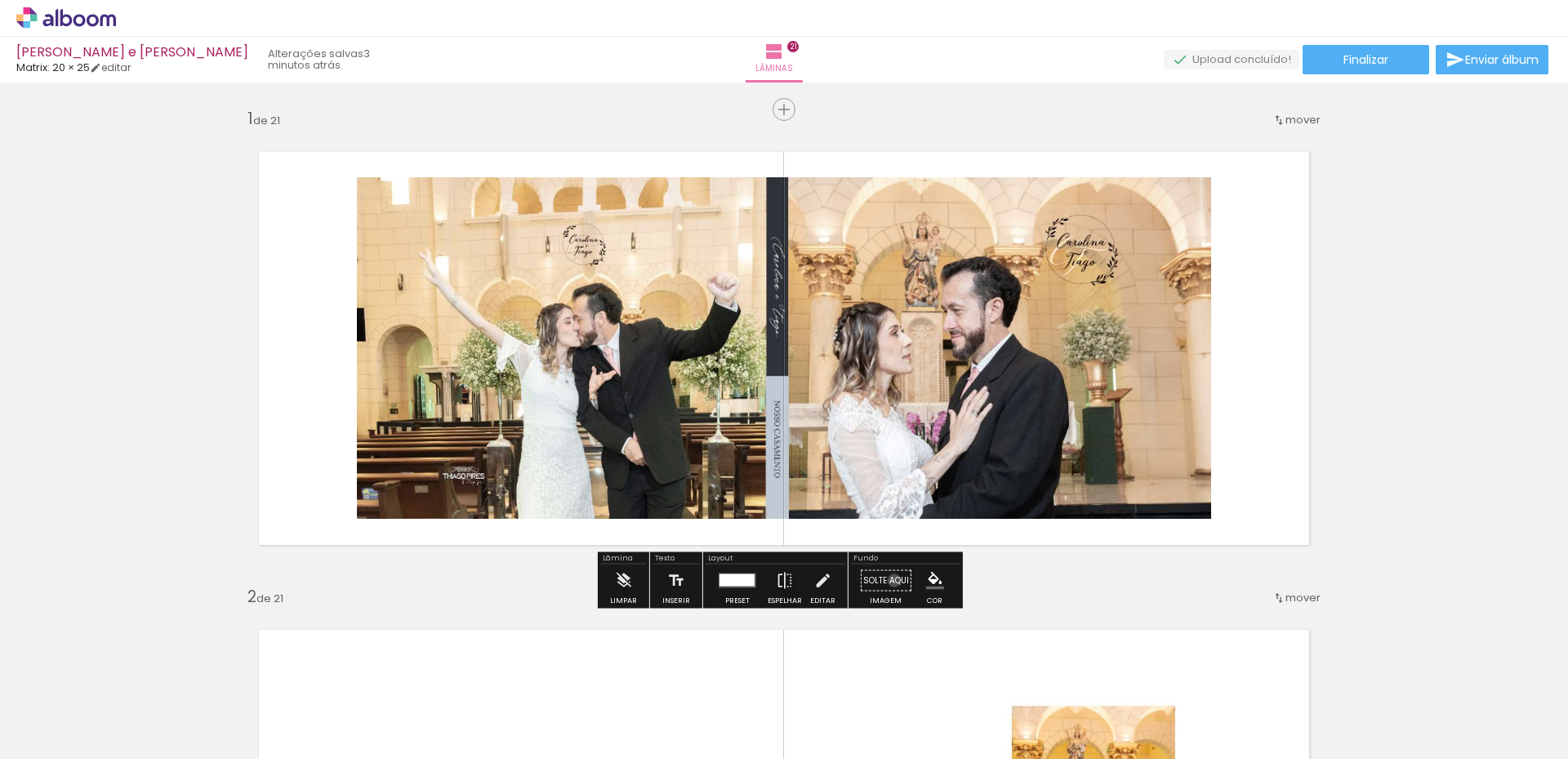
click at [889, 580] on paper-button "Solte aqui Imagem" at bounding box center [885, 585] width 59 height 41
click at [1247, 281] on quentale-layouter at bounding box center [783, 348] width 1094 height 437
click at [513, 196] on div at bounding box center [523, 194] width 19 height 17
click at [0, 0] on slot "P&B" at bounding box center [0, 0] width 0 height 0
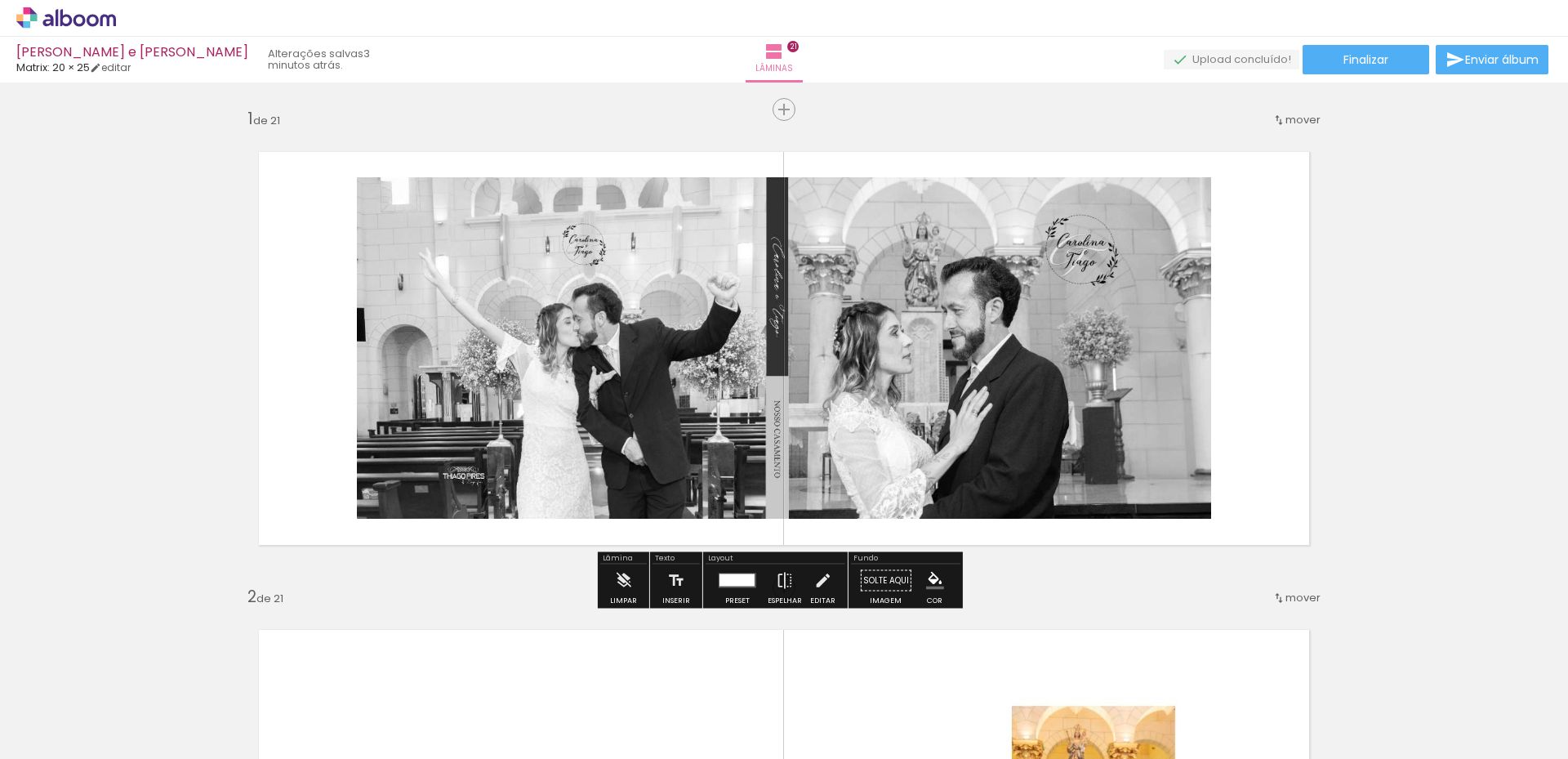
click at [0, 0] on slot "P&B" at bounding box center [0, 0] width 0 height 0
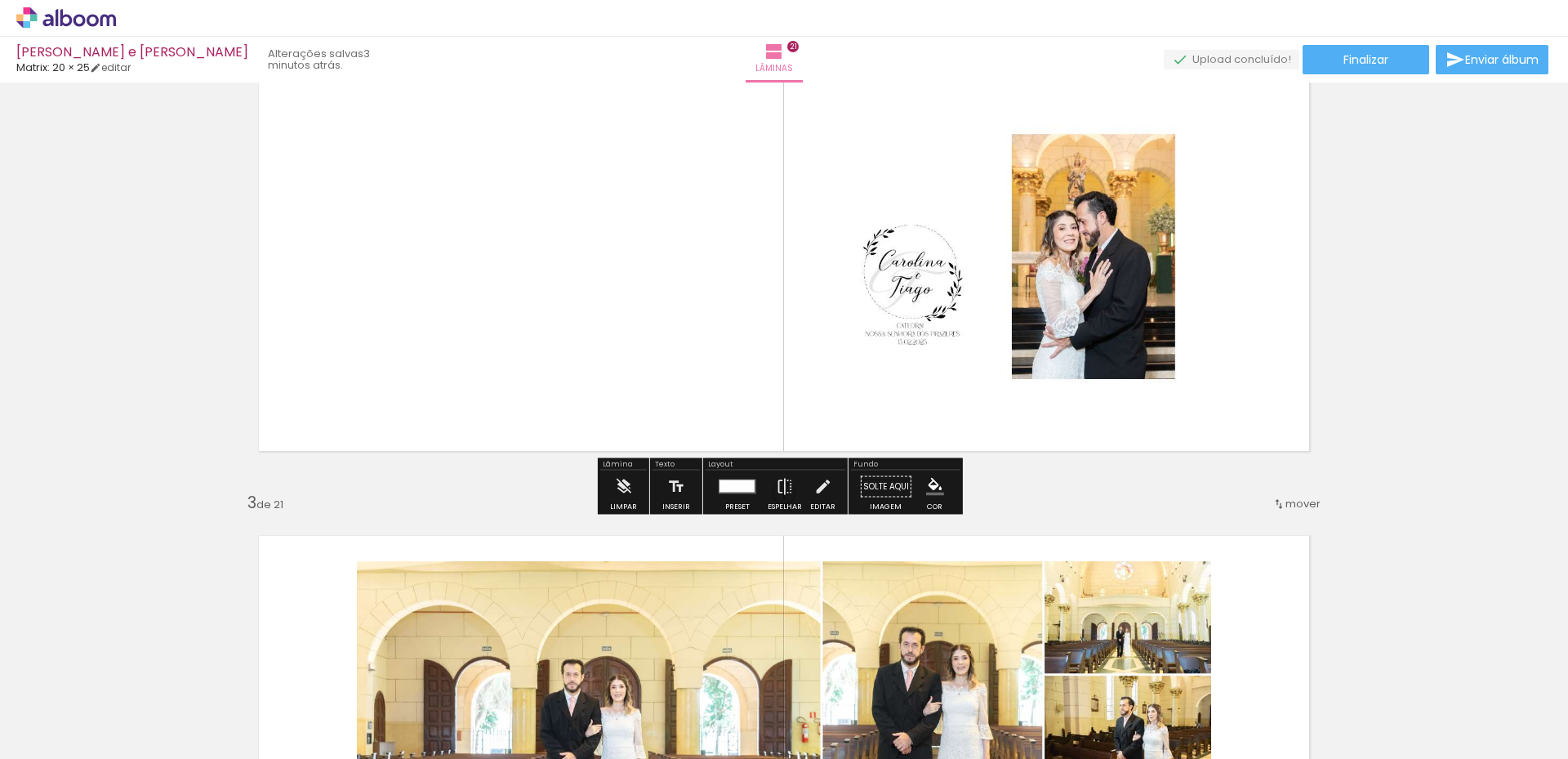
scroll to position [1144, 0]
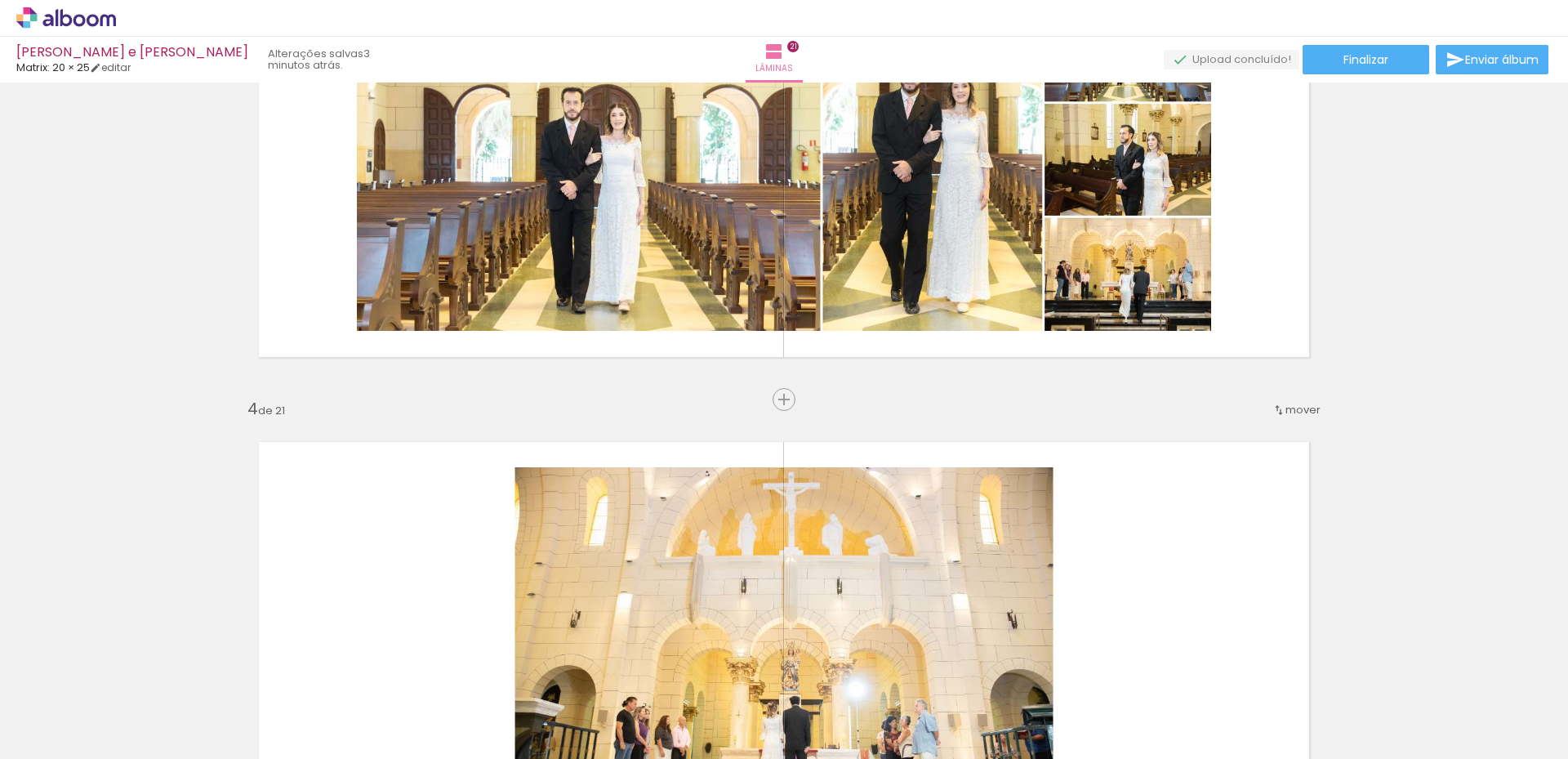
click at [39, 705] on input "Todas as fotos" at bounding box center [46, 710] width 62 height 14
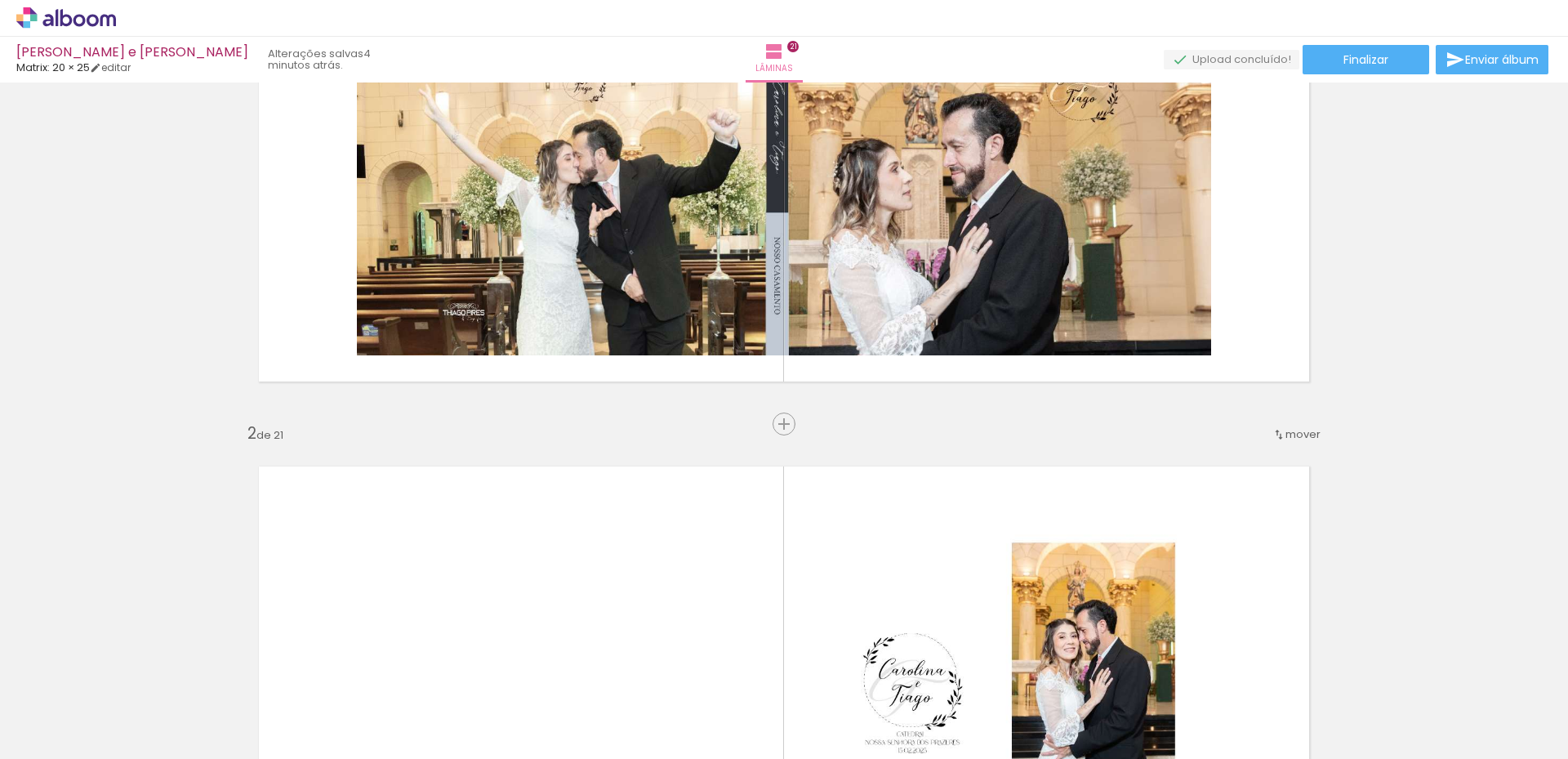
scroll to position [0, 0]
